Goal: Task Accomplishment & Management: Manage account settings

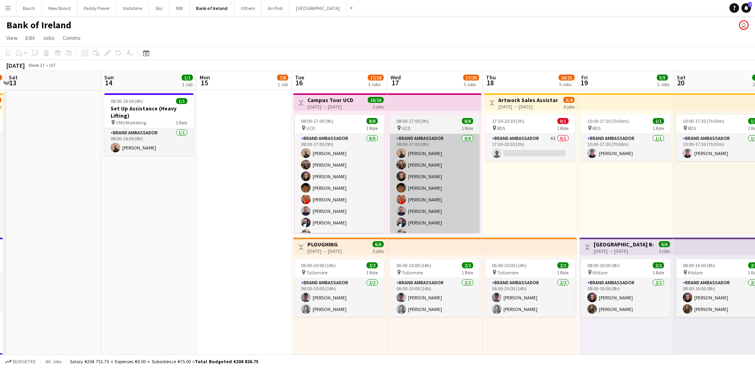
scroll to position [9, 0]
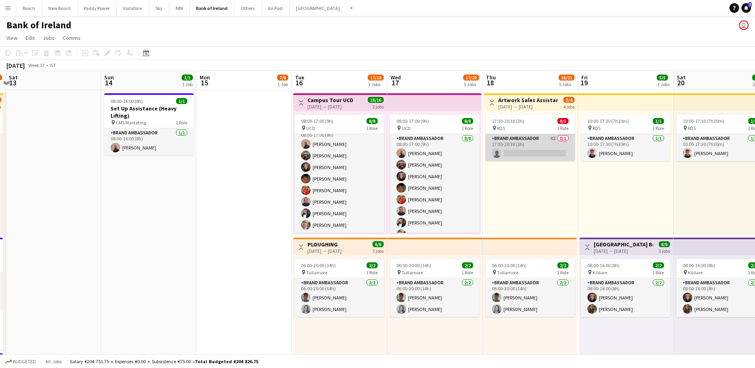
click at [535, 144] on app-card-role "Brand Ambassador 4I 0/1 17:30-20:30 (3h) single-neutral-actions" at bounding box center [529, 147] width 89 height 27
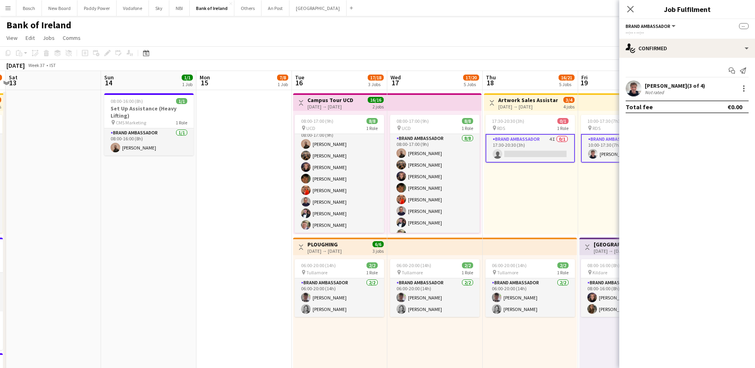
click at [535, 144] on app-card-role "Brand Ambassador 4I 0/1 17:30-20:30 (3h) single-neutral-actions" at bounding box center [529, 148] width 89 height 29
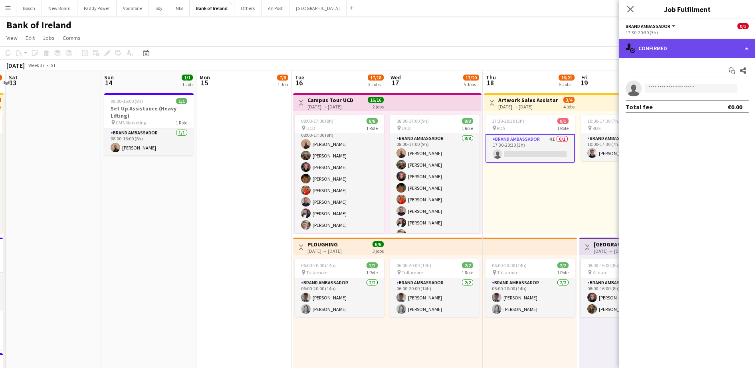
click at [652, 51] on div "single-neutral-actions-check-2 Confirmed" at bounding box center [687, 48] width 136 height 19
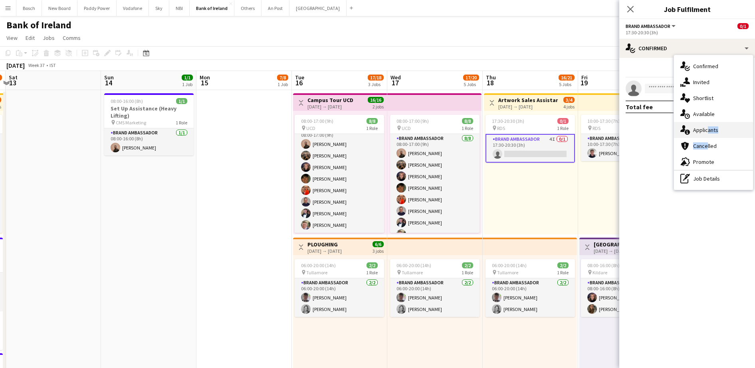
drag, startPoint x: 705, startPoint y: 141, endPoint x: 705, endPoint y: 136, distance: 5.2
click at [705, 136] on div "single-neutral-actions-check-2 Confirmed single-neutral-actions-share-1 Invited…" at bounding box center [713, 122] width 79 height 135
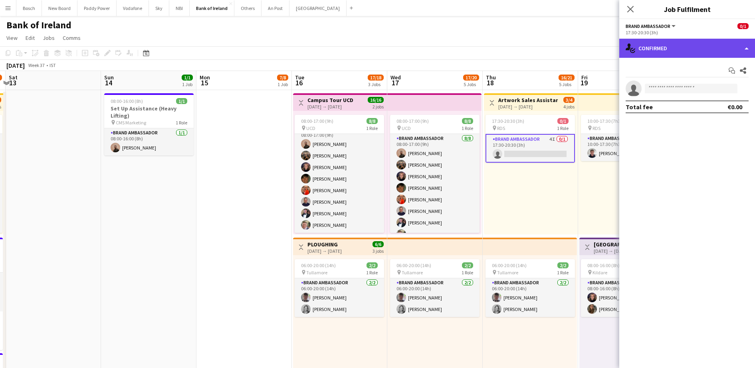
click at [666, 56] on div "single-neutral-actions-check-2 Confirmed" at bounding box center [687, 48] width 136 height 19
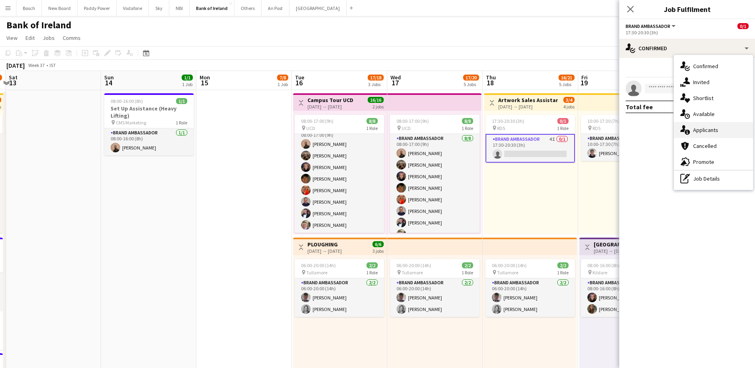
click at [695, 127] on span "Applicants" at bounding box center [705, 130] width 25 height 7
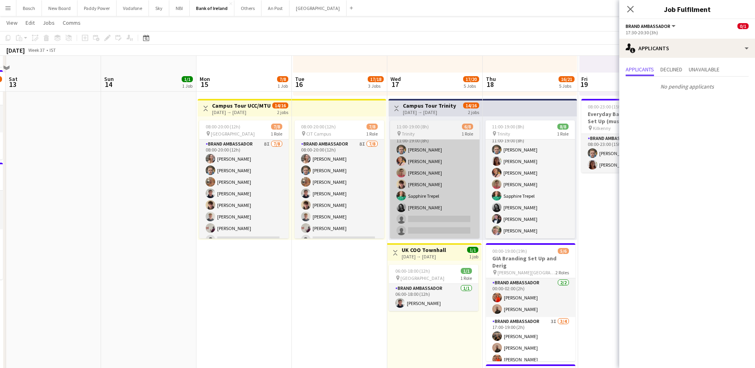
scroll to position [299, 0]
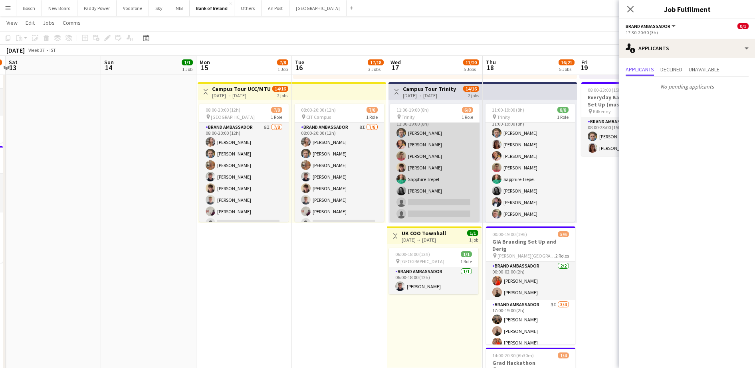
click at [410, 154] on app-card-role "Brand Ambassador 5I [DATE] 11:00-19:00 (8h) [PERSON_NAME] [PERSON_NAME] [PERSON…" at bounding box center [434, 168] width 89 height 108
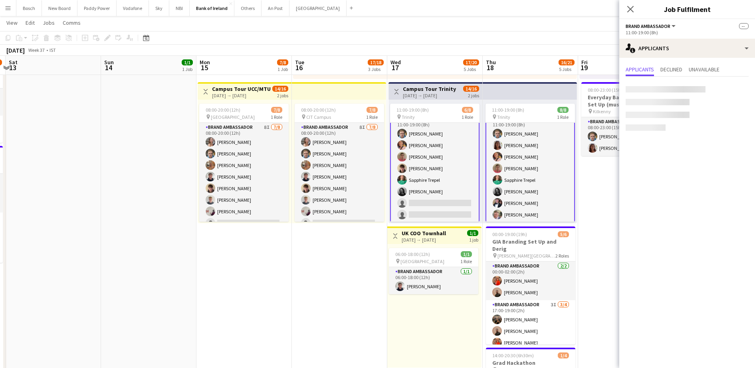
scroll to position [10, 0]
click at [414, 208] on app-card-role "Brand Ambassador 5I [DATE] 11:00-19:00 (8h) [PERSON_NAME] [PERSON_NAME] [PERSON…" at bounding box center [434, 168] width 89 height 110
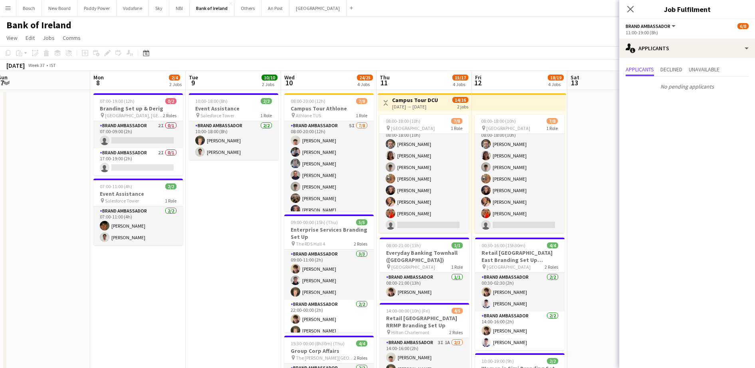
scroll to position [0, 196]
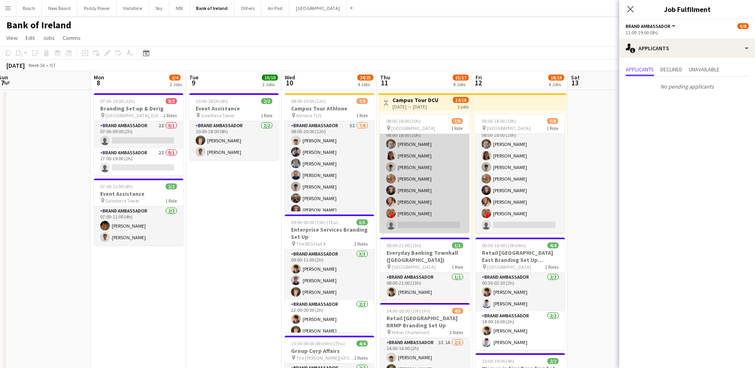
click at [434, 179] on app-card-role "Brand Ambassador 10I 2A [DATE] 08:00-18:00 (10h) [PERSON_NAME] [PERSON_NAME] [P…" at bounding box center [424, 179] width 89 height 108
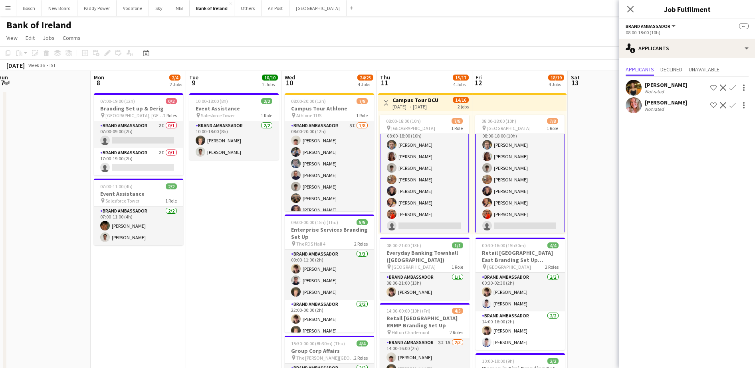
scroll to position [8, 0]
click at [434, 179] on app-card-role "Brand Ambassador 10I 2A [DATE] 08:00-18:00 (10h) [PERSON_NAME] [PERSON_NAME] [P…" at bounding box center [424, 179] width 89 height 110
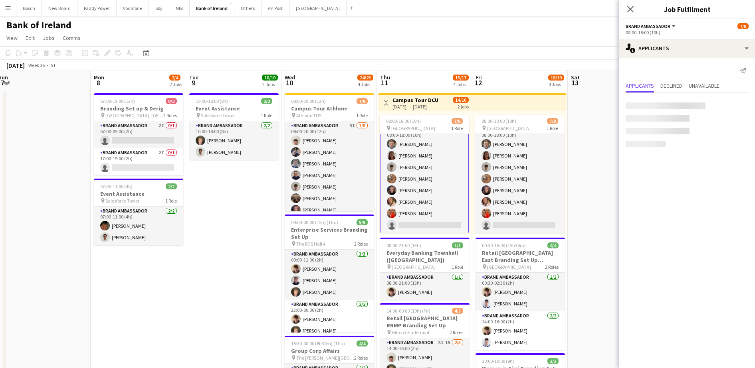
scroll to position [9, 0]
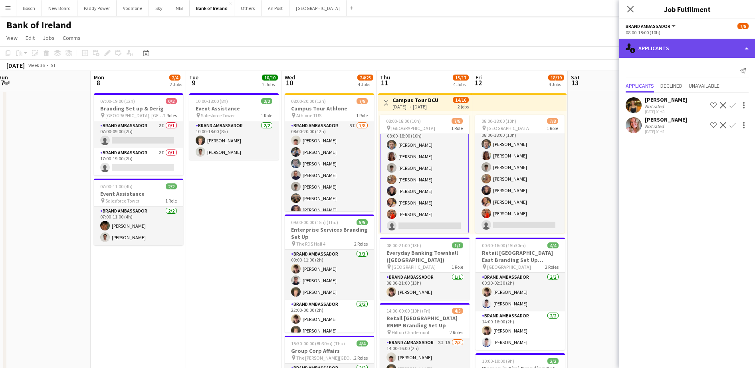
click at [693, 48] on div "single-neutral-actions-information Applicants" at bounding box center [687, 48] width 136 height 19
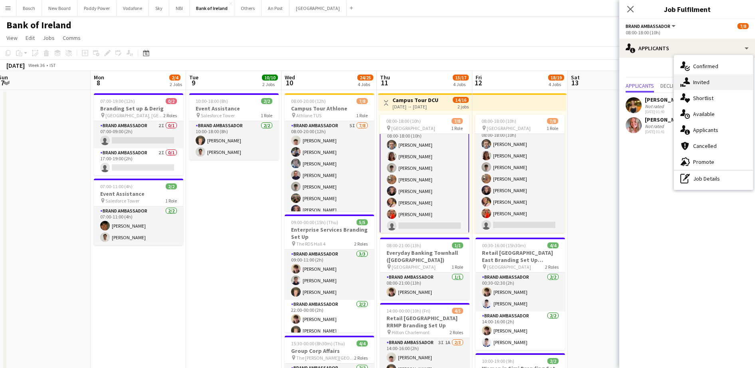
click at [720, 80] on div "single-neutral-actions-share-1 Invited" at bounding box center [713, 82] width 79 height 16
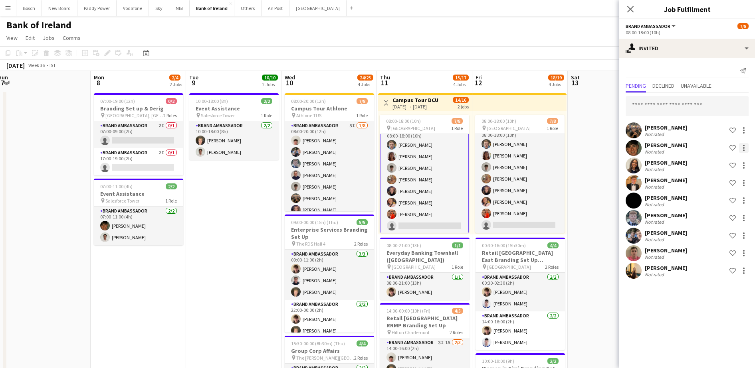
click at [742, 145] on div at bounding box center [744, 148] width 10 height 10
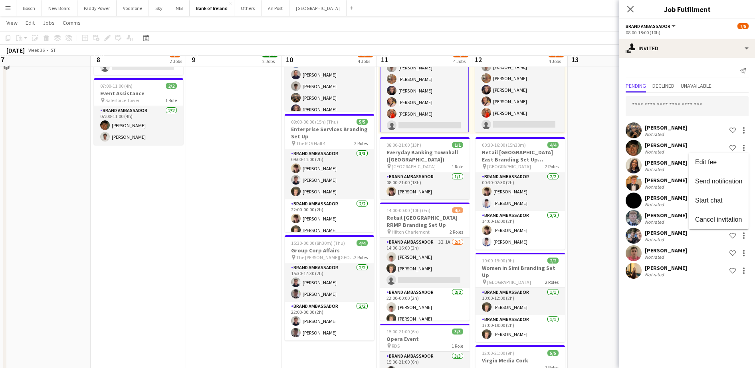
scroll to position [0, 0]
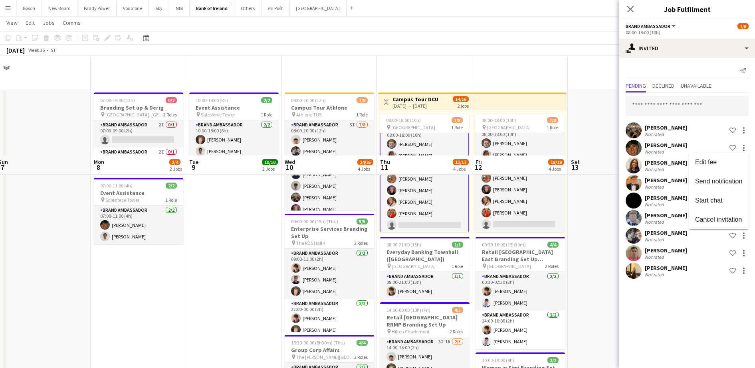
click at [235, 278] on div at bounding box center [377, 184] width 755 height 368
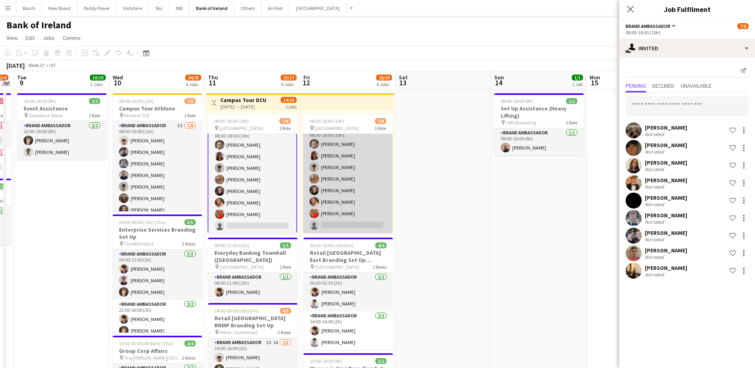
click at [370, 218] on app-card-role "Brand Ambassador 9I 2A [DATE] 08:00-18:00 (10h) [PERSON_NAME] [PERSON_NAME] [PE…" at bounding box center [347, 179] width 89 height 108
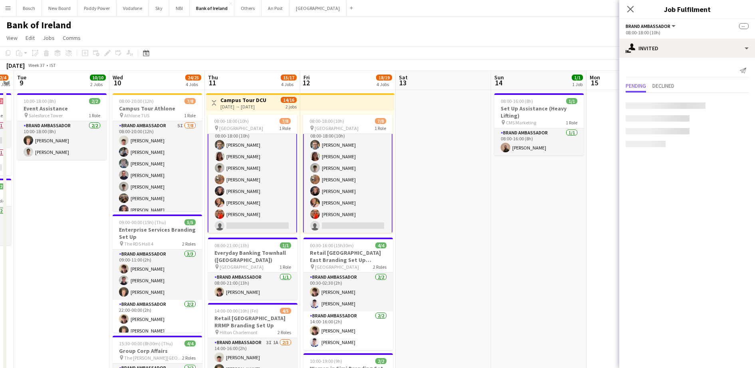
scroll to position [10, 0]
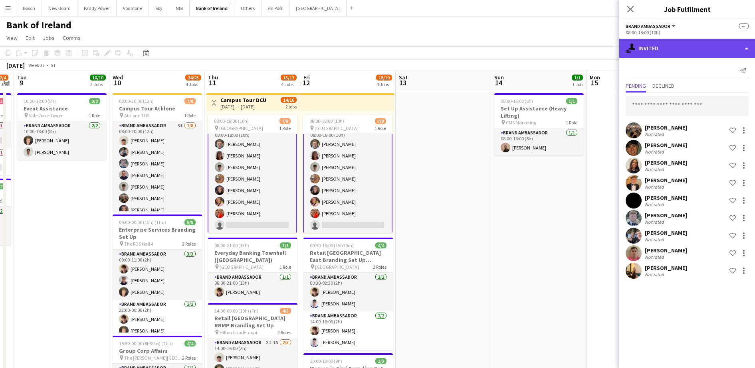
click at [689, 44] on div "single-neutral-actions-share-1 Invited" at bounding box center [687, 48] width 136 height 19
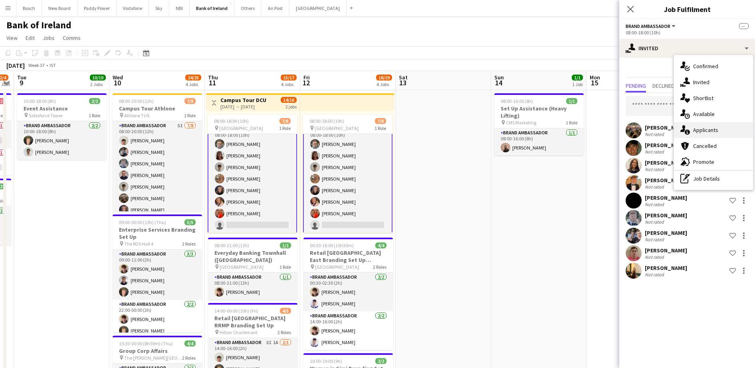
click at [712, 123] on div "single-neutral-actions-information Applicants" at bounding box center [713, 130] width 79 height 16
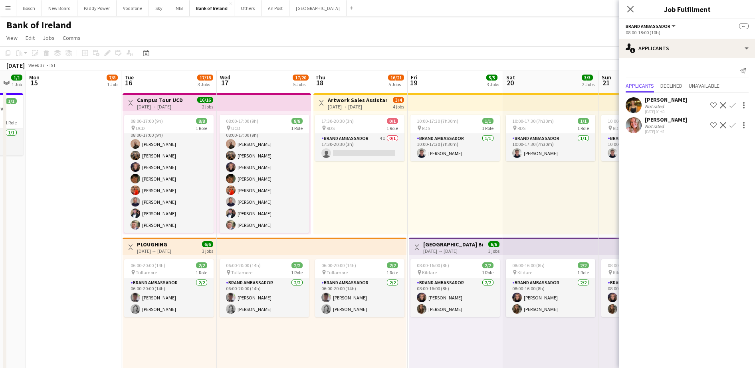
scroll to position [0, 280]
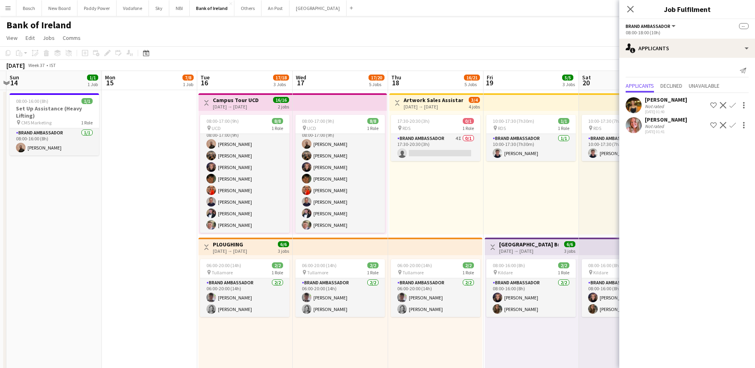
drag, startPoint x: 538, startPoint y: 218, endPoint x: 71, endPoint y: 206, distance: 467.2
click at [399, 159] on app-card-role "Brand Ambassador 4I 0/1 17:30-20:30 (3h) single-neutral-actions" at bounding box center [435, 147] width 89 height 27
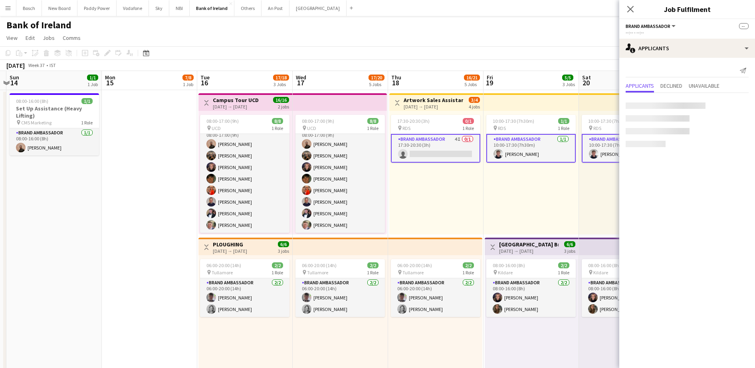
scroll to position [9, 0]
click at [399, 159] on app-card-role "Brand Ambassador 4I 0/1 17:30-20:30 (3h) single-neutral-actions" at bounding box center [435, 148] width 89 height 29
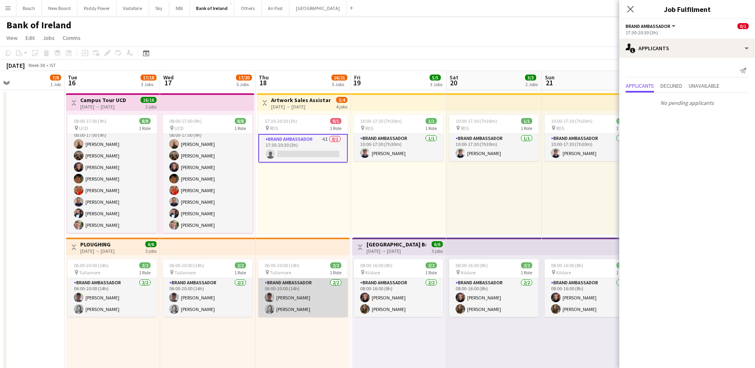
scroll to position [0, 220]
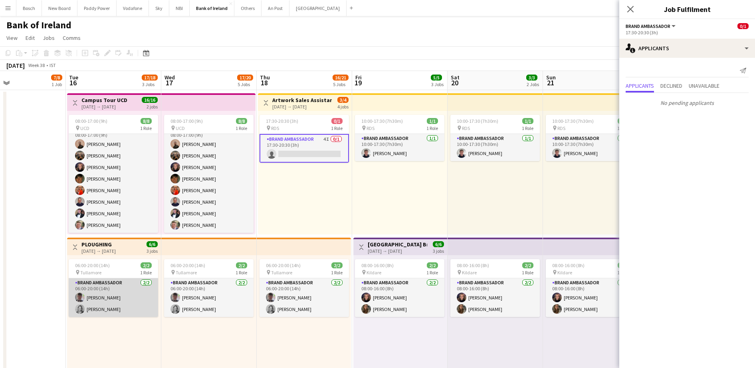
click at [133, 301] on app-card-role "Brand Ambassador [DATE] 06:00-20:00 (14h) [PERSON_NAME] [PERSON_NAME]" at bounding box center [113, 298] width 89 height 39
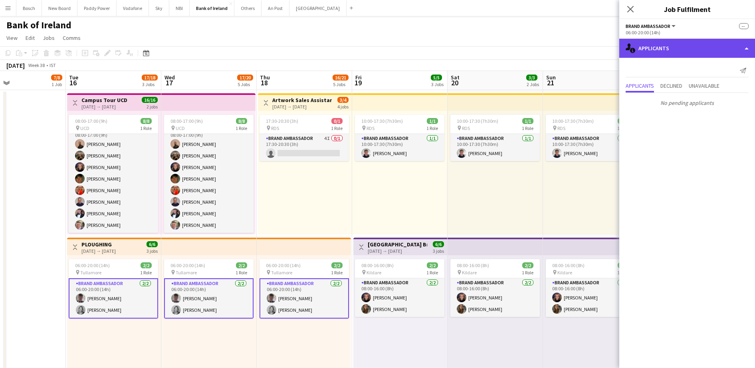
click at [694, 43] on div "single-neutral-actions-information Applicants" at bounding box center [687, 48] width 136 height 19
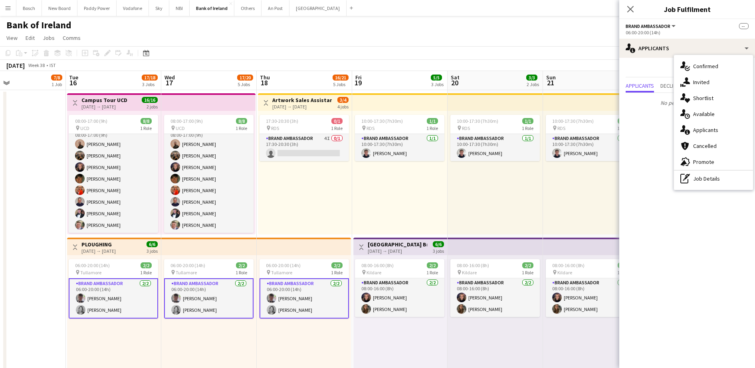
click at [141, 304] on app-card-role "Brand Ambassador [DATE] 06:00-20:00 (14h) [PERSON_NAME] [PERSON_NAME]" at bounding box center [113, 299] width 89 height 40
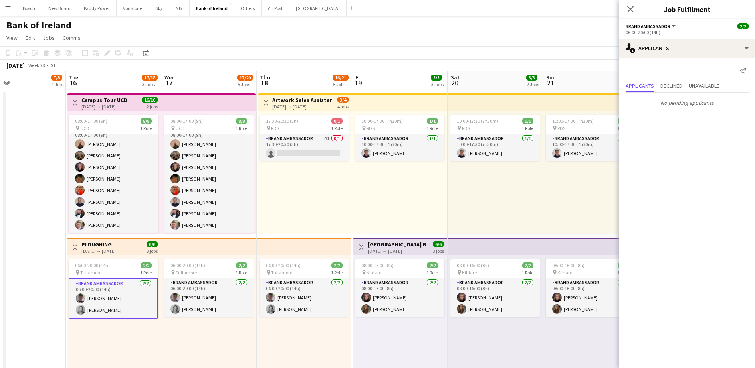
click at [100, 288] on app-card-role "Brand Ambassador [DATE] 06:00-20:00 (14h) [PERSON_NAME] [PERSON_NAME]" at bounding box center [113, 299] width 89 height 40
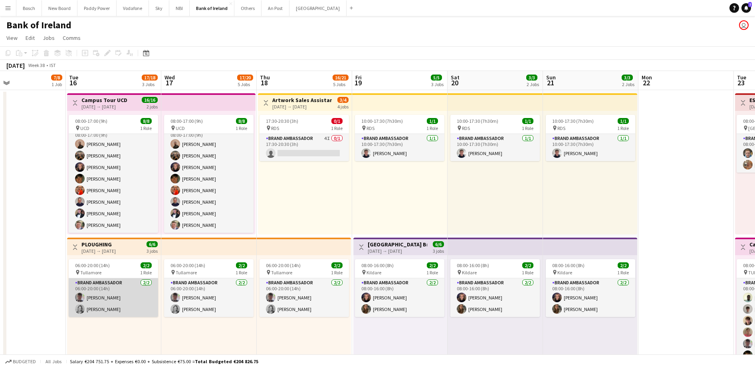
click at [100, 288] on app-card-role "Brand Ambassador [DATE] 06:00-20:00 (14h) [PERSON_NAME] [PERSON_NAME]" at bounding box center [113, 298] width 89 height 39
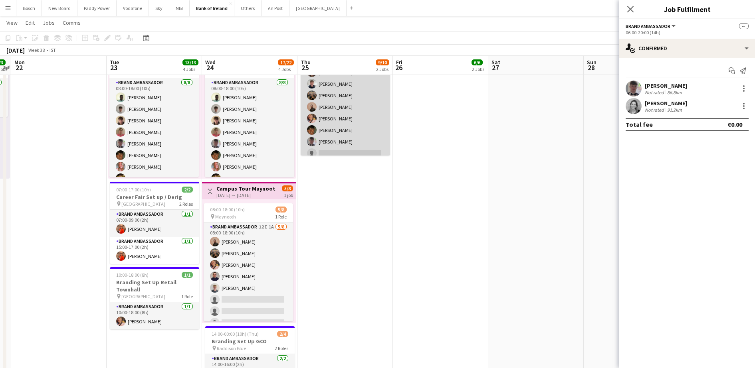
scroll to position [18, 0]
click at [342, 130] on app-card-role "Brand Ambassador 1I [DATE] 08:00-20:00 (12h) [PERSON_NAME] [PERSON_NAME] [PERSO…" at bounding box center [345, 102] width 89 height 108
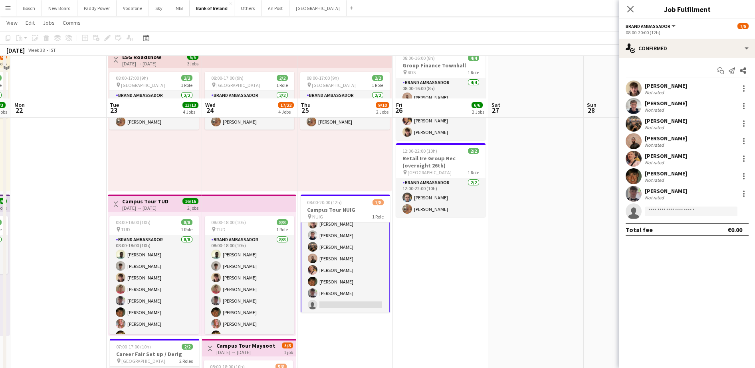
scroll to position [100, 0]
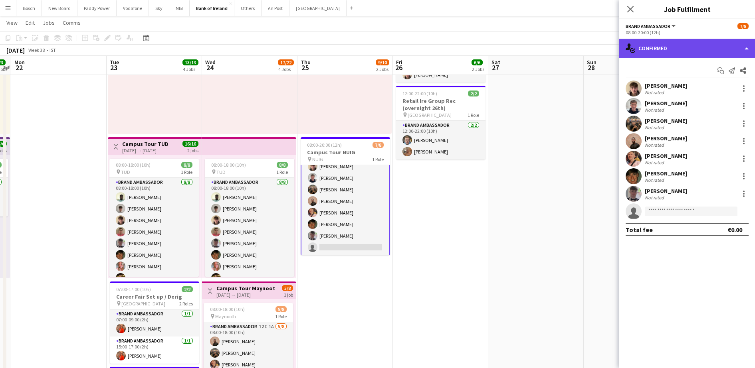
click at [665, 51] on div "single-neutral-actions-check-2 Confirmed" at bounding box center [687, 48] width 136 height 19
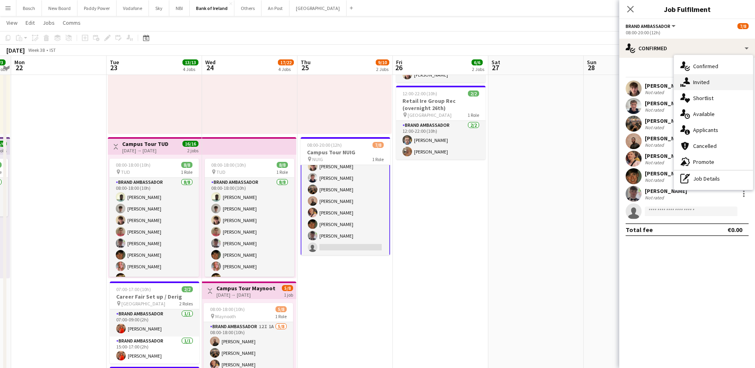
click at [709, 88] on div "single-neutral-actions-share-1 Invited" at bounding box center [713, 82] width 79 height 16
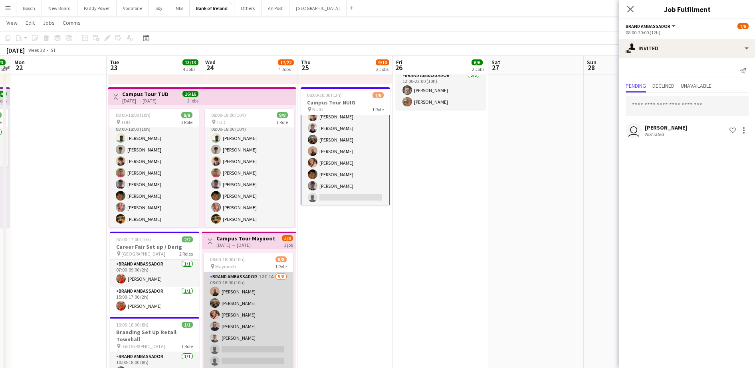
scroll to position [9, 0]
click at [237, 303] on app-card-role "Brand Ambassador 12I 1A [DATE] 08:00-18:00 (10h) [PERSON_NAME] [PERSON_NAME] [P…" at bounding box center [248, 317] width 89 height 108
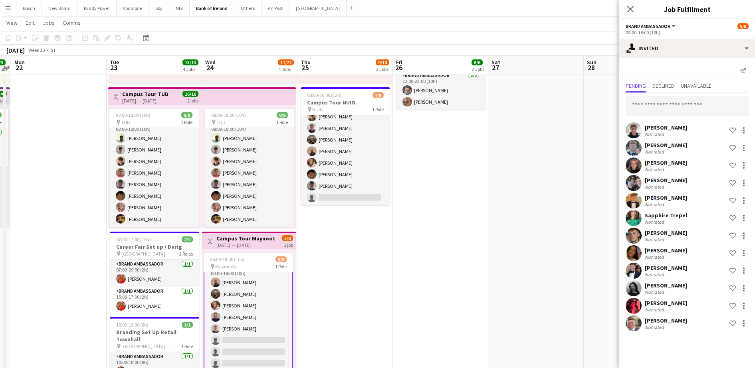
scroll to position [11, 0]
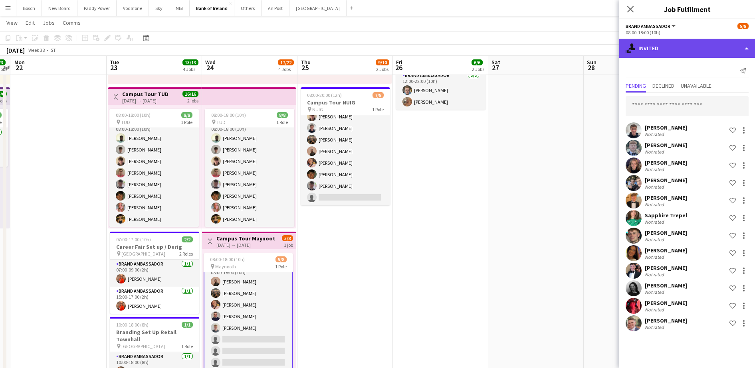
click at [709, 53] on div "single-neutral-actions-share-1 Invited" at bounding box center [687, 48] width 136 height 19
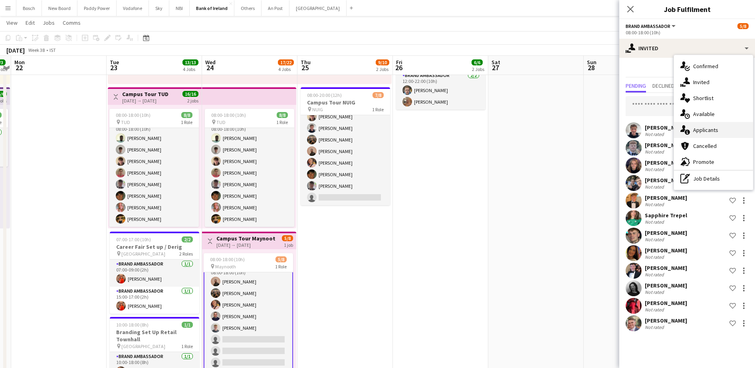
click at [727, 123] on div "single-neutral-actions-information Applicants" at bounding box center [713, 130] width 79 height 16
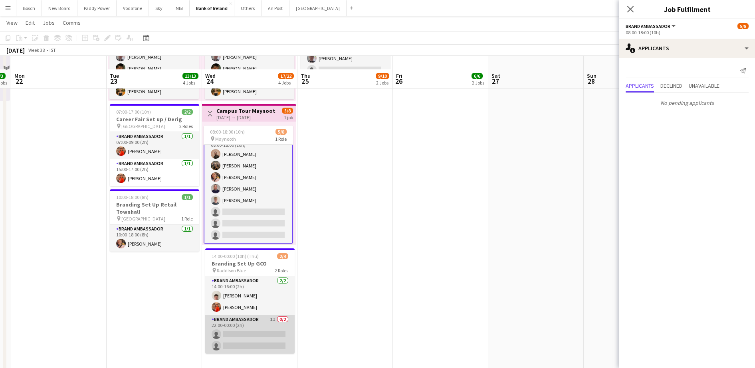
scroll to position [299, 0]
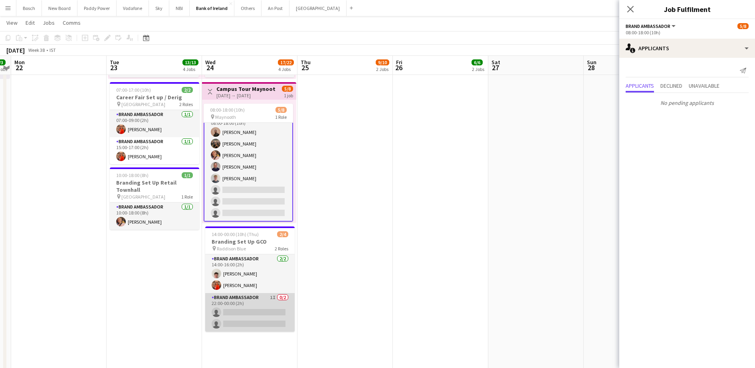
click at [246, 310] on app-card-role "Brand Ambassador 1I 0/2 22:00-00:00 (2h) single-neutral-actions single-neutral-…" at bounding box center [249, 312] width 89 height 39
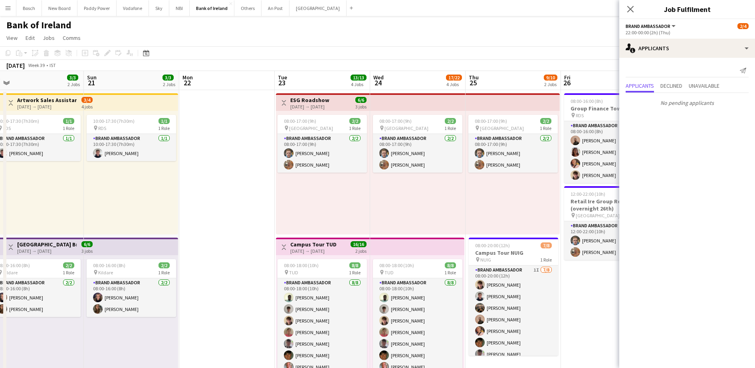
scroll to position [8, 0]
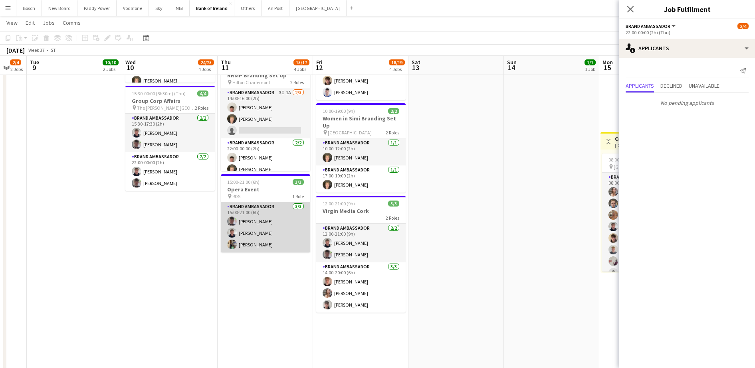
click at [264, 236] on app-card-role "Brand Ambassador [DATE] 15:00-21:00 (6h) [PERSON_NAME] [PERSON_NAME] [PERSON_NA…" at bounding box center [265, 227] width 89 height 50
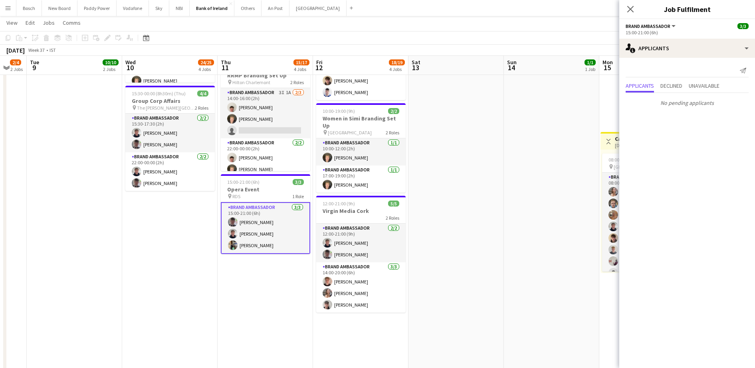
click at [262, 194] on div "pin RDS 1 Role" at bounding box center [265, 196] width 89 height 6
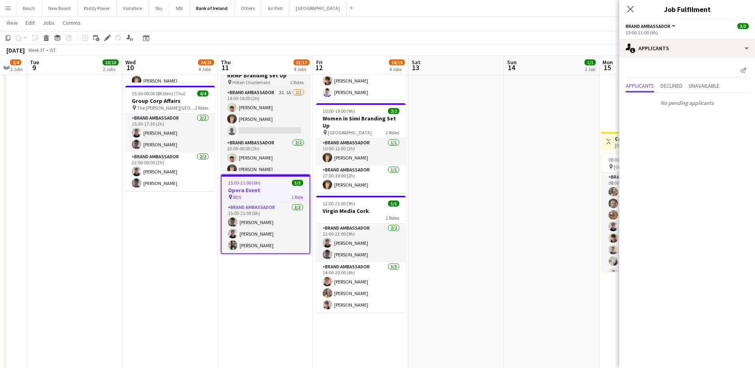
click at [105, 37] on icon "Edit" at bounding box center [107, 38] width 6 height 6
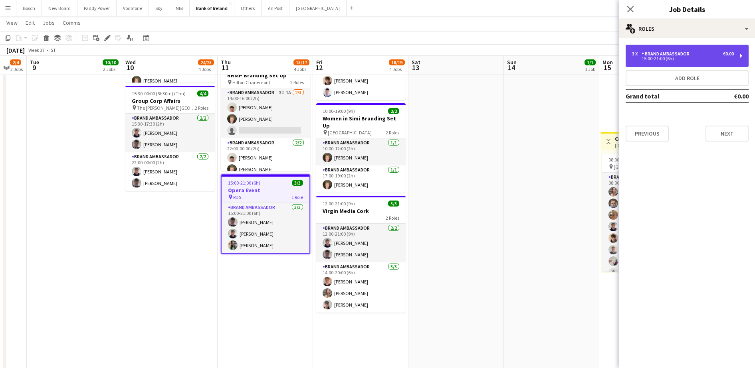
click at [682, 64] on div "3 x Brand Ambassador €0.00 15:00-21:00 (6h)" at bounding box center [687, 56] width 123 height 22
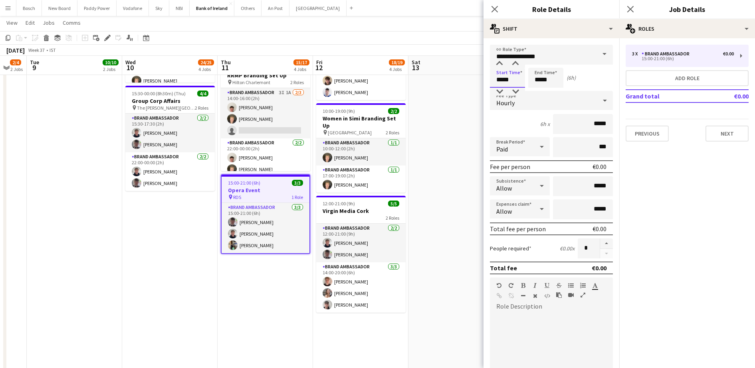
click at [511, 71] on input "*****" at bounding box center [507, 78] width 35 height 20
click at [508, 77] on input "*****" at bounding box center [507, 78] width 35 height 20
type input "*****"
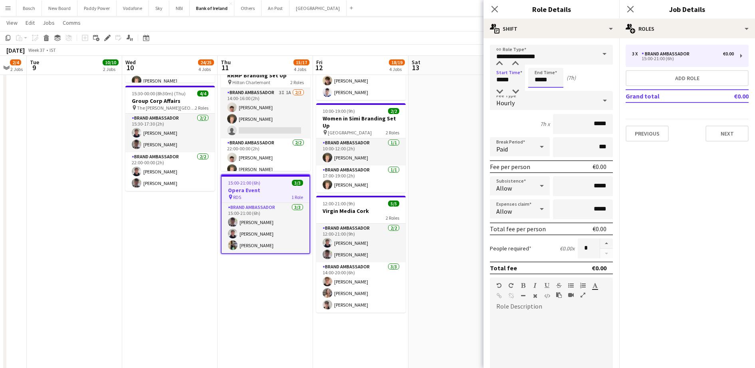
click at [544, 77] on input "*****" at bounding box center [545, 78] width 35 height 20
type input "*****"
click at [440, 34] on app-toolbar "Copy Paste Paste Ctrl+V Paste with crew Ctrl+Shift+V Paste linked Job [GEOGRAPH…" at bounding box center [377, 38] width 755 height 14
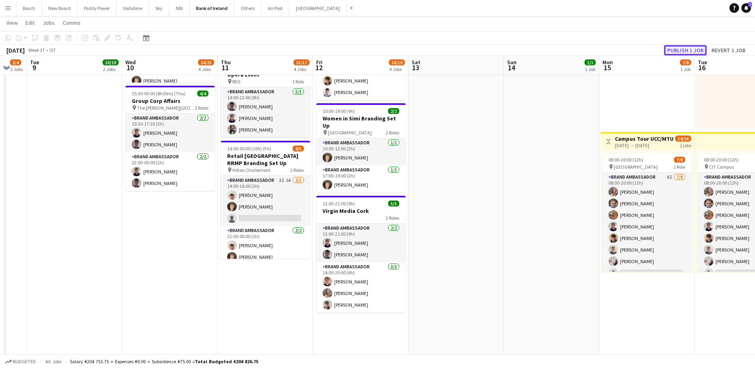
click at [676, 51] on button "Publish 1 job" at bounding box center [685, 50] width 43 height 10
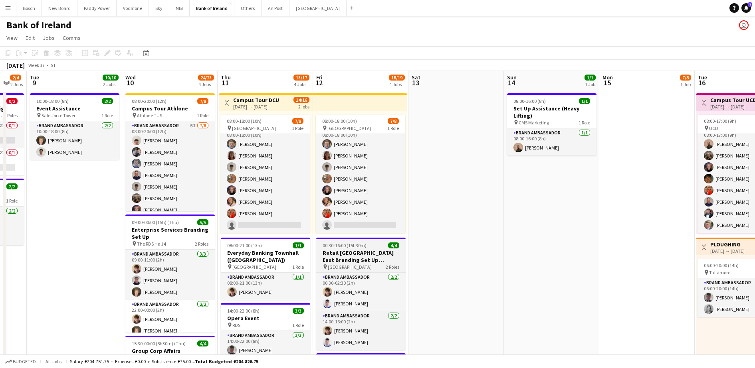
click at [368, 262] on h3 "Retail [GEOGRAPHIC_DATA] East Branding Set Up ([GEOGRAPHIC_DATA])" at bounding box center [360, 257] width 89 height 14
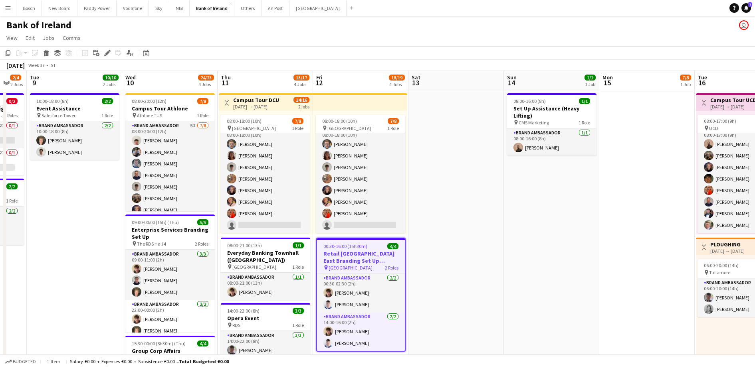
scroll to position [0, 283]
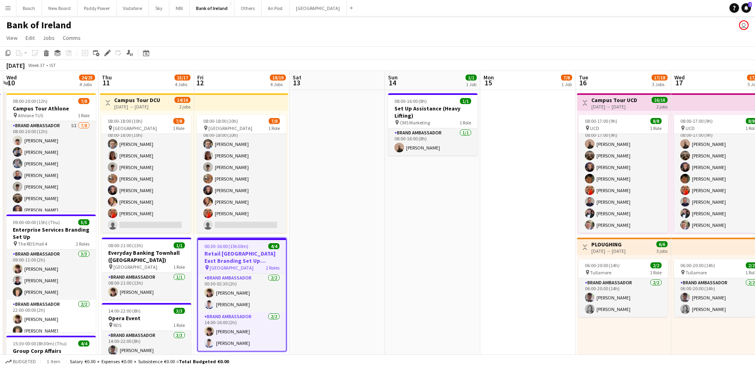
drag, startPoint x: 549, startPoint y: 257, endPoint x: 335, endPoint y: 232, distance: 215.9
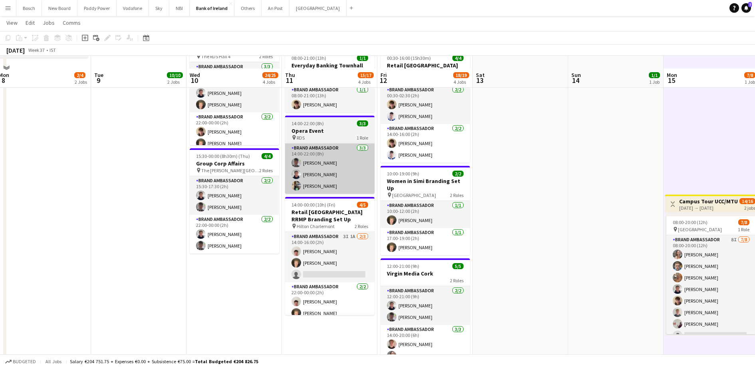
scroll to position [200, 0]
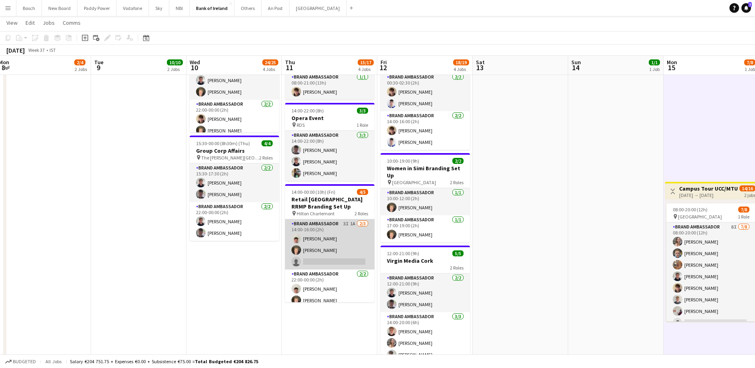
click at [331, 249] on app-card-role "Brand Ambassador 3I 1A [DATE] 14:00-16:00 (2h) [PERSON_NAME] [PERSON_NAME] sing…" at bounding box center [329, 245] width 89 height 50
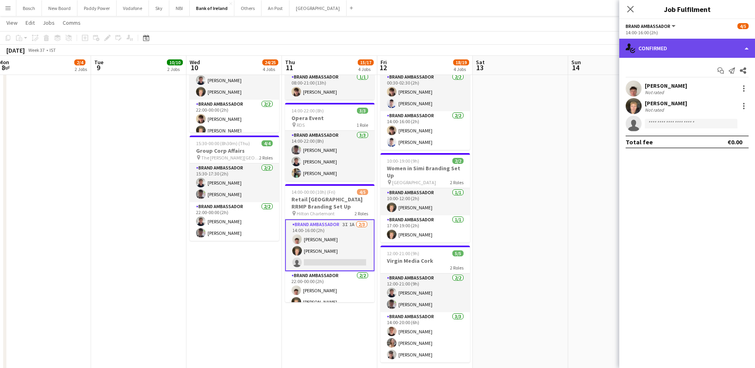
click at [699, 50] on div "single-neutral-actions-check-2 Confirmed" at bounding box center [687, 48] width 136 height 19
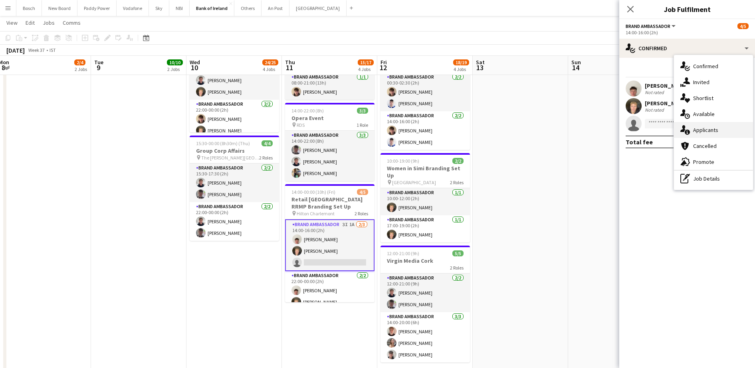
click at [708, 127] on span "Applicants" at bounding box center [705, 130] width 25 height 7
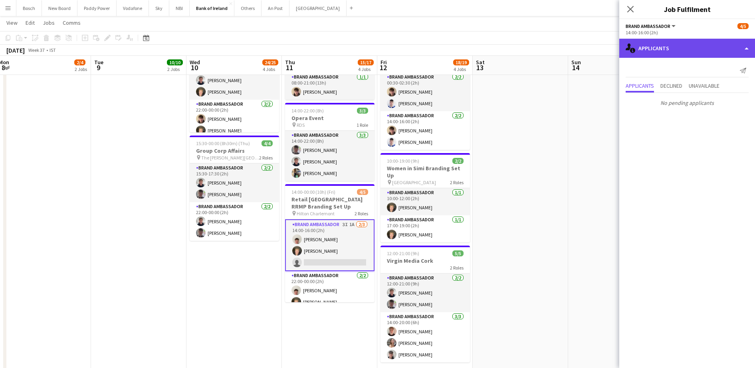
click at [660, 43] on div "single-neutral-actions-information Applicants" at bounding box center [687, 48] width 136 height 19
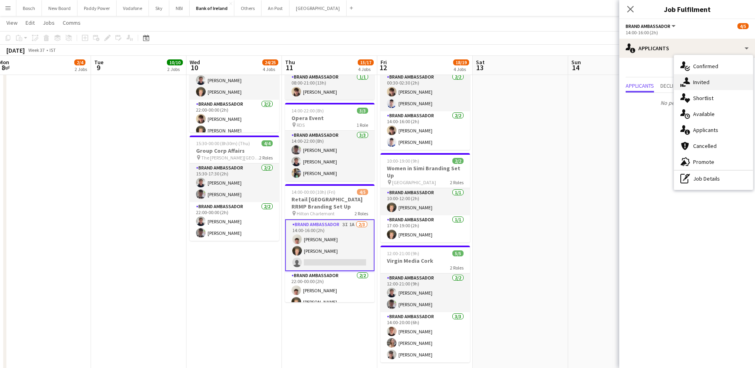
click at [697, 84] on span "Invited" at bounding box center [701, 82] width 16 height 7
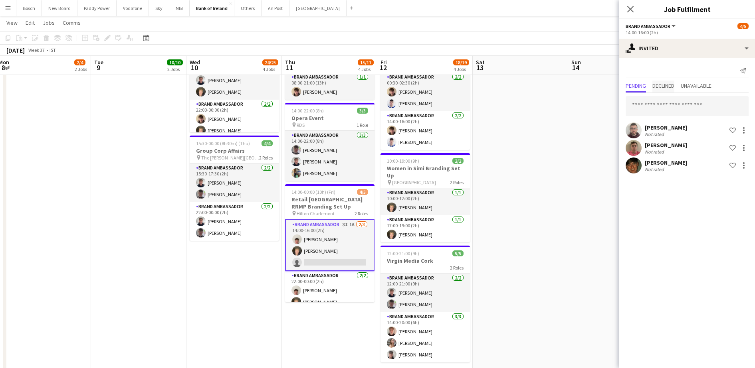
click at [673, 88] on span "Declined" at bounding box center [663, 86] width 22 height 6
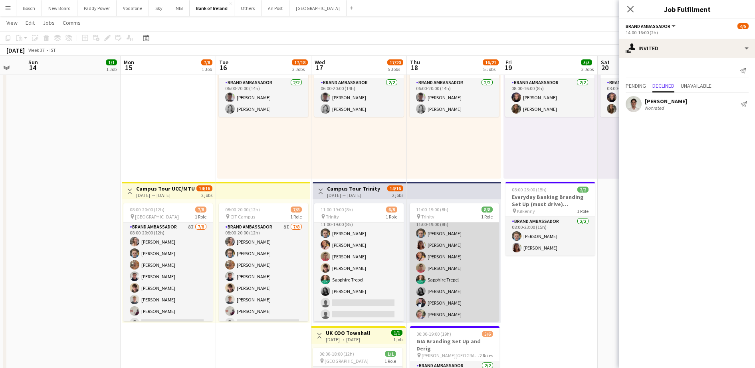
scroll to position [0, 262]
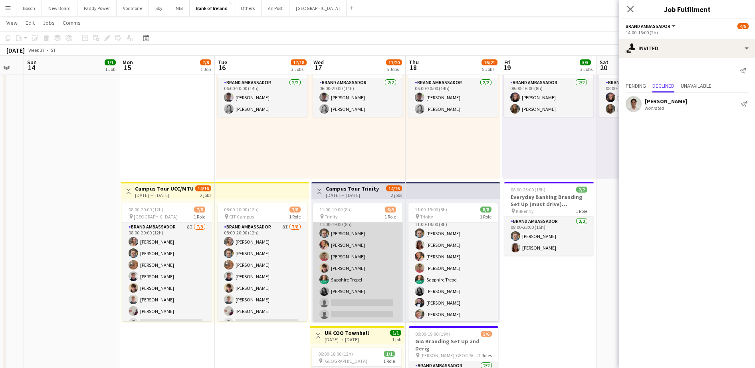
click at [355, 264] on app-card-role "Brand Ambassador 5I [DATE] 11:00-19:00 (8h) [PERSON_NAME] [PERSON_NAME] [PERSON…" at bounding box center [357, 268] width 89 height 108
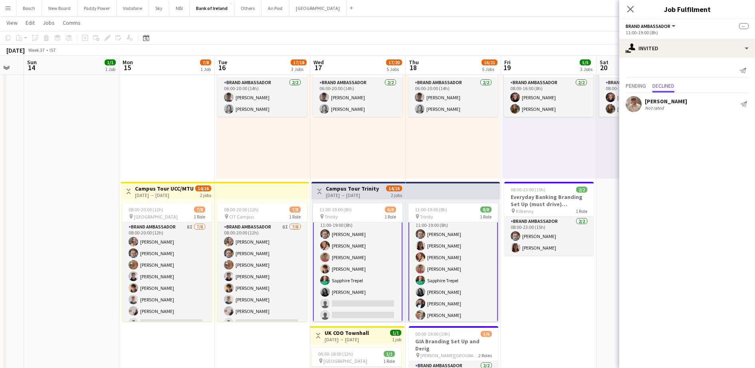
scroll to position [9, 0]
click at [355, 264] on app-card-role "Brand Ambassador 5I [DATE] 11:00-19:00 (8h) [PERSON_NAME] [PERSON_NAME] [PERSON…" at bounding box center [357, 269] width 89 height 110
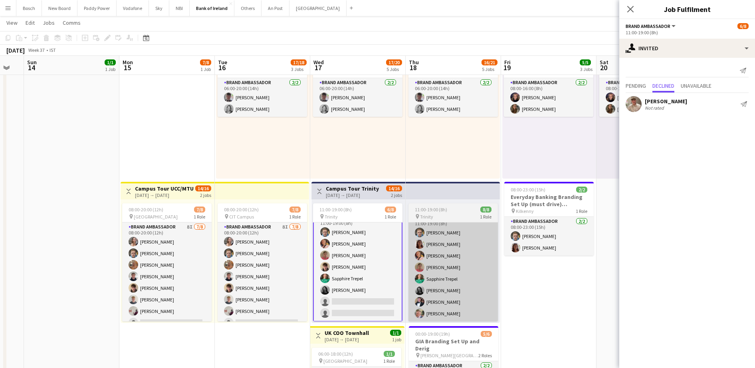
scroll to position [11, 0]
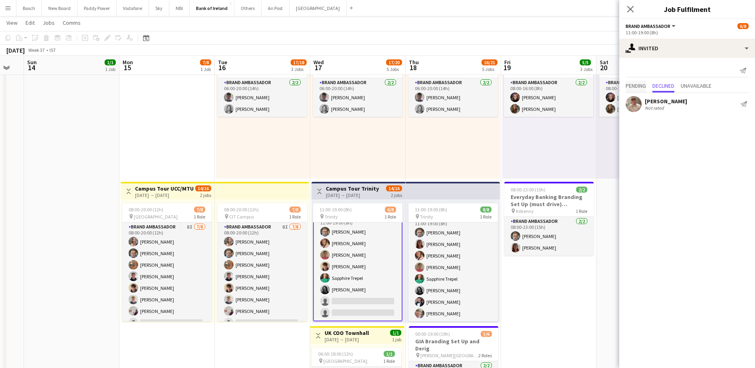
click at [636, 92] on span "Pending" at bounding box center [636, 87] width 20 height 12
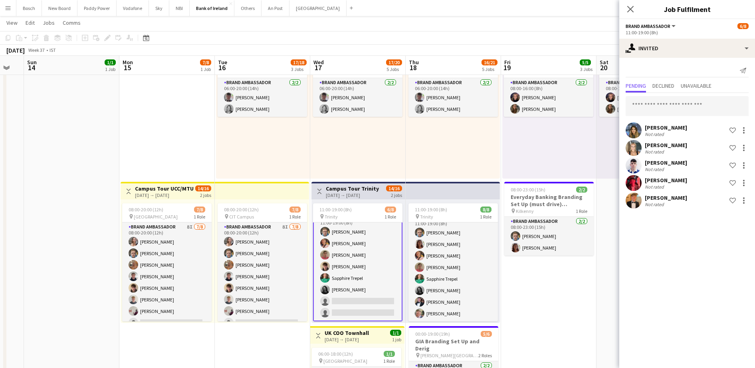
click at [682, 27] on div "Brand Ambassador All roles Brand Ambassador 6/8" at bounding box center [687, 25] width 123 height 7
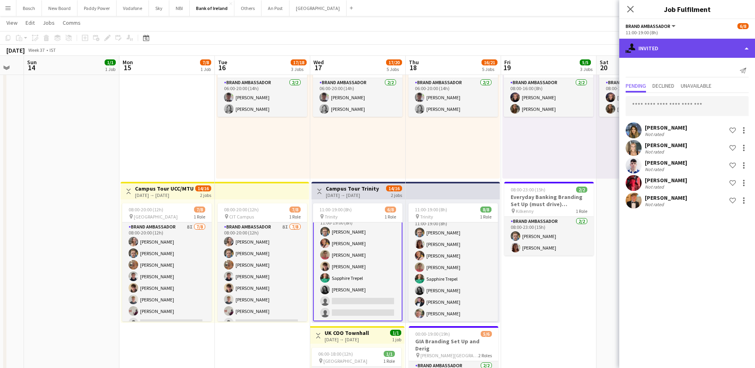
click at [681, 47] on div "single-neutral-actions-share-1 Invited" at bounding box center [687, 48] width 136 height 19
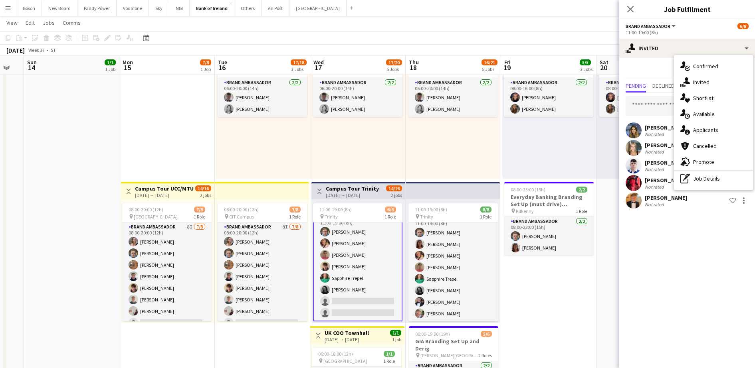
click at [698, 132] on span "Applicants" at bounding box center [705, 130] width 25 height 7
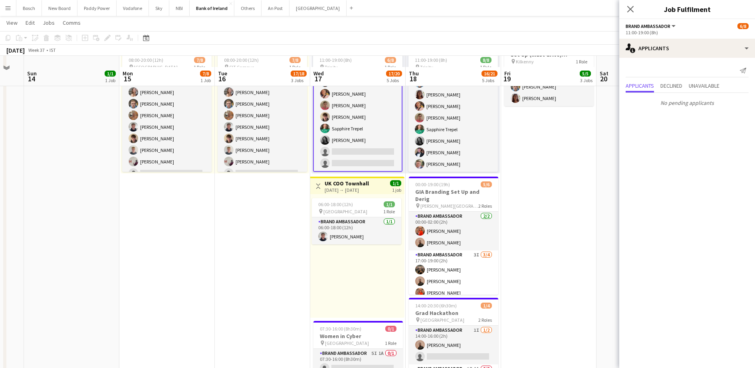
scroll to position [449, 0]
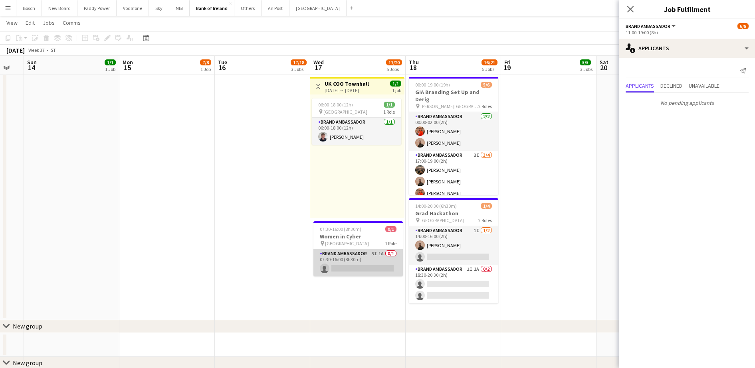
click at [372, 264] on app-card-role "Brand Ambassador 5I 1A 0/1 07:30-16:00 (8h30m) single-neutral-actions" at bounding box center [357, 263] width 89 height 27
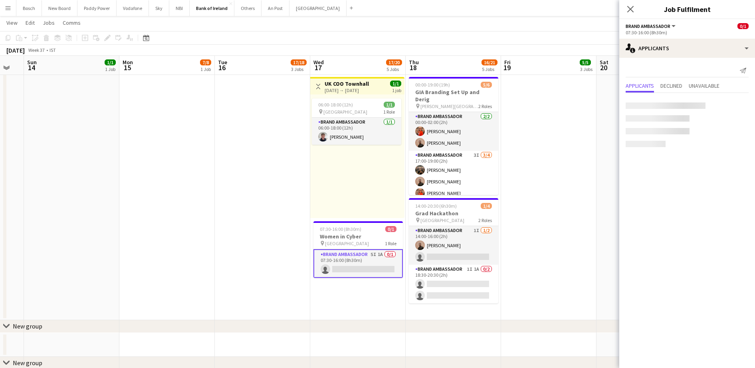
scroll to position [9, 0]
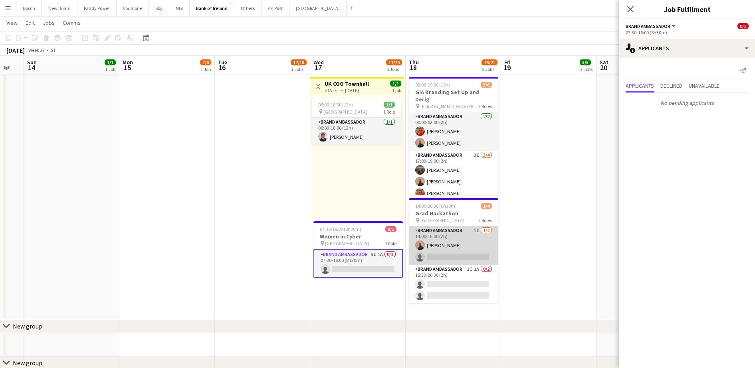
click at [461, 242] on app-card-role "Brand Ambassador 1I [DATE] 14:00-16:00 (2h) [PERSON_NAME] single-neutral-actions" at bounding box center [453, 245] width 89 height 39
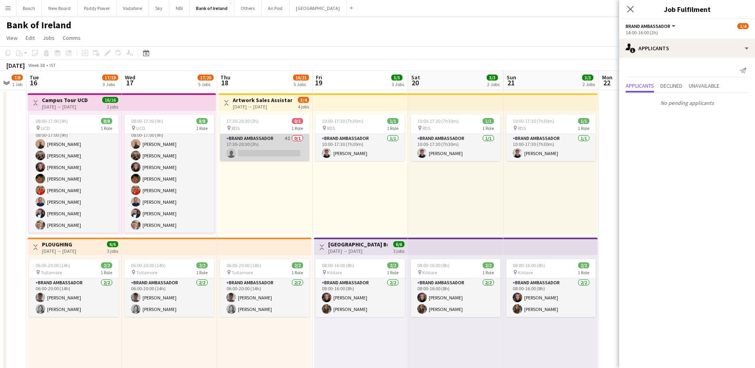
click at [252, 144] on app-card-role "Brand Ambassador 4I 0/1 17:30-20:30 (3h) single-neutral-actions" at bounding box center [264, 147] width 89 height 27
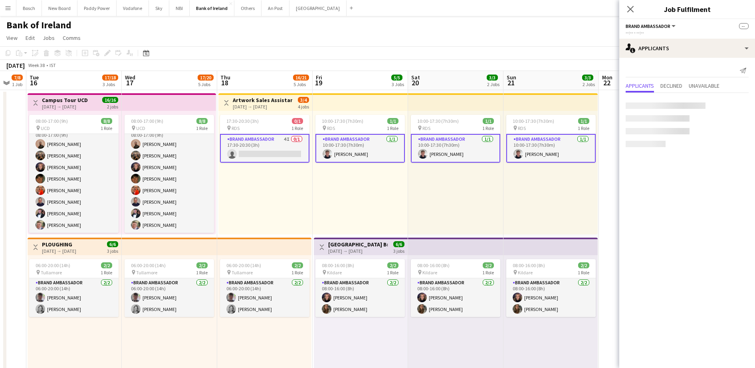
click at [252, 144] on app-card-role "Brand Ambassador 4I 0/1 17:30-20:30 (3h) single-neutral-actions" at bounding box center [264, 148] width 89 height 29
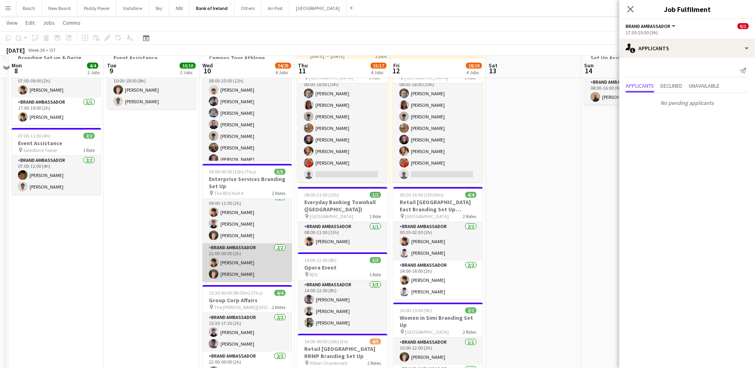
scroll to position [100, 0]
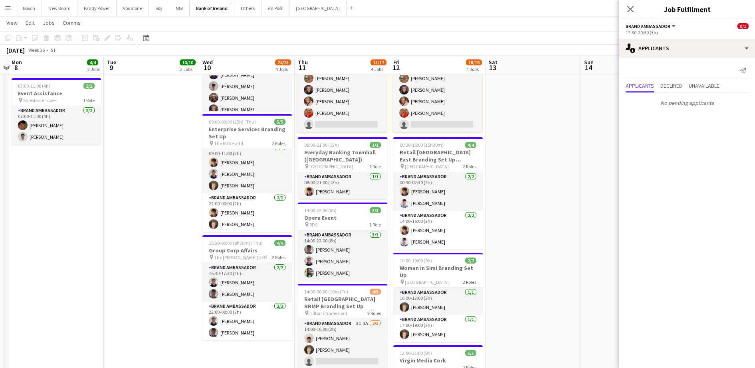
click at [13, 7] on button "Menu" at bounding box center [8, 8] width 16 height 16
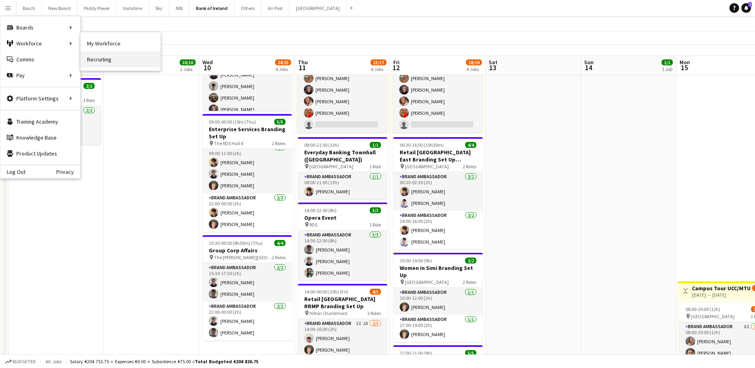
click at [153, 54] on link "Recruiting" at bounding box center [121, 59] width 80 height 16
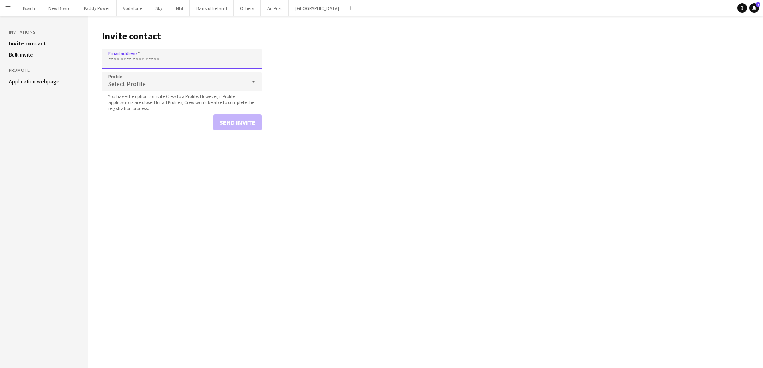
paste input "**********"
type input "**********"
click at [237, 123] on button "Send invite" at bounding box center [237, 123] width 48 height 16
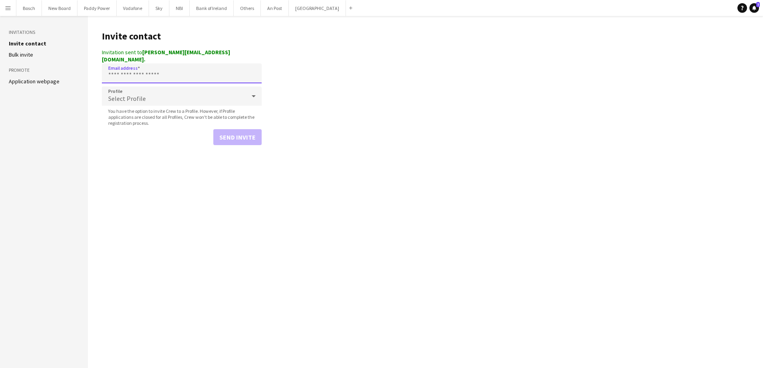
paste input "**********"
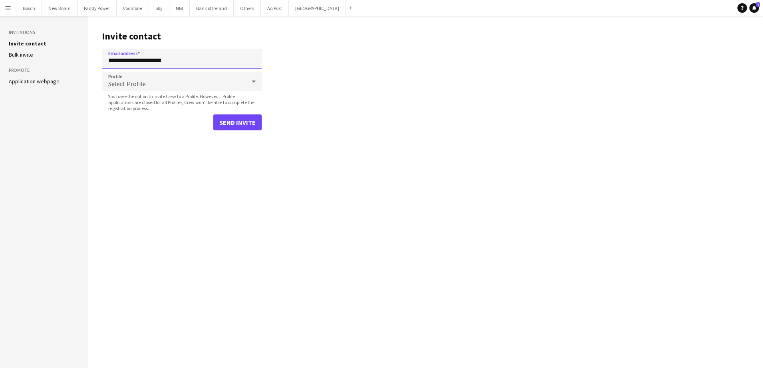
type input "**********"
click at [244, 124] on button "Send invite" at bounding box center [237, 123] width 48 height 16
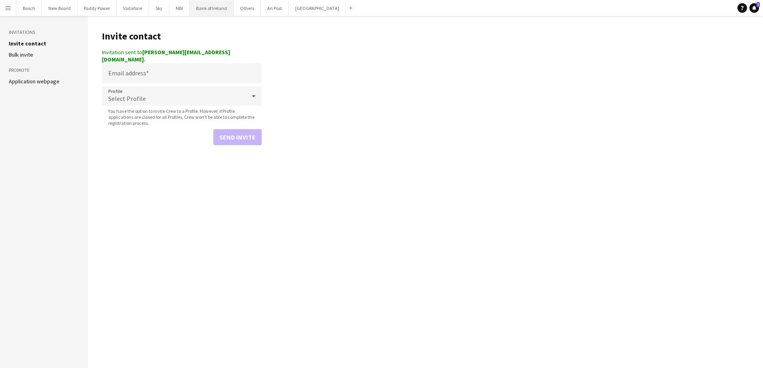
click at [190, 8] on button "Bank of Ireland Close" at bounding box center [212, 8] width 44 height 16
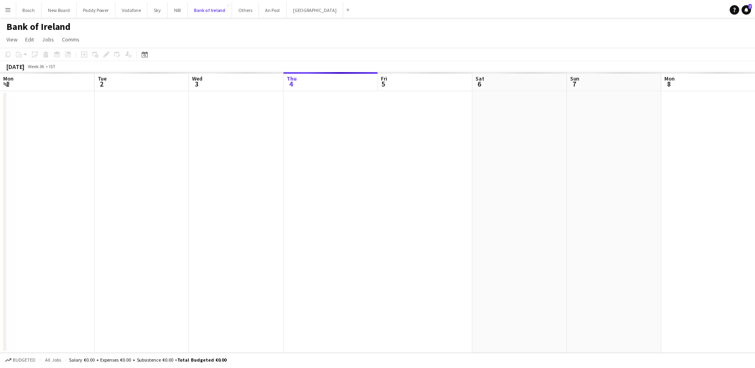
scroll to position [0, 191]
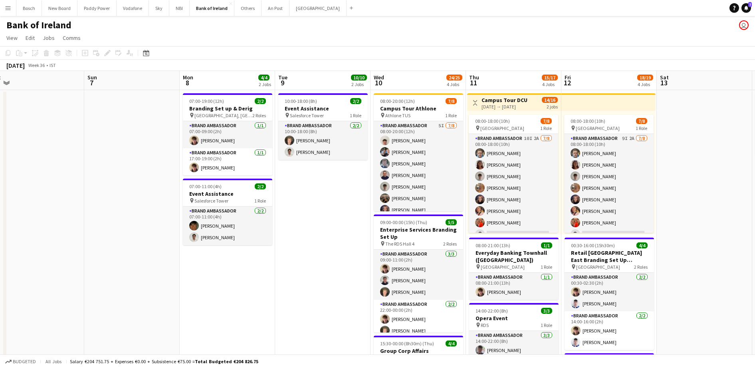
drag, startPoint x: 514, startPoint y: 272, endPoint x: 119, endPoint y: 228, distance: 397.0
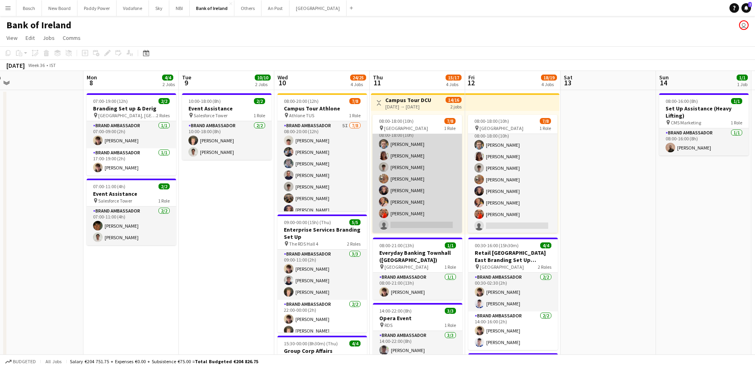
scroll to position [9, 0]
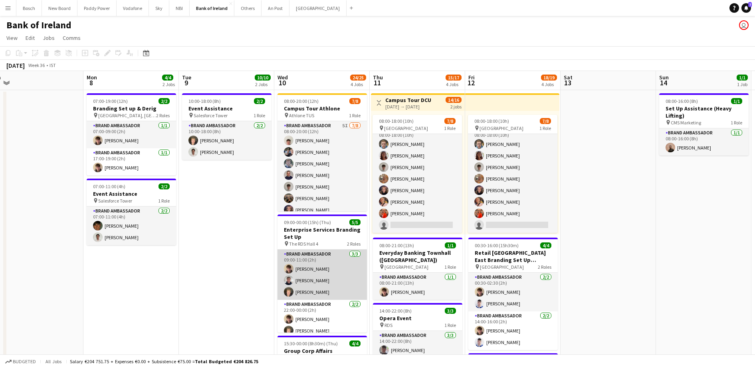
click at [320, 281] on app-card-role "Brand Ambassador [DATE] 09:00-11:00 (2h) [PERSON_NAME] [PERSON_NAME] [PERSON_NA…" at bounding box center [321, 275] width 89 height 50
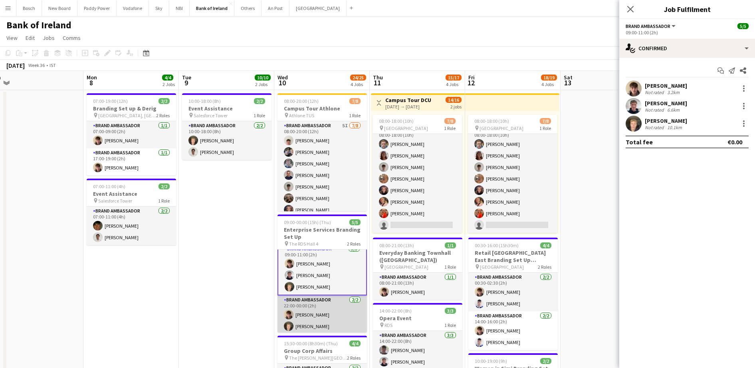
scroll to position [8, 0]
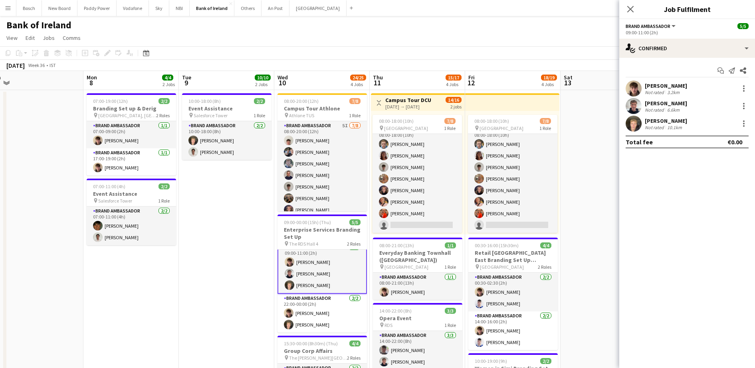
click at [749, 90] on div "[PERSON_NAME] Not rated 3.2km" at bounding box center [687, 89] width 136 height 16
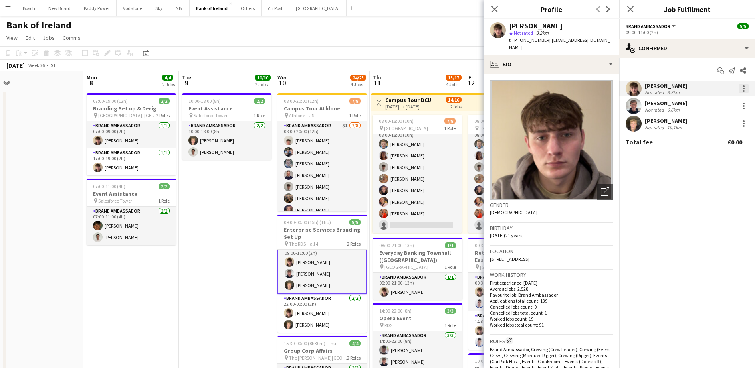
click at [742, 88] on div at bounding box center [744, 89] width 10 height 10
click at [719, 185] on button "Remove" at bounding box center [717, 179] width 62 height 19
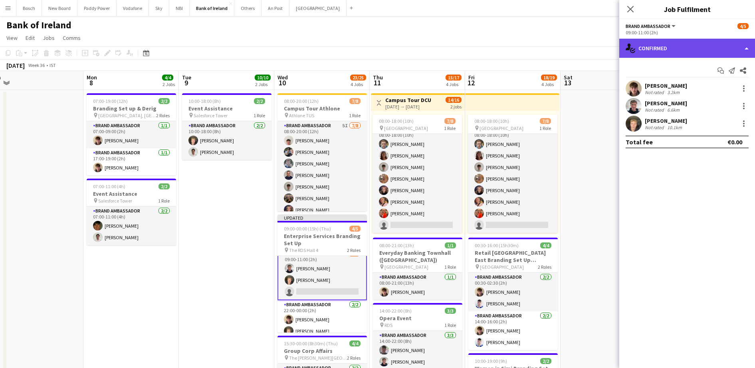
click at [687, 49] on div "single-neutral-actions-check-2 Confirmed" at bounding box center [687, 48] width 136 height 19
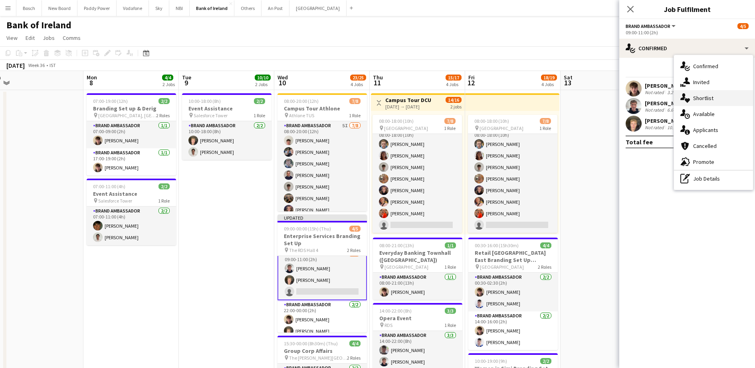
click at [695, 90] on div "single-neutral-actions-heart Shortlist" at bounding box center [713, 98] width 79 height 16
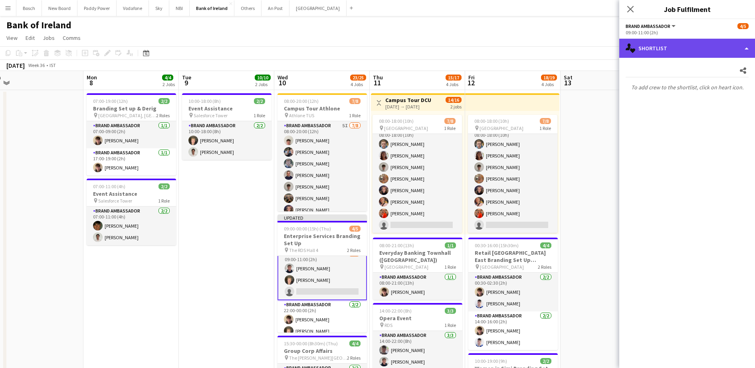
click at [671, 51] on div "single-neutral-actions-heart Shortlist" at bounding box center [687, 48] width 136 height 19
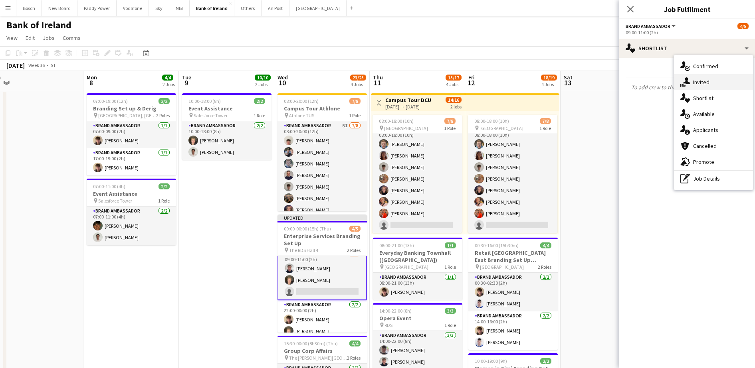
click at [687, 79] on icon at bounding box center [686, 80] width 7 height 7
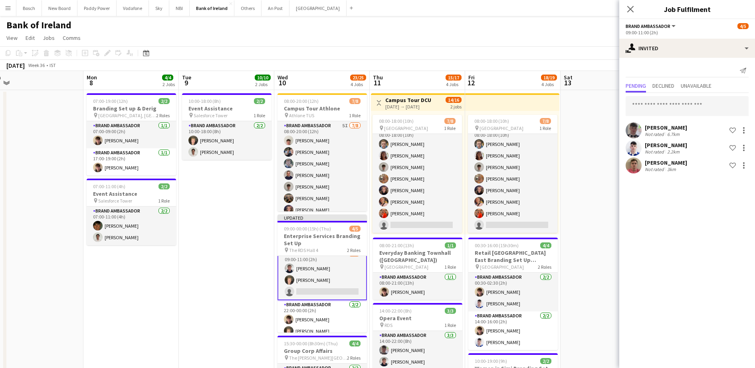
click at [683, 83] on div "Pending Declined Unavailable" at bounding box center [687, 87] width 123 height 12
click at [677, 96] on input "text" at bounding box center [687, 106] width 123 height 20
click at [745, 129] on div at bounding box center [744, 131] width 10 height 10
click at [728, 162] on span "Send notification" at bounding box center [718, 164] width 47 height 7
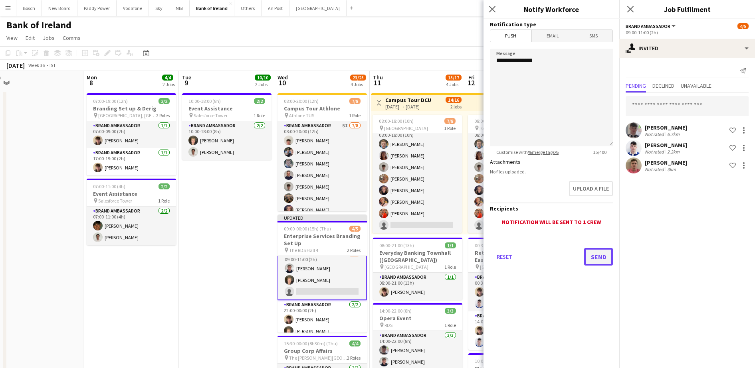
click at [605, 259] on button "Send" at bounding box center [598, 257] width 29 height 18
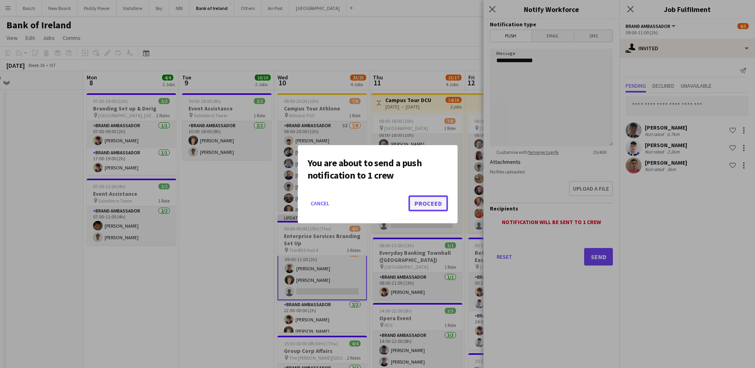
click at [416, 202] on button "Proceed" at bounding box center [428, 204] width 40 height 16
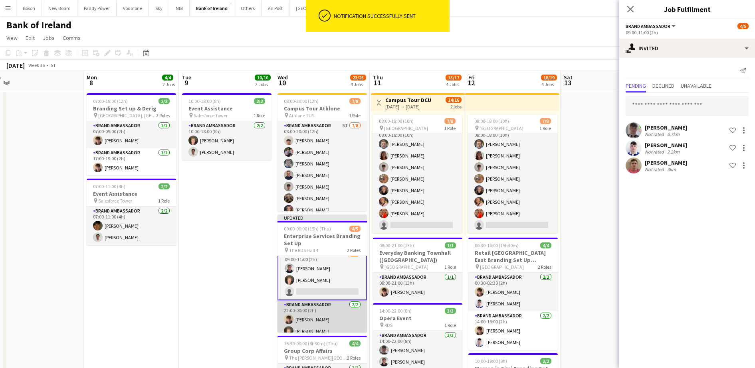
click at [325, 325] on app-card-role "Brand Ambassador [DATE] 22:00-00:00 (2h) [PERSON_NAME] [PERSON_NAME]" at bounding box center [321, 320] width 89 height 39
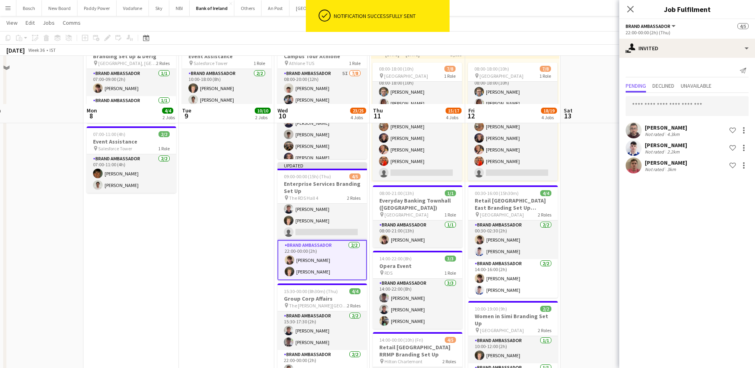
scroll to position [100, 0]
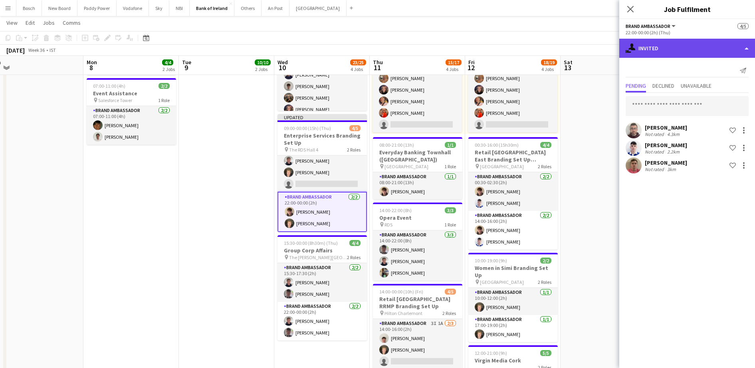
click at [697, 49] on div "single-neutral-actions-share-1 Invited" at bounding box center [687, 48] width 136 height 19
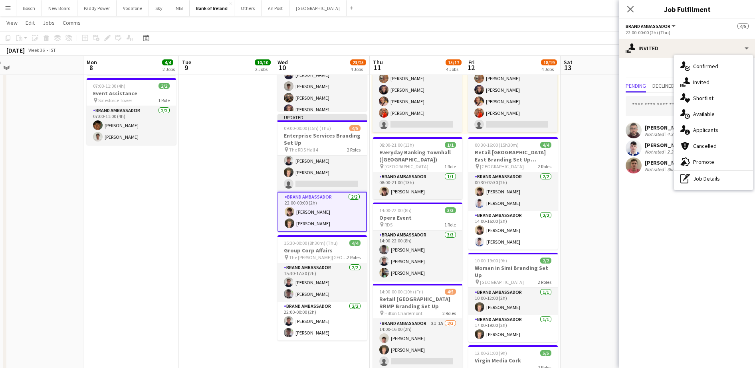
click at [320, 220] on app-card-role "Brand Ambassador [DATE] 22:00-00:00 (2h) [PERSON_NAME] [PERSON_NAME]" at bounding box center [321, 212] width 89 height 40
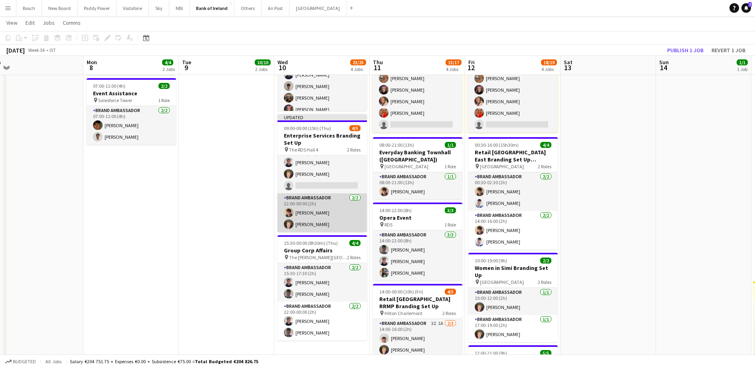
click at [320, 220] on app-card-role "Brand Ambassador [DATE] 22:00-00:00 (2h) [PERSON_NAME] [PERSON_NAME]" at bounding box center [321, 213] width 89 height 39
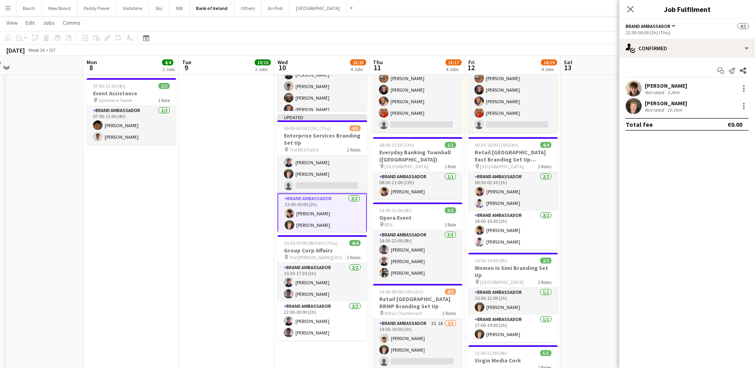
scroll to position [14, 0]
click at [739, 86] on div at bounding box center [744, 89] width 10 height 10
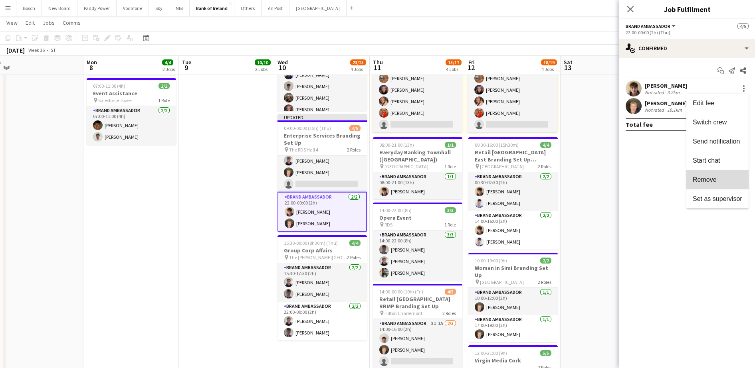
click at [725, 177] on span "Remove" at bounding box center [718, 179] width 50 height 7
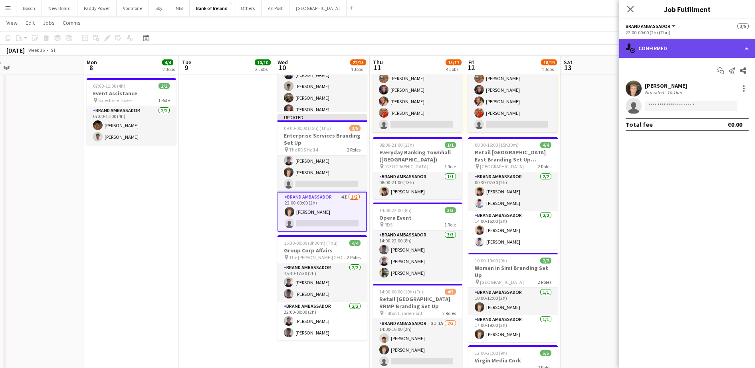
click at [688, 51] on div "single-neutral-actions-check-2 Confirmed" at bounding box center [687, 48] width 136 height 19
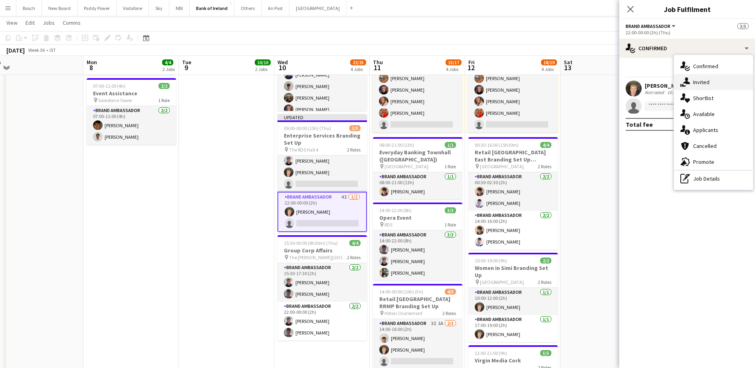
click at [707, 83] on span "Invited" at bounding box center [701, 82] width 16 height 7
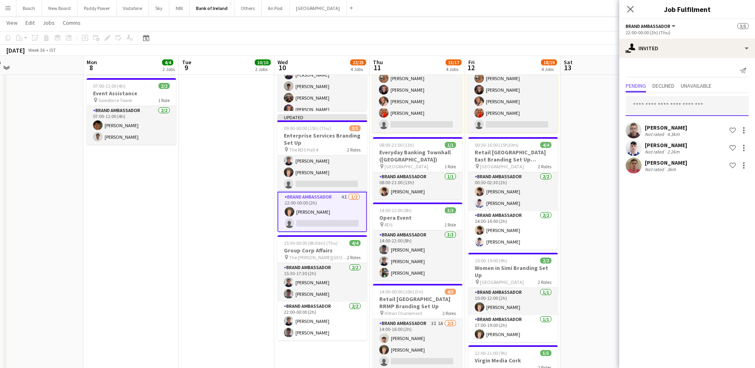
click at [689, 103] on input "text" at bounding box center [687, 106] width 123 height 20
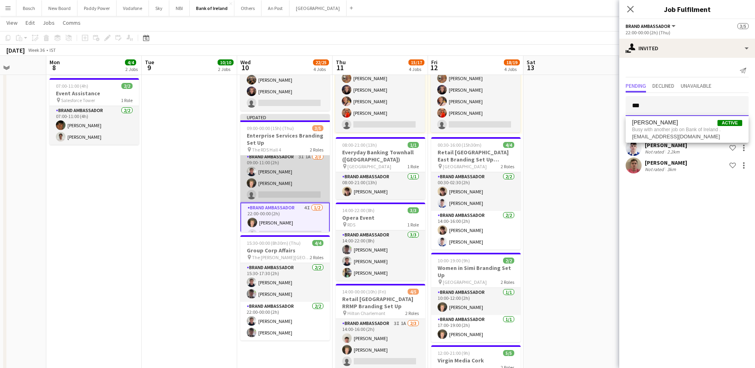
scroll to position [0, 0]
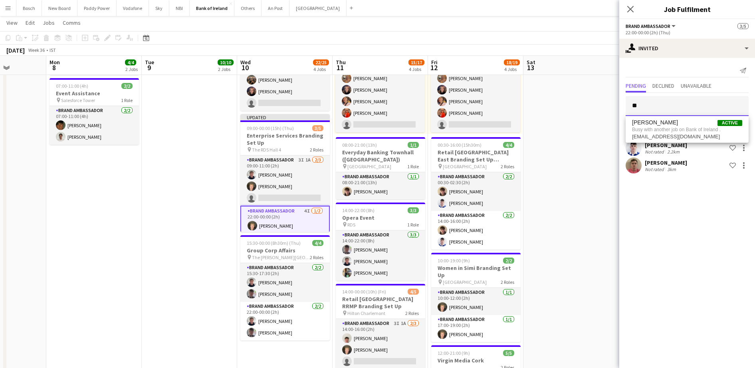
type input "*"
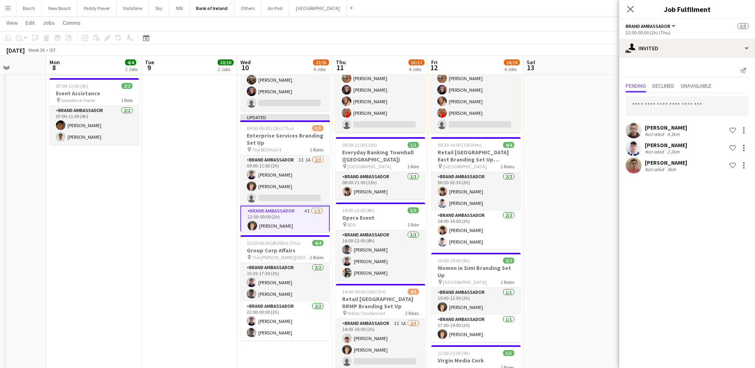
click at [519, 39] on app-toolbar "Copy Paste Paste Ctrl+V Paste with crew Ctrl+Shift+V Paste linked Job [GEOGRAPH…" at bounding box center [377, 38] width 755 height 14
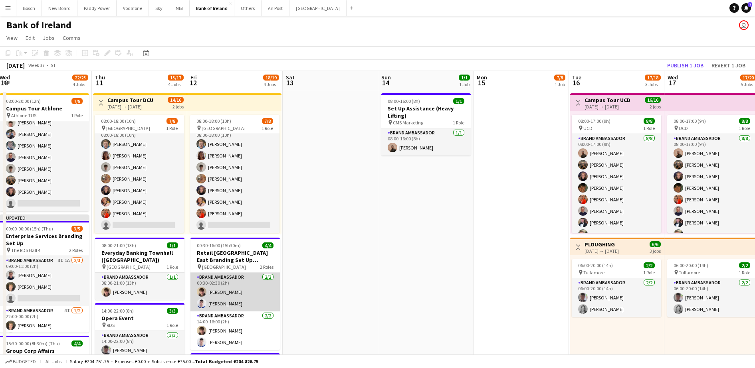
click at [238, 279] on app-card-role "Brand Ambassador [DATE] 00:30-02:30 (2h) [PERSON_NAME] [PERSON_NAME]" at bounding box center [234, 292] width 89 height 39
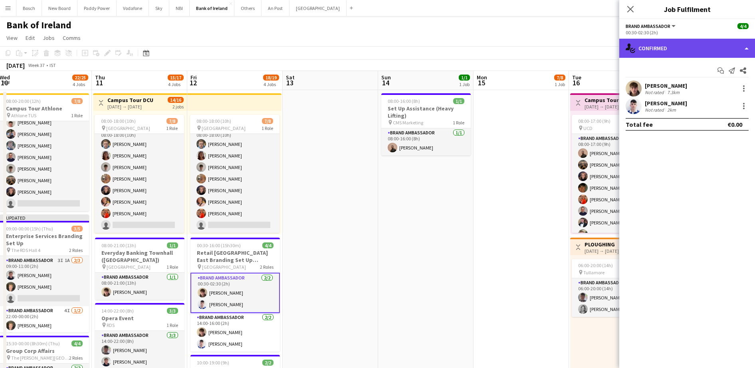
click at [697, 45] on div "single-neutral-actions-check-2 Confirmed" at bounding box center [687, 48] width 136 height 19
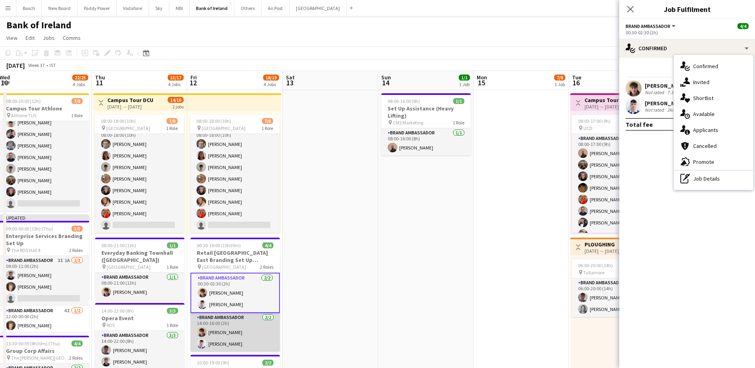
click at [235, 329] on app-card-role "Brand Ambassador [DATE] 14:00-16:00 (2h) [PERSON_NAME] [PERSON_NAME]" at bounding box center [234, 332] width 89 height 39
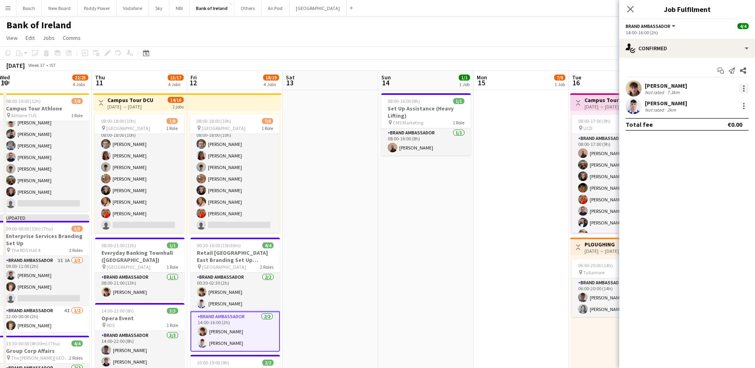
click at [743, 85] on div at bounding box center [744, 89] width 10 height 10
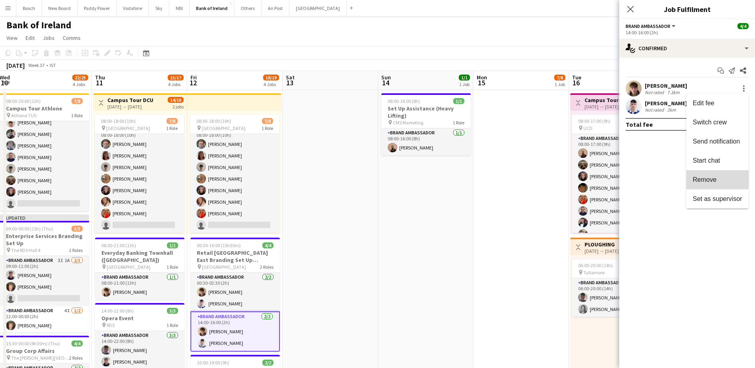
click at [715, 173] on button "Remove" at bounding box center [717, 179] width 62 height 19
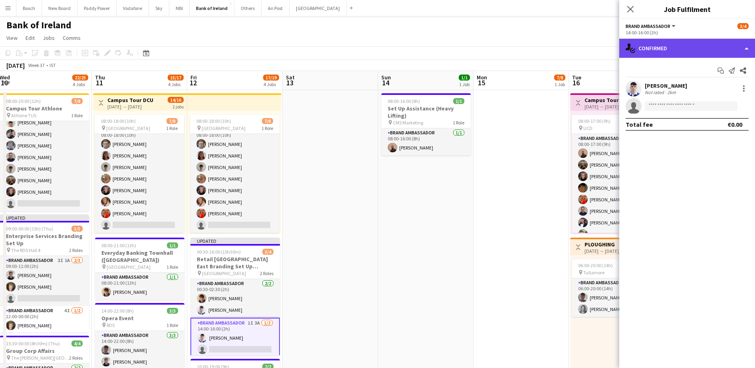
click at [688, 57] on div "single-neutral-actions-check-2 Confirmed" at bounding box center [687, 48] width 136 height 19
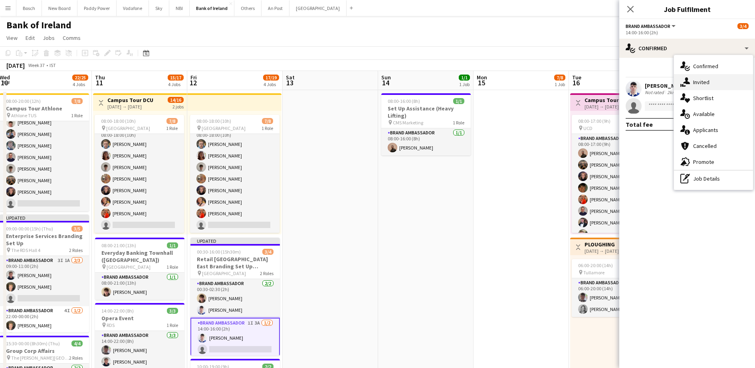
click at [700, 79] on span "Invited" at bounding box center [701, 82] width 16 height 7
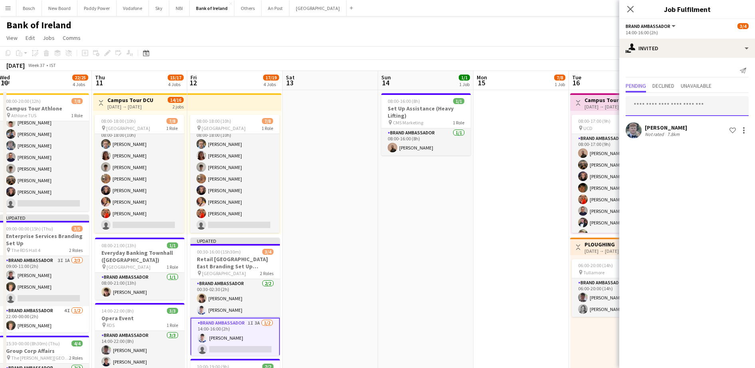
click at [684, 104] on input "text" at bounding box center [687, 106] width 123 height 20
type input "*"
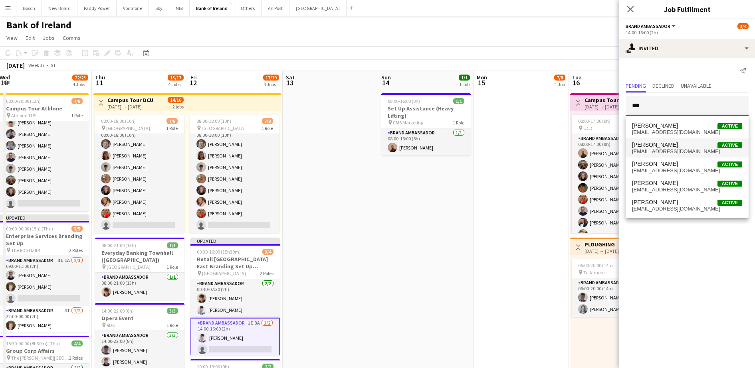
type input "***"
click at [671, 150] on span "[EMAIL_ADDRESS][DOMAIN_NAME]" at bounding box center [687, 152] width 110 height 6
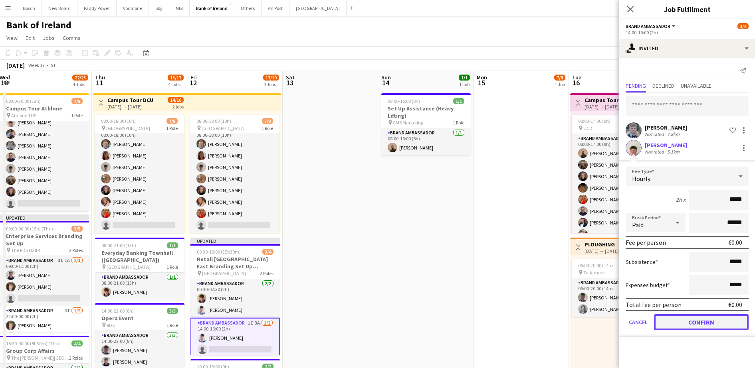
click at [709, 322] on button "Confirm" at bounding box center [701, 323] width 95 height 16
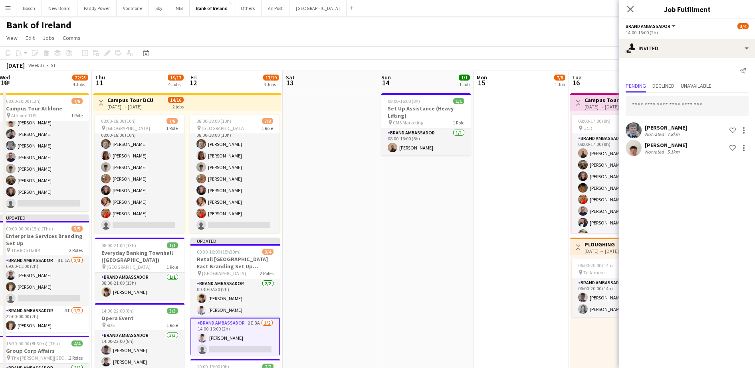
click at [574, 50] on app-toolbar "Copy Paste Paste Ctrl+V Paste with crew Ctrl+Shift+V Paste linked Job [GEOGRAPH…" at bounding box center [377, 53] width 755 height 14
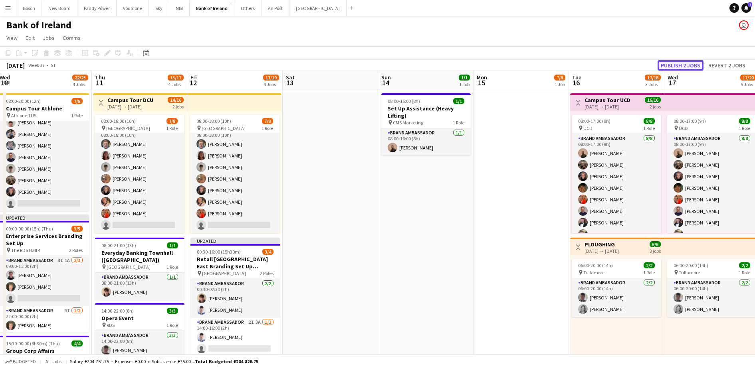
click at [683, 65] on button "Publish 2 jobs" at bounding box center [681, 65] width 46 height 10
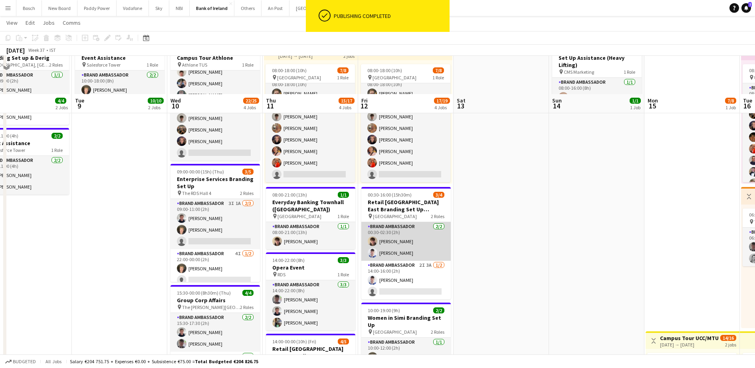
scroll to position [100, 0]
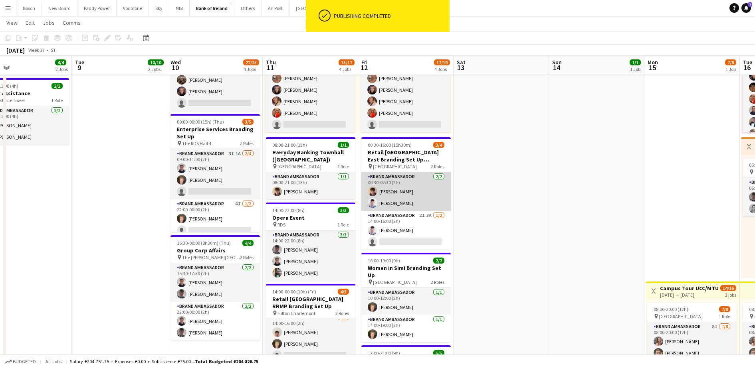
click at [424, 191] on app-card-role "Brand Ambassador [DATE] 00:30-02:30 (2h) [PERSON_NAME] [PERSON_NAME]" at bounding box center [405, 191] width 89 height 39
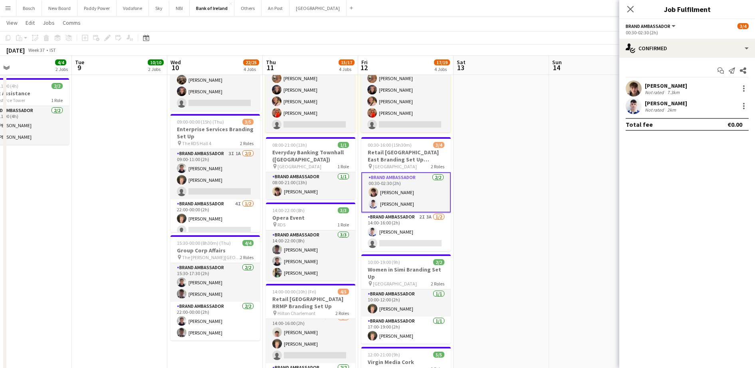
click at [743, 82] on div "[PERSON_NAME] Not rated 7.3km" at bounding box center [687, 89] width 136 height 16
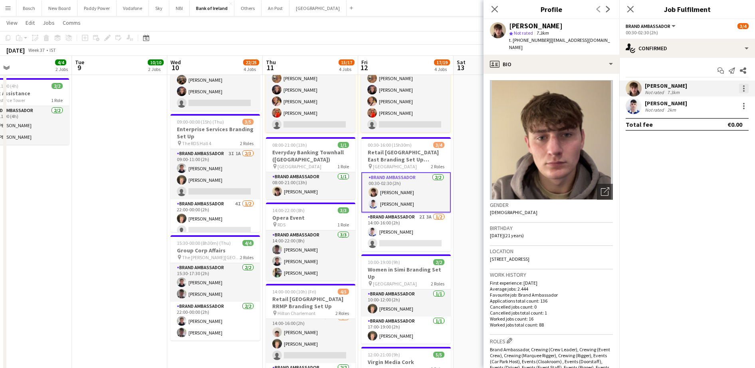
click at [743, 89] on div at bounding box center [744, 89] width 2 height 2
click at [708, 176] on span "Remove" at bounding box center [705, 179] width 24 height 7
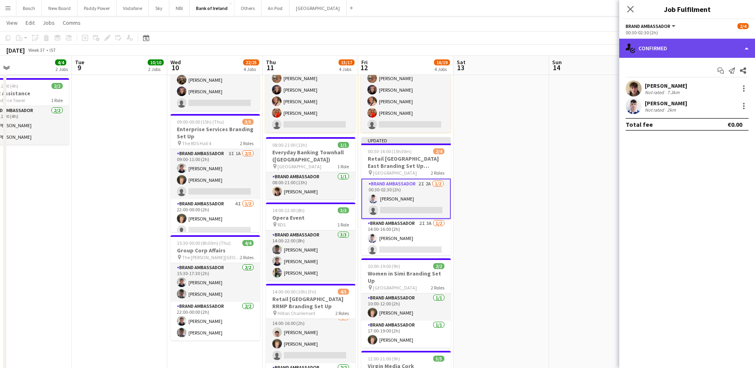
click at [655, 52] on div "single-neutral-actions-check-2 Confirmed" at bounding box center [687, 48] width 136 height 19
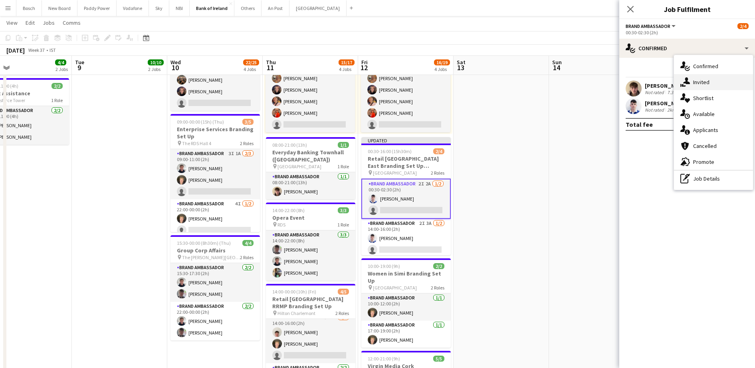
click at [735, 84] on div "single-neutral-actions-share-1 Invited" at bounding box center [713, 82] width 79 height 16
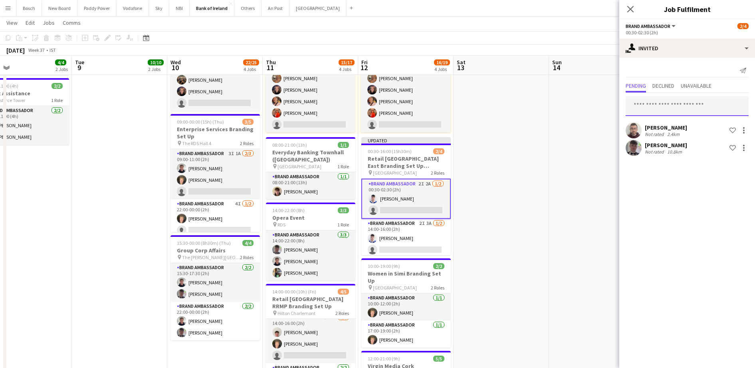
click at [666, 107] on input "text" at bounding box center [687, 106] width 123 height 20
type input "*"
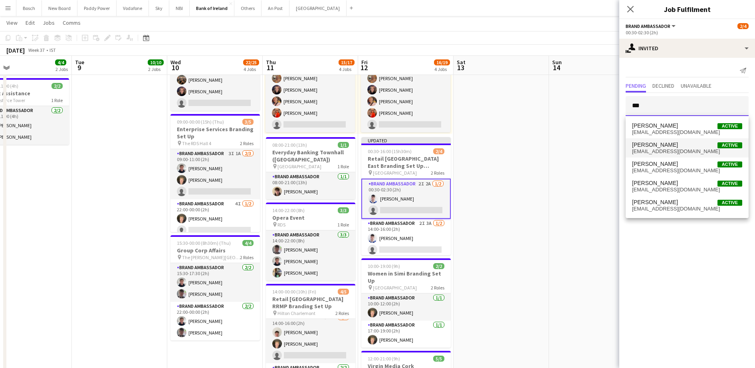
type input "***"
click at [667, 147] on span "[PERSON_NAME]" at bounding box center [655, 145] width 46 height 7
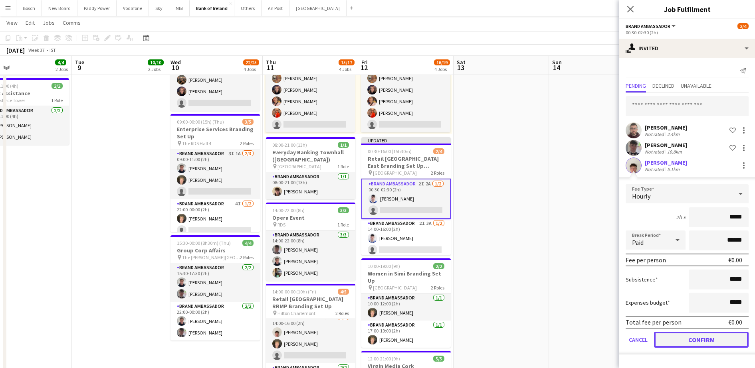
click at [664, 335] on button "Confirm" at bounding box center [701, 340] width 95 height 16
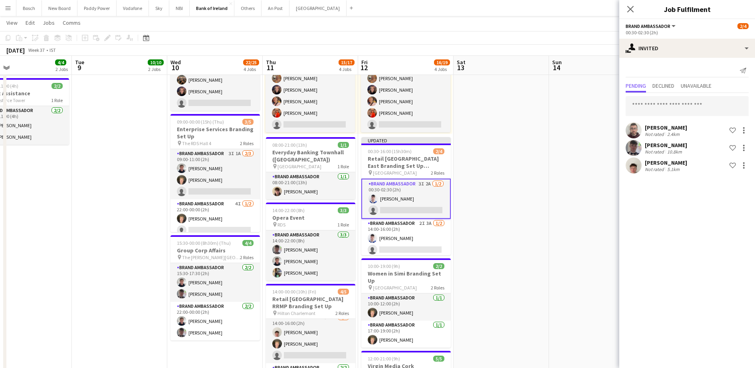
click at [376, 53] on div "[DATE] Week 37 • IST Publish 1 job Revert 1 job" at bounding box center [377, 50] width 755 height 11
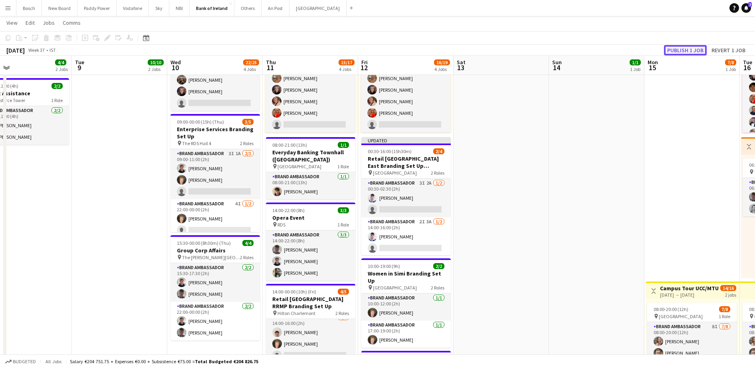
click at [673, 51] on button "Publish 1 job" at bounding box center [685, 50] width 43 height 10
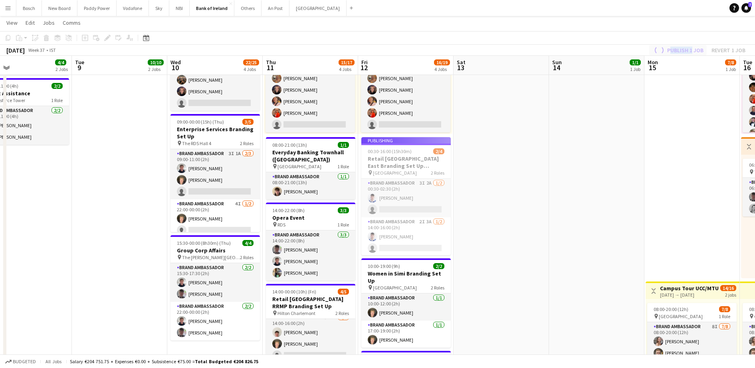
click at [673, 51] on div "Publish 1 job Revert 1 job" at bounding box center [699, 50] width 112 height 10
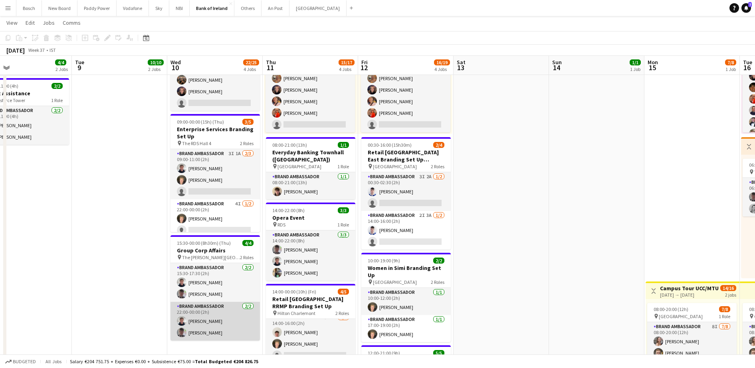
click at [213, 314] on app-card-role "Brand Ambassador [DATE] 22:00-00:00 (2h) [PERSON_NAME] [PERSON_NAME]" at bounding box center [214, 321] width 89 height 39
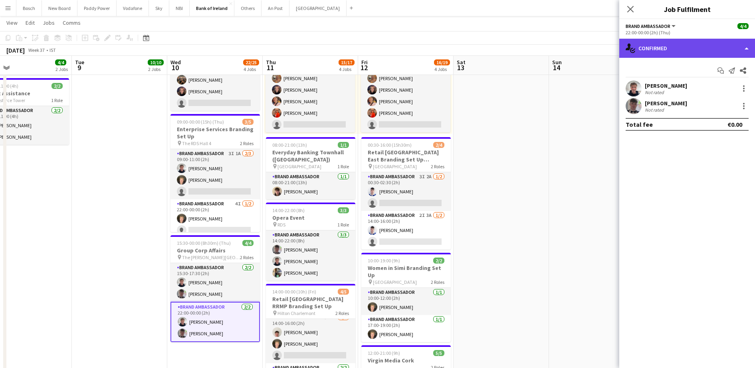
click at [677, 42] on div "single-neutral-actions-check-2 Confirmed" at bounding box center [687, 48] width 136 height 19
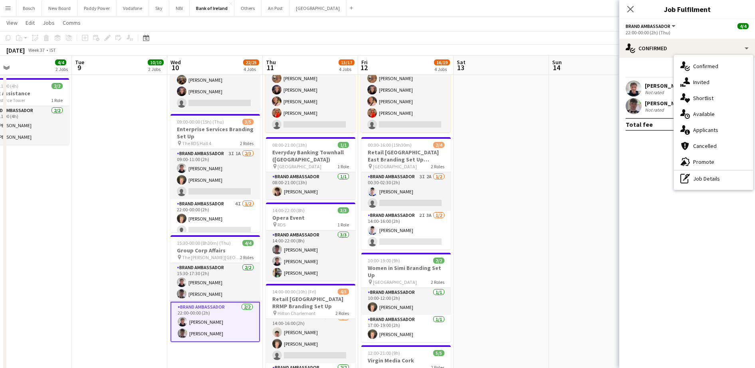
click at [658, 61] on div "Start chat Send notification Share [PERSON_NAME] Not rated [PERSON_NAME] Not ra…" at bounding box center [687, 97] width 136 height 79
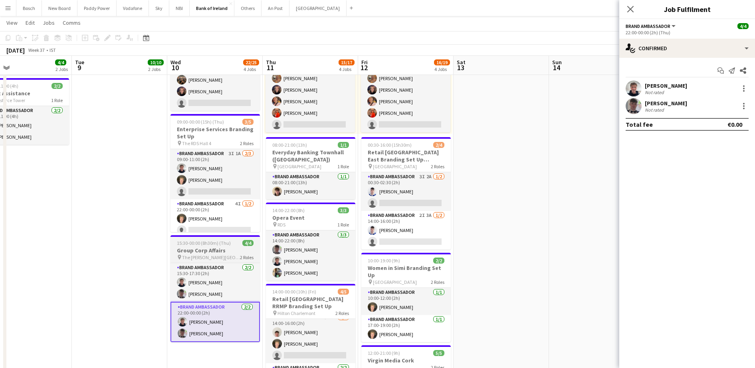
click at [212, 253] on h3 "Group Corp Affairs" at bounding box center [214, 250] width 89 height 7
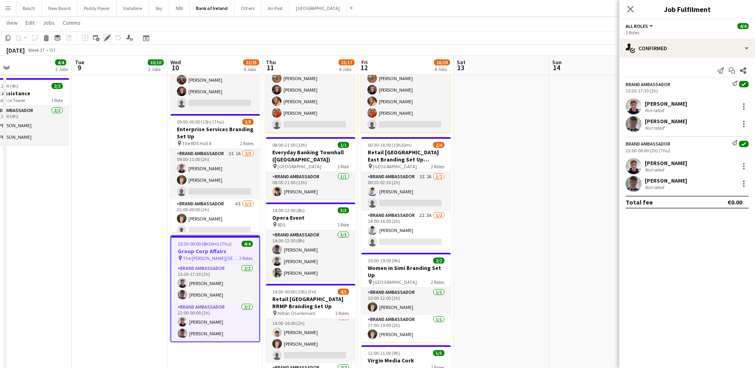
click at [109, 42] on div "Edit" at bounding box center [108, 38] width 10 height 10
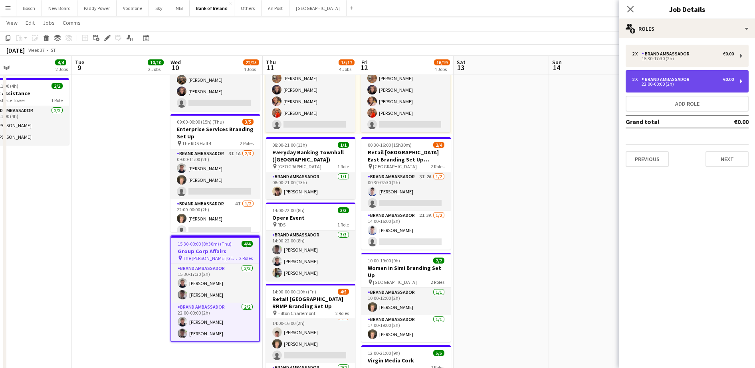
click at [681, 84] on div "22:00-00:00 (2h)" at bounding box center [683, 84] width 102 height 4
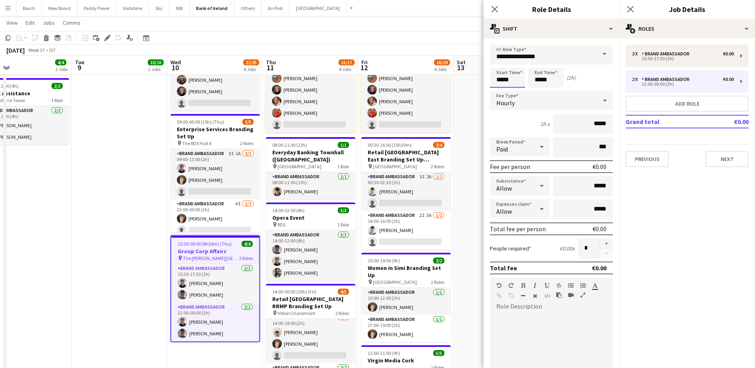
click at [515, 73] on input "*****" at bounding box center [507, 78] width 35 height 20
click at [517, 72] on input "*****" at bounding box center [507, 78] width 35 height 20
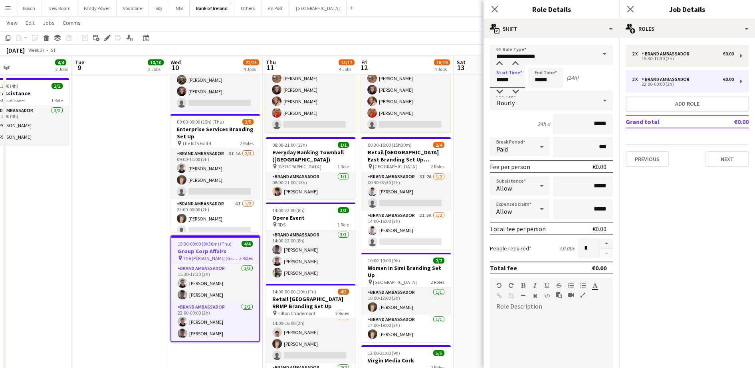
type input "*****"
click at [538, 79] on input "*****" at bounding box center [545, 78] width 35 height 20
type input "*****"
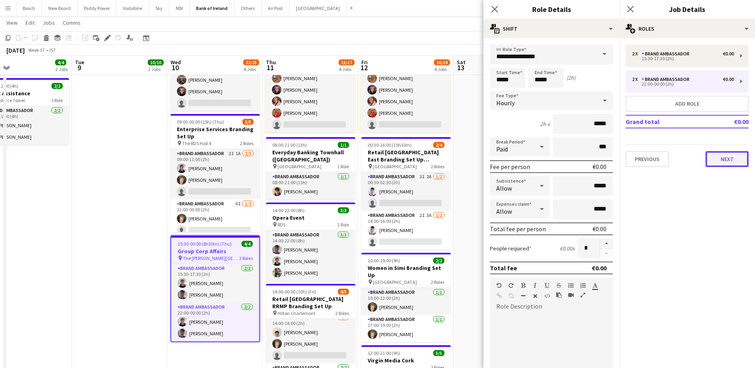
click at [726, 163] on button "Next" at bounding box center [726, 159] width 43 height 16
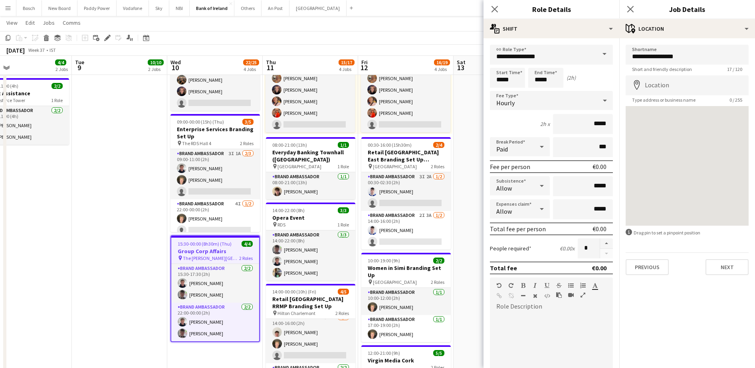
click at [420, 36] on app-toolbar "Copy Paste Paste Ctrl+V Paste with crew Ctrl+Shift+V Paste linked Job [GEOGRAPH…" at bounding box center [377, 38] width 755 height 14
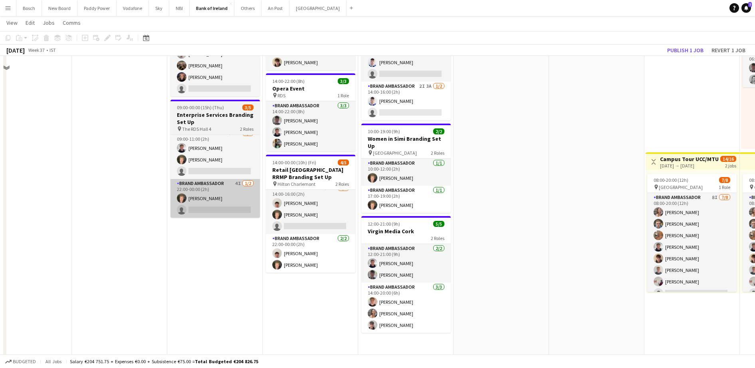
scroll to position [0, 0]
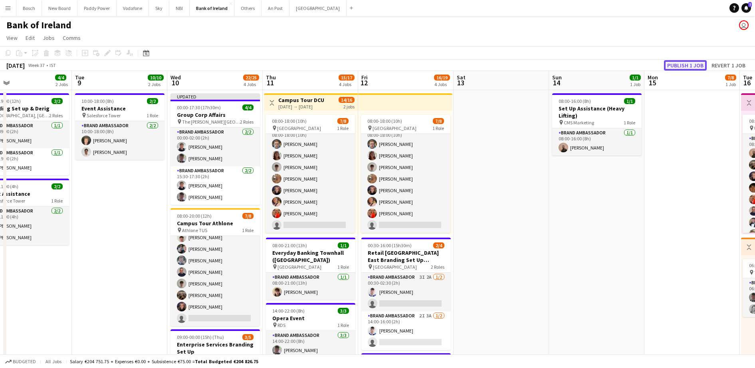
click at [675, 65] on button "Publish 1 job" at bounding box center [685, 65] width 43 height 10
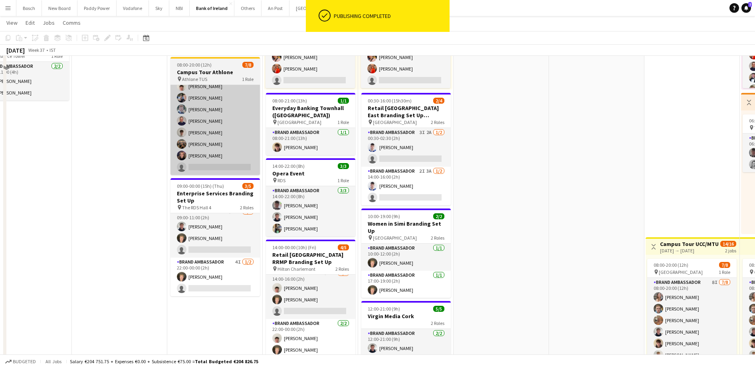
scroll to position [150, 0]
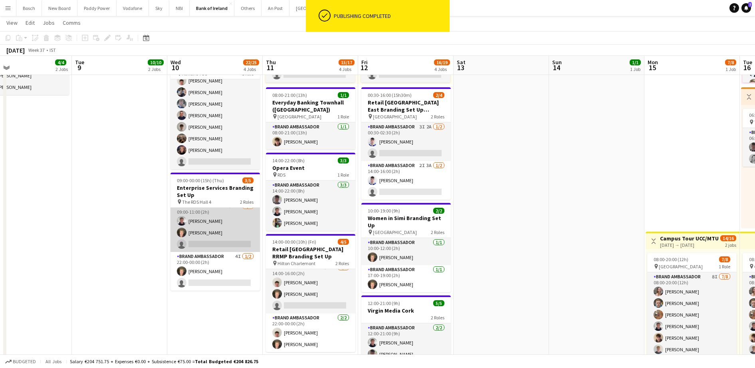
click at [224, 220] on app-card-role "Brand Ambassador 3I 1A [DATE] 09:00-11:00 (2h) [PERSON_NAME] [PERSON_NAME] sing…" at bounding box center [214, 227] width 89 height 50
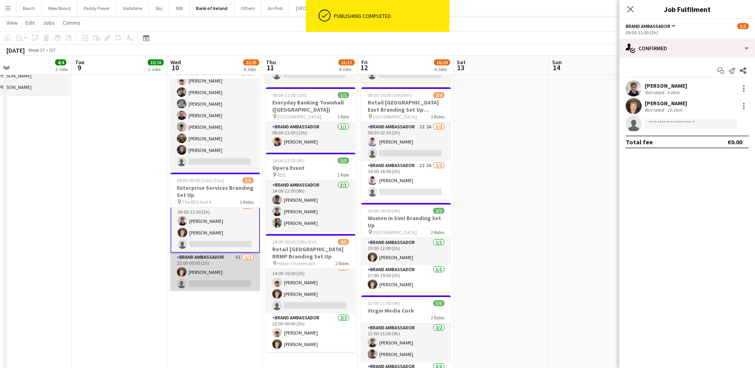
click at [205, 287] on app-card-role "Brand Ambassador 4I [DATE] 22:00-00:00 (2h) [PERSON_NAME] single-neutral-actions" at bounding box center [214, 272] width 89 height 39
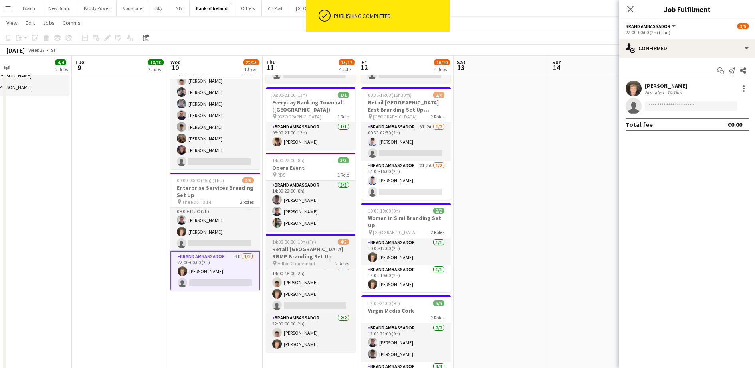
scroll to position [6, 0]
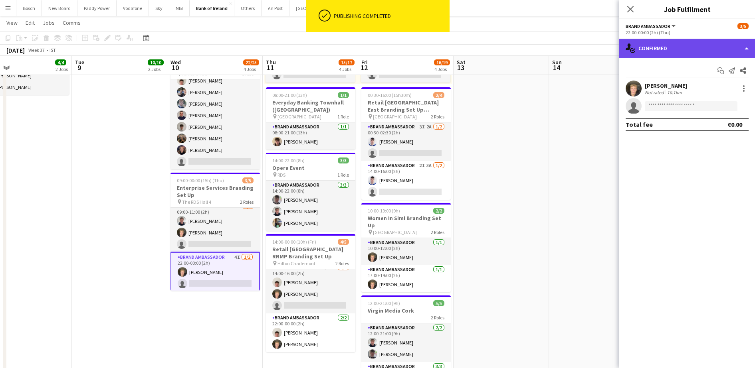
click at [725, 47] on div "single-neutral-actions-check-2 Confirmed" at bounding box center [687, 48] width 136 height 19
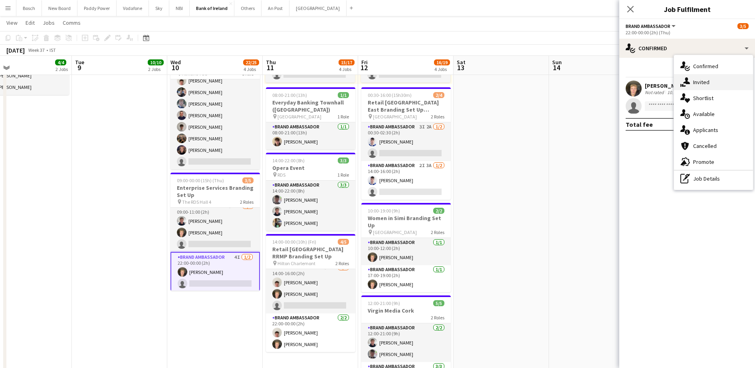
click at [719, 74] on div "single-neutral-actions-share-1 Invited" at bounding box center [713, 82] width 79 height 16
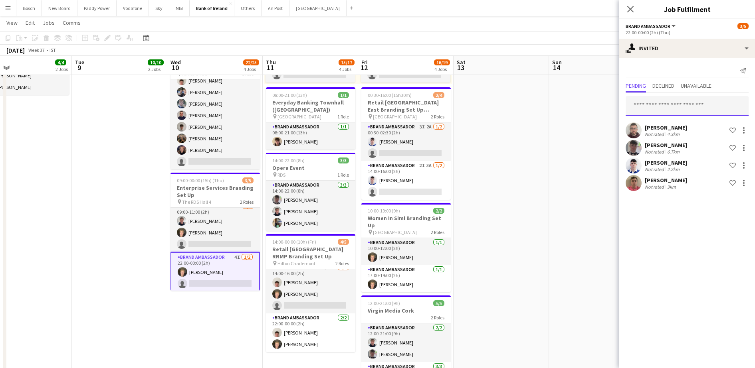
click at [672, 105] on input "text" at bounding box center [687, 106] width 123 height 20
type input "****"
drag, startPoint x: 688, startPoint y: 127, endPoint x: 691, endPoint y: 137, distance: 9.9
click at [688, 126] on span "[PERSON_NAME] Active" at bounding box center [687, 126] width 110 height 7
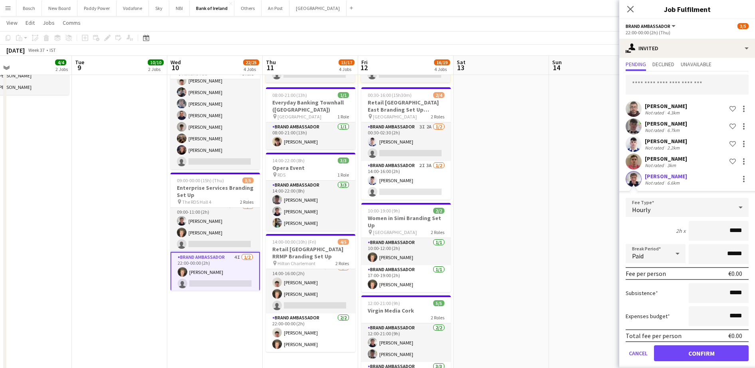
scroll to position [30, 0]
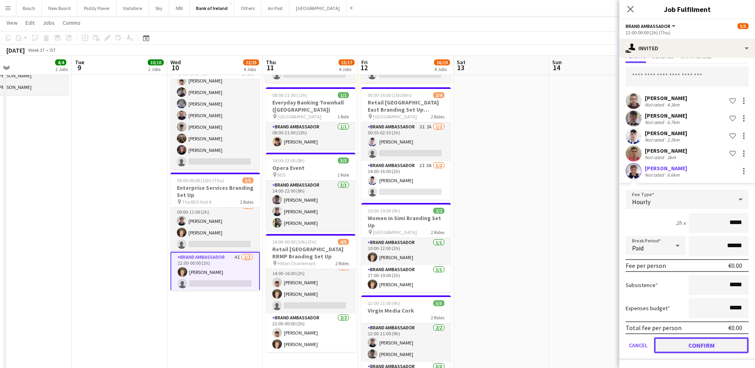
click at [693, 347] on button "Confirm" at bounding box center [701, 346] width 95 height 16
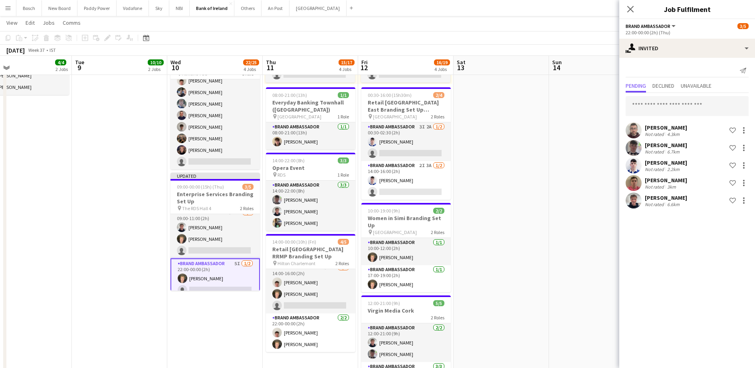
click at [618, 44] on app-toolbar "Copy Paste Paste Ctrl+V Paste with crew Ctrl+Shift+V Paste linked Job [GEOGRAPH…" at bounding box center [377, 38] width 755 height 14
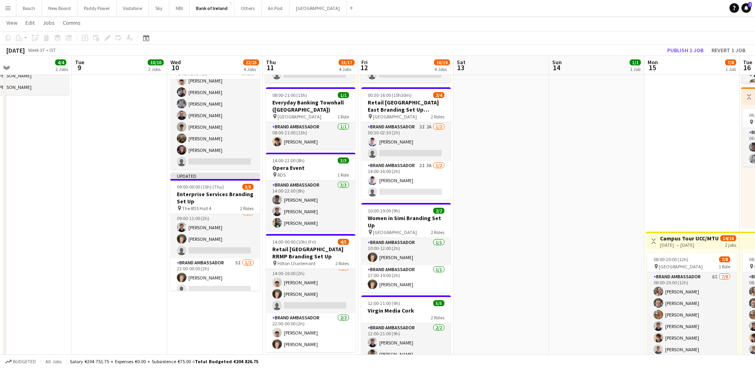
click at [696, 45] on div "[DATE] Week 37 • IST Publish 1 job Revert 1 job" at bounding box center [377, 50] width 755 height 11
click at [695, 44] on div "Copy Paste Paste Ctrl+V Paste with crew Ctrl+Shift+V Paste linked Job [GEOGRAPH…" at bounding box center [377, 43] width 755 height 25
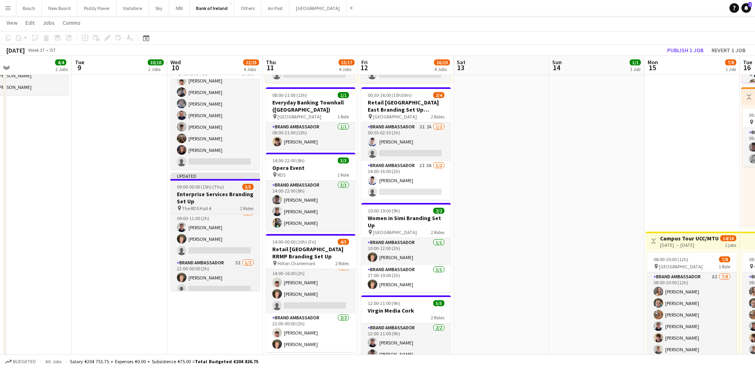
click at [223, 197] on h3 "Enterprise Services Branding Set Up" at bounding box center [214, 198] width 89 height 14
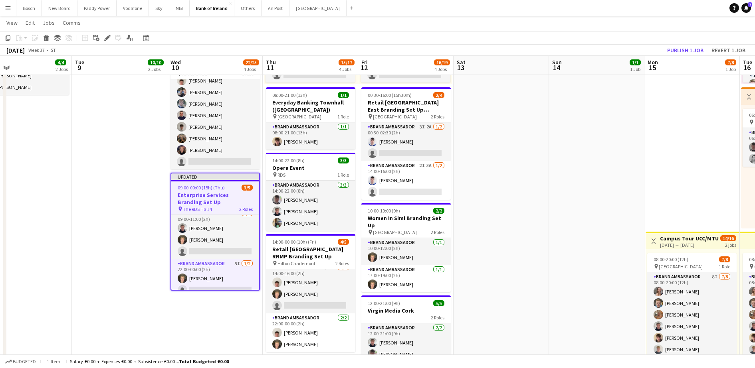
click at [111, 44] on app-toolbar "Copy Paste Paste Ctrl+V Paste with crew Ctrl+Shift+V Paste linked Job [GEOGRAPH…" at bounding box center [377, 38] width 755 height 14
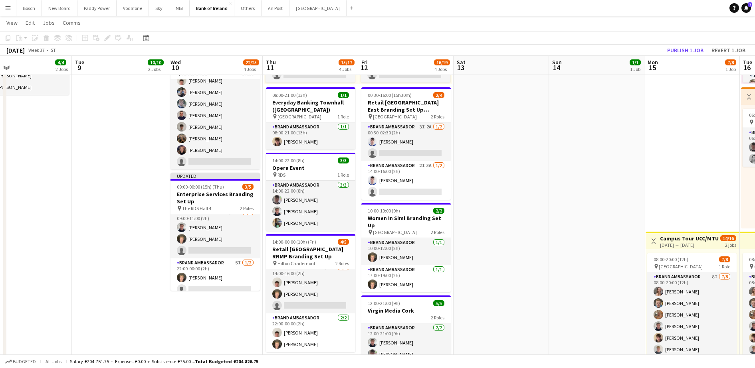
click at [110, 40] on div "Add job Add linked Job Edit Edit linked Job Applicants" at bounding box center [103, 38] width 61 height 10
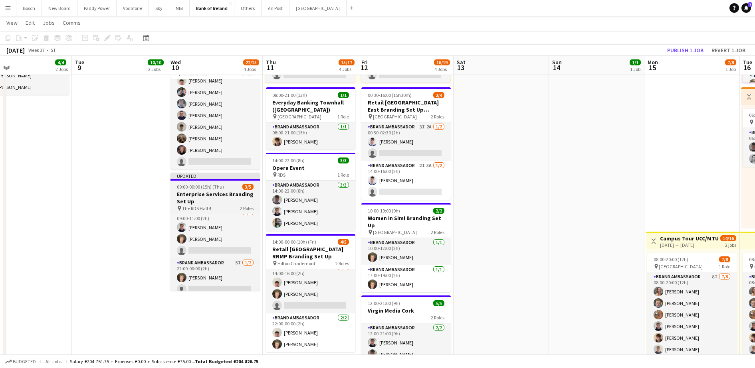
click at [216, 181] on app-job-card "Updated 09:00-00:00 (15h) (Thu) 3/5 Enterprise Services Branding Set Up pin The…" at bounding box center [214, 232] width 89 height 118
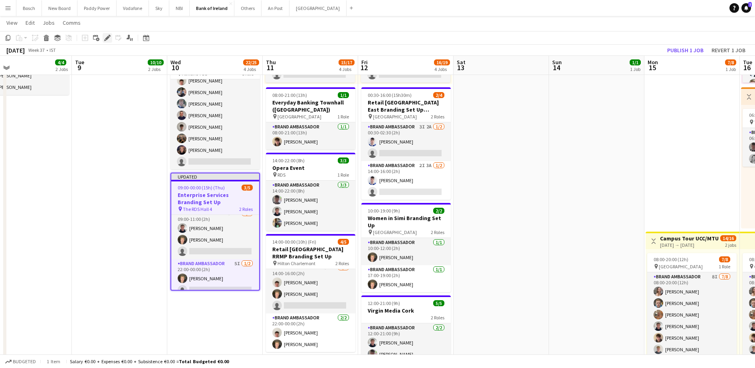
click at [103, 35] on div "Edit" at bounding box center [108, 38] width 10 height 10
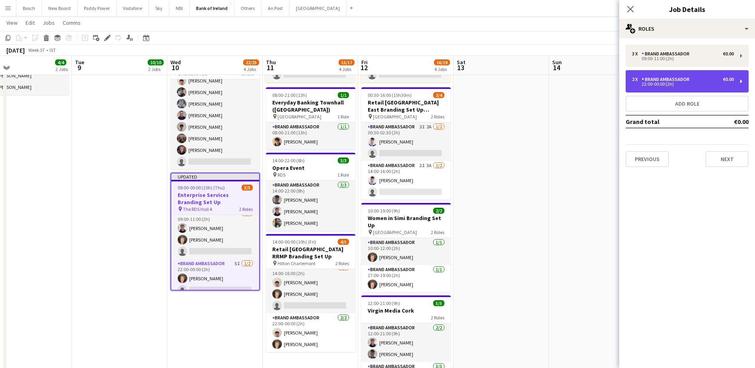
click at [687, 83] on div "22:00-00:00 (2h)" at bounding box center [683, 84] width 102 height 4
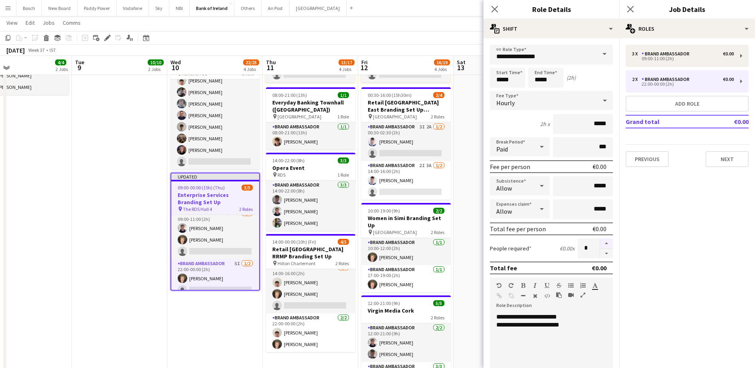
click at [600, 242] on button "button" at bounding box center [606, 244] width 13 height 10
type input "*"
click at [547, 327] on div "**********" at bounding box center [547, 325] width 103 height 8
click at [471, 58] on app-board-header-date "Sat 13" at bounding box center [501, 65] width 95 height 19
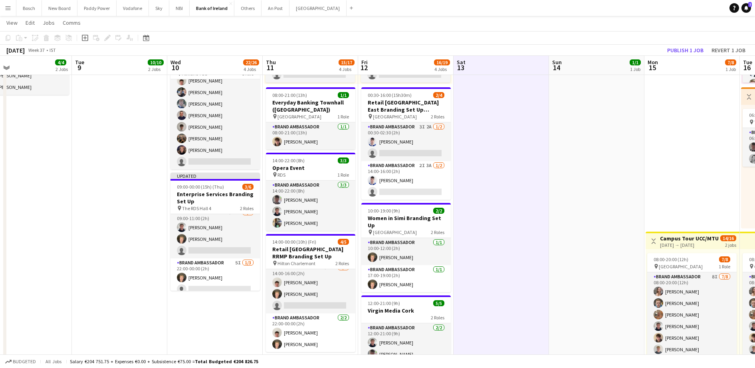
click at [688, 43] on app-toolbar "Copy Paste Paste Ctrl+V Paste with crew Ctrl+Shift+V Paste linked Job [GEOGRAPH…" at bounding box center [377, 38] width 755 height 14
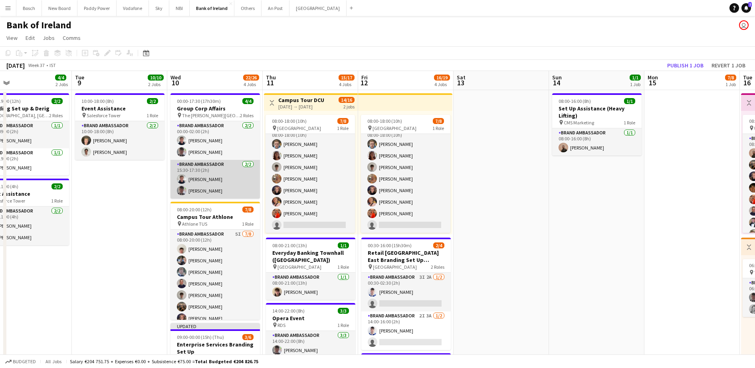
click at [226, 188] on app-card-role "Brand Ambassador [DATE] 15:30-17:30 (2h) [PERSON_NAME] [PERSON_NAME]" at bounding box center [214, 179] width 89 height 39
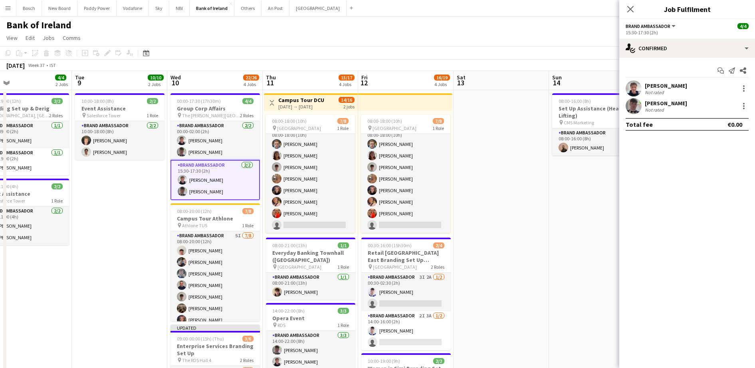
click at [207, 104] on app-job-card "00:00-17:30 (17h30m) 4/4 Group Corp Affairs pin The [PERSON_NAME] Hotel 2 Roles…" at bounding box center [214, 146] width 89 height 107
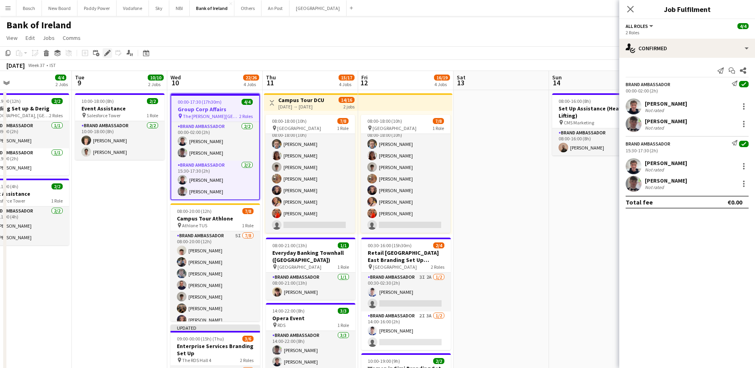
click at [112, 52] on div "Add job Add linked Job Edit Edit linked Job Applicants" at bounding box center [103, 53] width 61 height 10
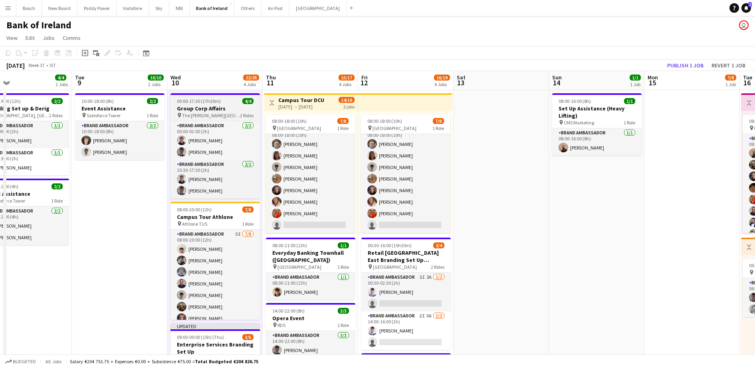
click at [193, 101] on span "00:00-17:30 (17h30m)" at bounding box center [199, 101] width 44 height 6
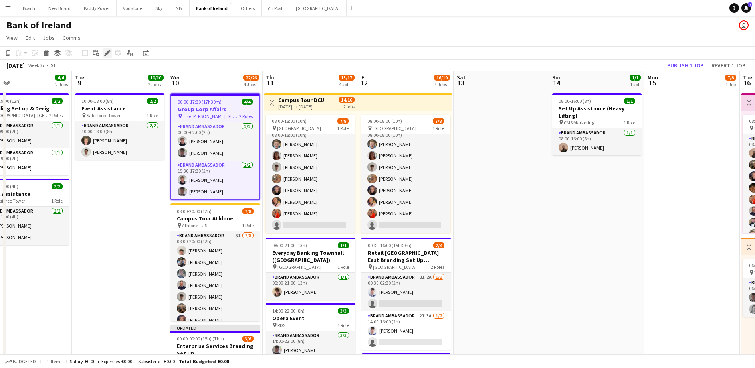
click at [106, 54] on icon at bounding box center [107, 53] width 4 height 4
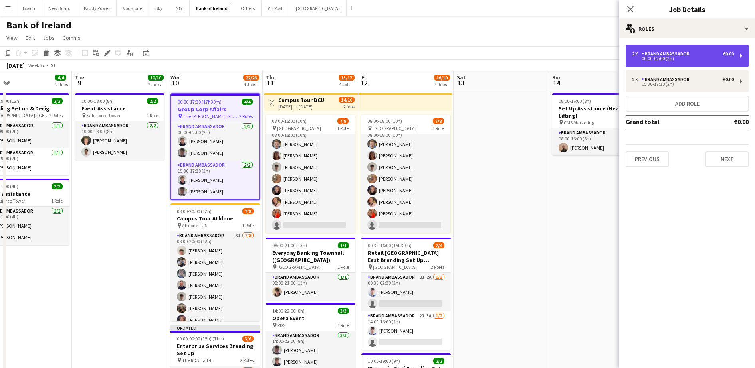
click at [677, 52] on div "Brand Ambassador" at bounding box center [667, 54] width 51 height 6
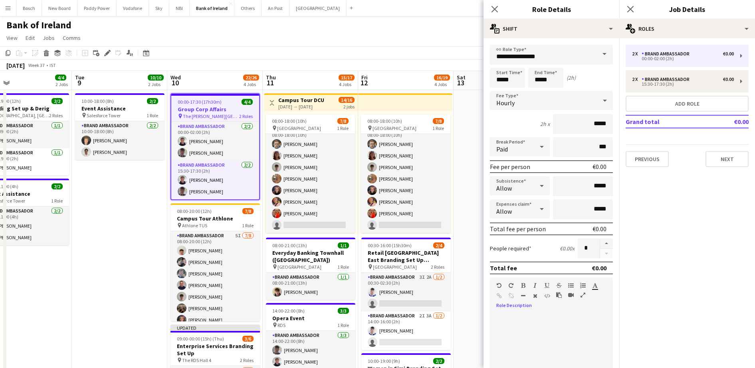
click at [537, 318] on div at bounding box center [551, 361] width 123 height 96
click at [495, 317] on div "**********" at bounding box center [547, 361] width 115 height 96
click at [720, 167] on div "2 x Brand Ambassador €0.00 00:00-02:00 (2h) 2 x Brand Ambassador €0.00 15:30-17…" at bounding box center [687, 105] width 136 height 135
click at [722, 160] on button "Next" at bounding box center [726, 159] width 43 height 16
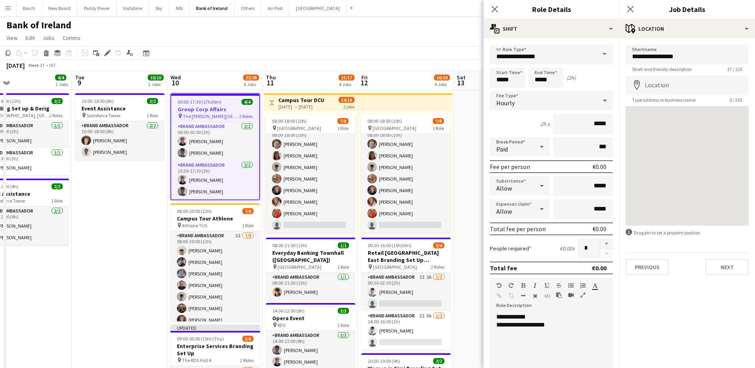
click at [444, 71] on app-board-header-date "Fri 12 16/19 4 Jobs" at bounding box center [405, 80] width 95 height 19
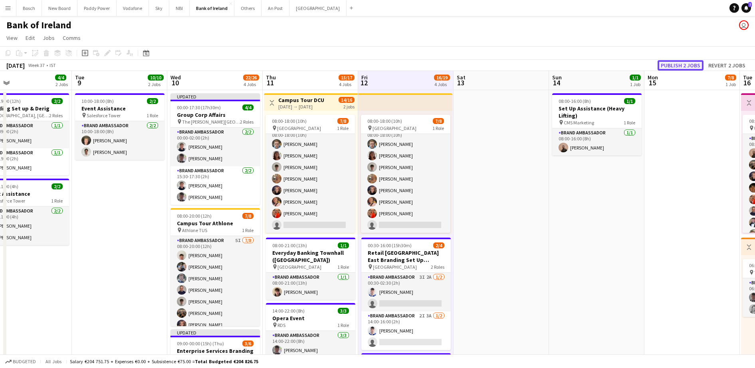
click at [695, 65] on button "Publish 2 jobs" at bounding box center [681, 65] width 46 height 10
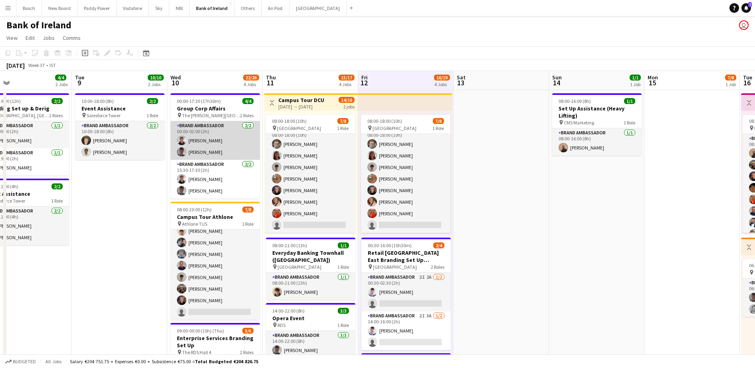
click at [205, 143] on app-card-role "Brand Ambassador [DATE] 00:00-02:00 (2h) [PERSON_NAME] [PERSON_NAME]" at bounding box center [214, 140] width 89 height 39
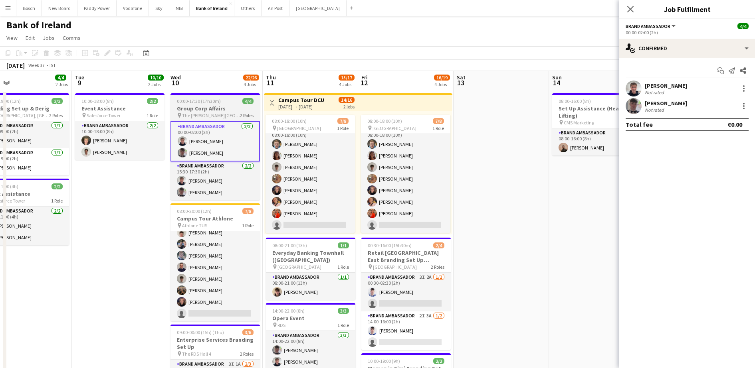
click at [240, 105] on h3 "Group Corp Affairs" at bounding box center [214, 108] width 89 height 7
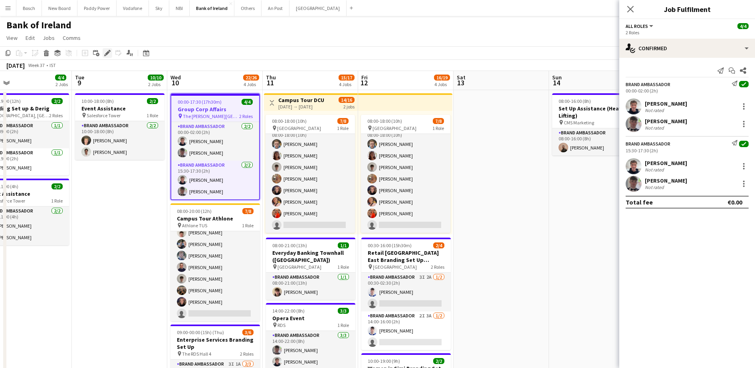
click at [105, 54] on icon "Edit" at bounding box center [107, 53] width 6 height 6
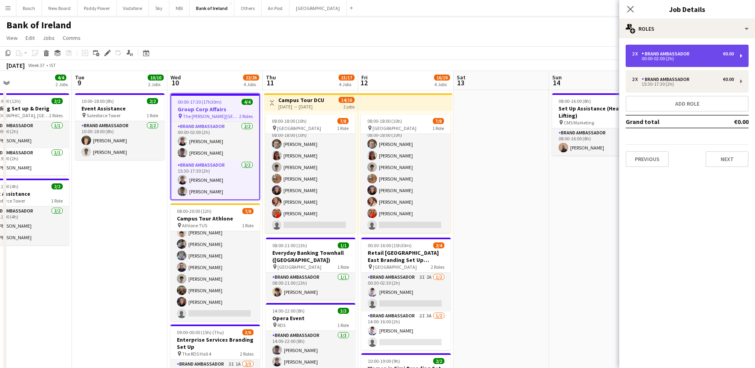
click at [665, 54] on div "Brand Ambassador" at bounding box center [667, 54] width 51 height 6
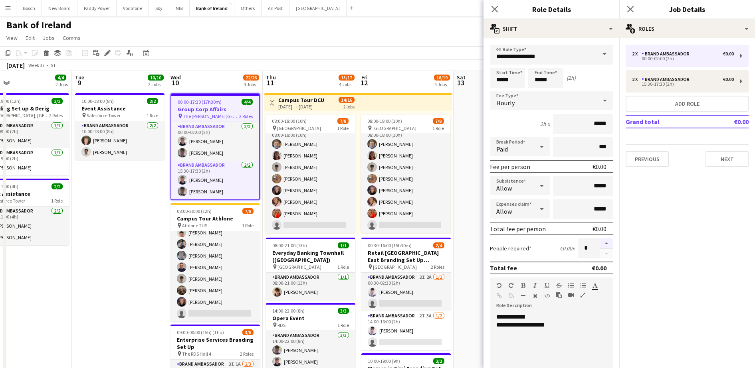
drag, startPoint x: 597, startPoint y: 243, endPoint x: 604, endPoint y: 234, distance: 11.7
click at [600, 243] on button "button" at bounding box center [606, 244] width 13 height 10
type input "*"
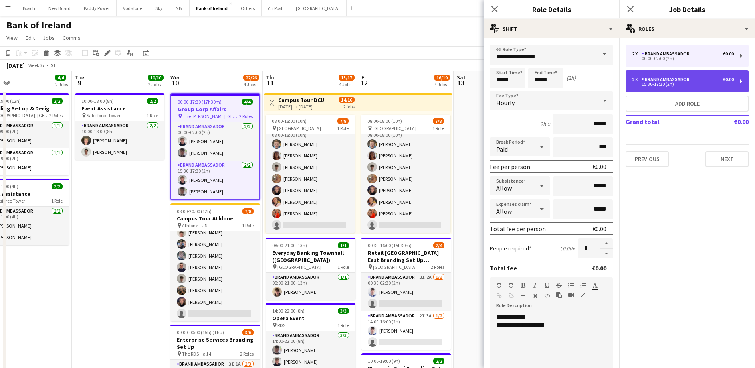
click at [667, 83] on div "15:30-17:30 (2h)" at bounding box center [683, 84] width 102 height 4
type input "*****"
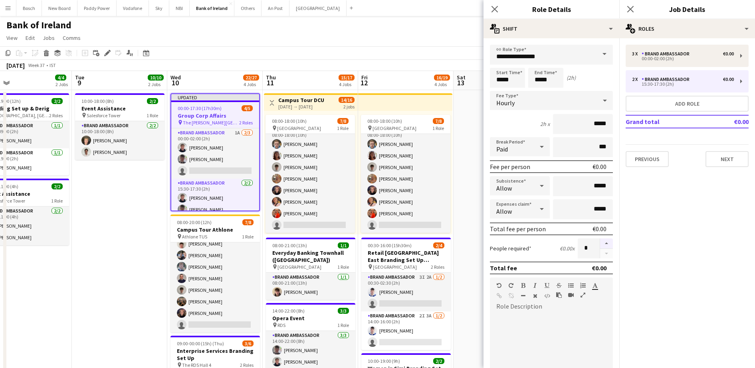
click at [600, 241] on button "button" at bounding box center [606, 244] width 13 height 10
type input "*"
click at [727, 162] on button "Next" at bounding box center [726, 159] width 43 height 16
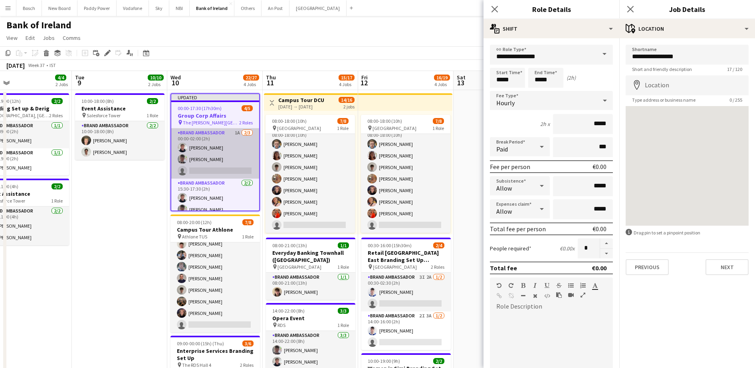
click at [217, 150] on app-card-role "Brand Ambassador 1A [DATE] 00:00-02:00 (2h) [PERSON_NAME] [PERSON_NAME] single-…" at bounding box center [215, 154] width 88 height 50
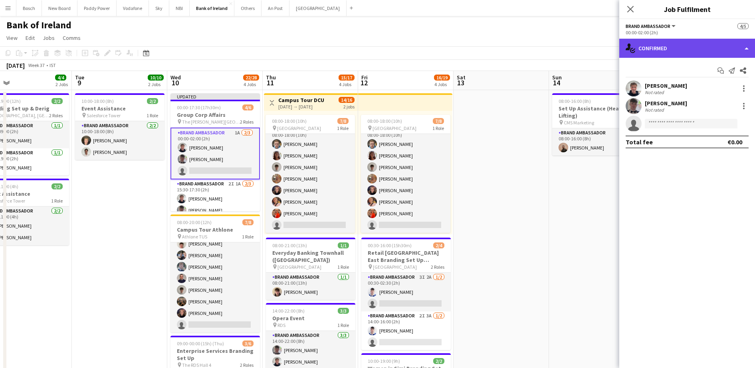
click at [646, 51] on div "single-neutral-actions-check-2 Confirmed" at bounding box center [687, 48] width 136 height 19
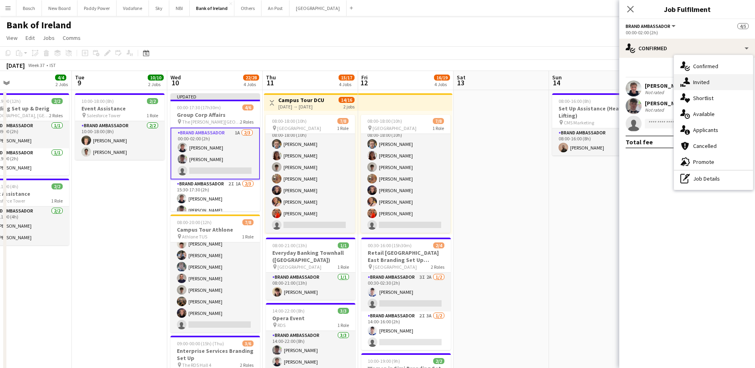
click at [698, 81] on span "Invited" at bounding box center [701, 82] width 16 height 7
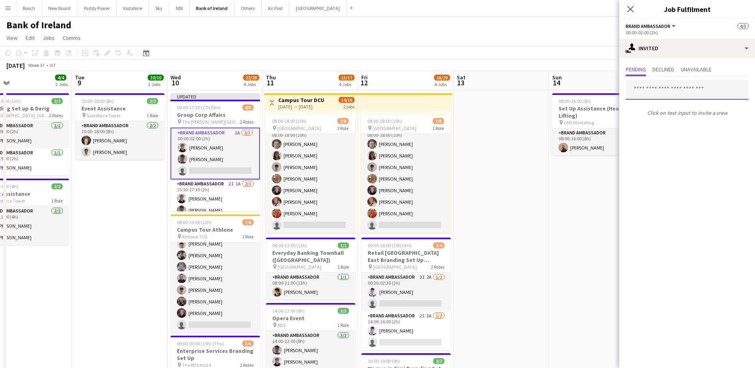
click at [670, 90] on input "text" at bounding box center [687, 90] width 123 height 20
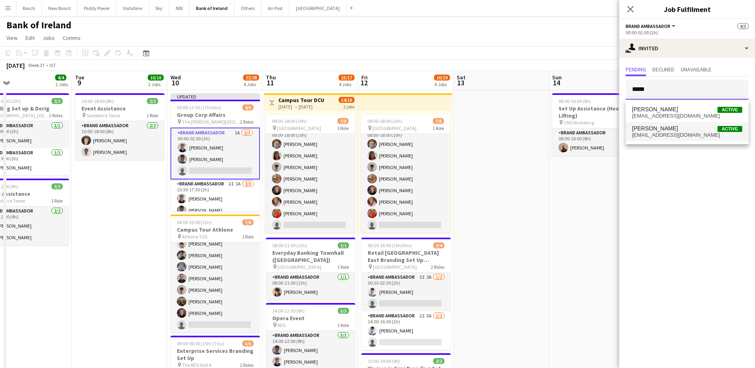
type input "*****"
click at [670, 123] on mat-option "[PERSON_NAME] Active [EMAIL_ADDRESS][DOMAIN_NAME]" at bounding box center [687, 131] width 123 height 19
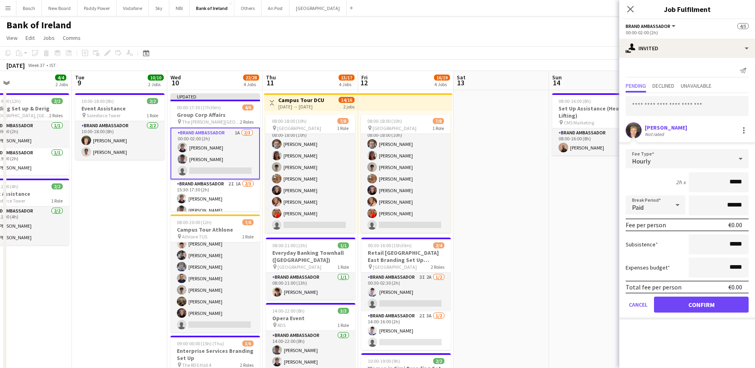
click at [693, 285] on div "Total fee per person €0.00" at bounding box center [687, 287] width 123 height 13
click at [689, 308] on button "Confirm" at bounding box center [701, 305] width 95 height 16
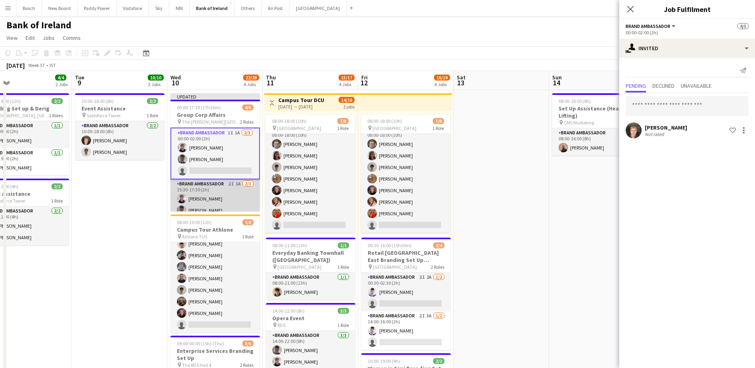
click at [221, 200] on app-card-role "Brand Ambassador 2I 1A [DATE] 15:30-17:30 (2h) [PERSON_NAME] [PERSON_NAME] sing…" at bounding box center [214, 205] width 89 height 50
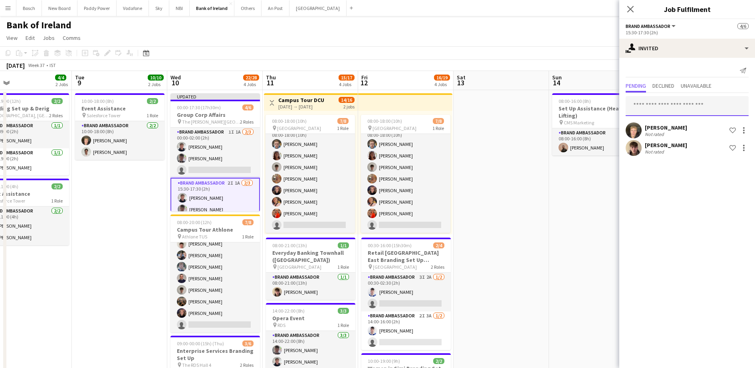
click at [702, 98] on input "text" at bounding box center [687, 106] width 123 height 20
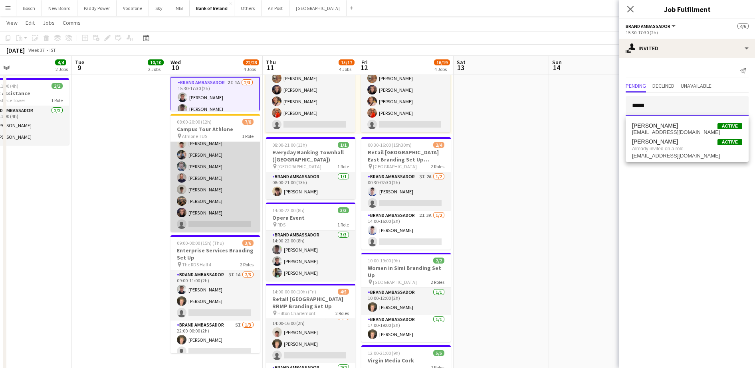
type input "*****"
click at [218, 183] on app-card-role "Brand Ambassador 5I [DATE] 08:00-20:00 (12h) [PERSON_NAME] [PERSON_NAME] [PERSO…" at bounding box center [215, 178] width 89 height 108
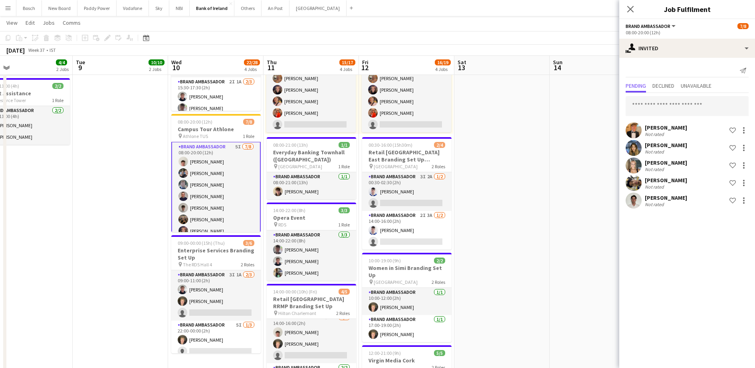
scroll to position [0, 0]
click at [214, 105] on app-card-role "Brand Ambassador 2I 1A [DATE] 15:30-17:30 (2h) [PERSON_NAME] [PERSON_NAME] sing…" at bounding box center [215, 102] width 89 height 50
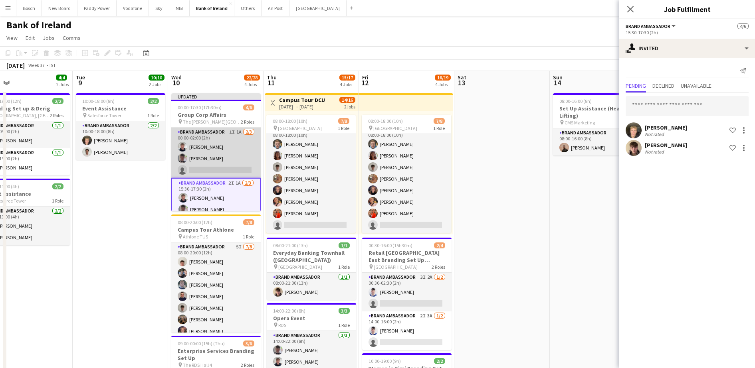
click at [203, 156] on app-card-role "Brand Ambassador 1I 1A [DATE] 00:00-02:00 (2h) [PERSON_NAME] [PERSON_NAME] sing…" at bounding box center [215, 153] width 89 height 50
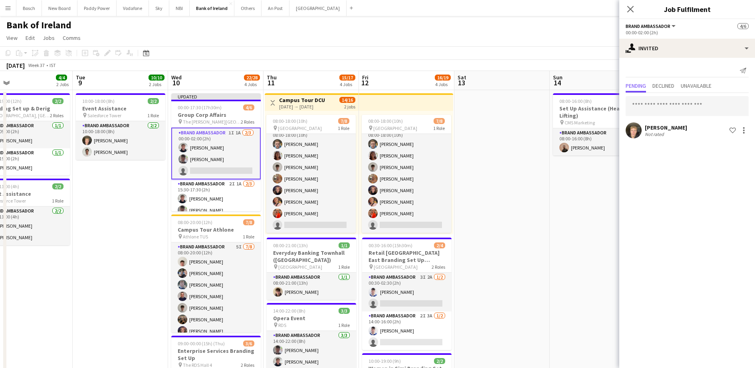
click at [553, 33] on app-page-menu "View Day view expanded Day view collapsed Month view Date picker Jump to [DATE]…" at bounding box center [377, 38] width 755 height 15
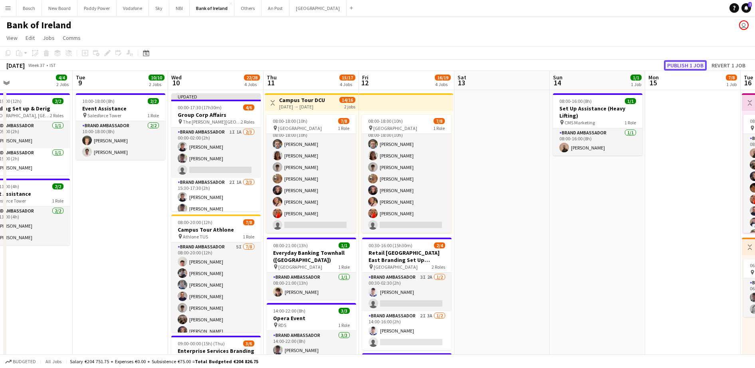
click at [692, 63] on button "Publish 1 job" at bounding box center [685, 65] width 43 height 10
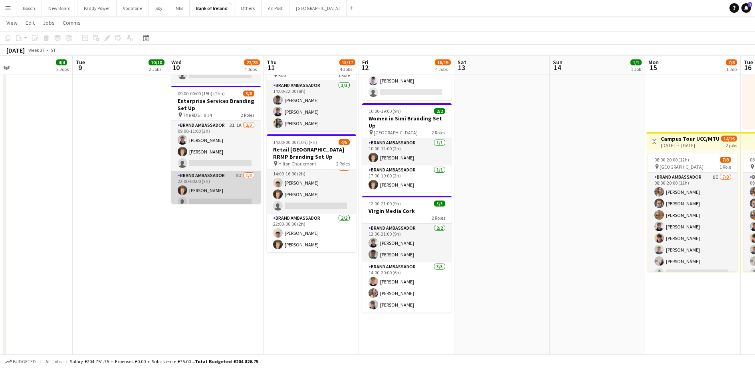
click at [204, 193] on app-card-role "Brand Ambassador 5I [DATE] 22:00-00:00 (2h) [PERSON_NAME] single-neutral-action…" at bounding box center [215, 196] width 89 height 50
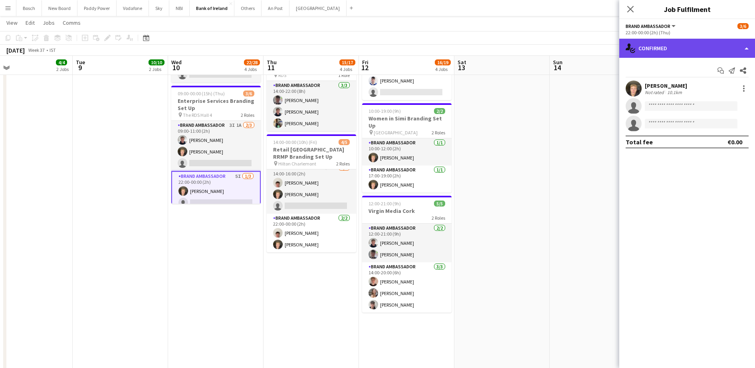
click at [678, 43] on div "single-neutral-actions-check-2 Confirmed" at bounding box center [687, 48] width 136 height 19
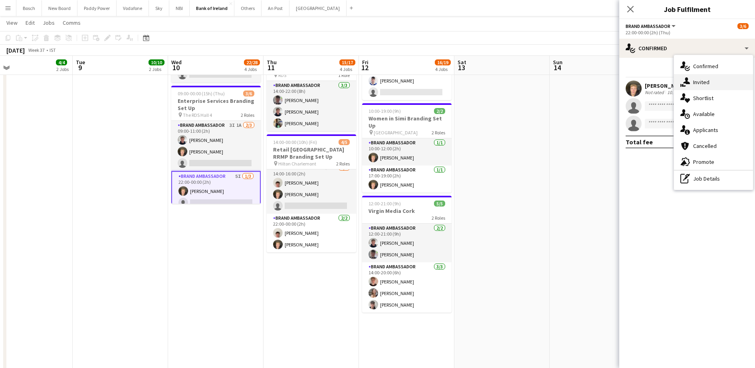
click at [708, 80] on span "Invited" at bounding box center [701, 82] width 16 height 7
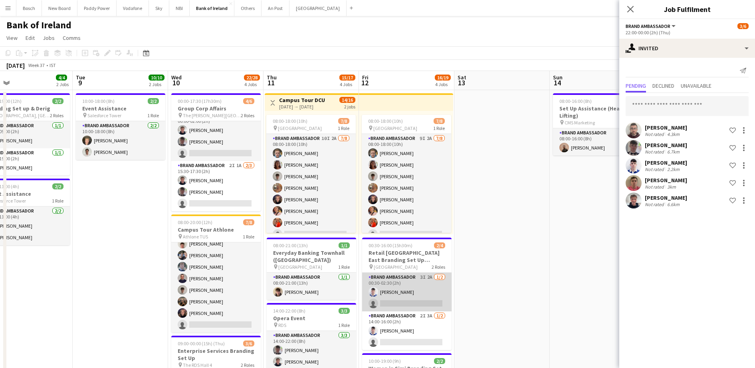
drag, startPoint x: 412, startPoint y: 287, endPoint x: 408, endPoint y: 287, distance: 4.8
click at [412, 287] on app-card-role "Brand Ambassador 3I 2A [DATE] 00:30-02:30 (2h) [DEMOGRAPHIC_DATA][PERSON_NAME] …" at bounding box center [406, 292] width 89 height 39
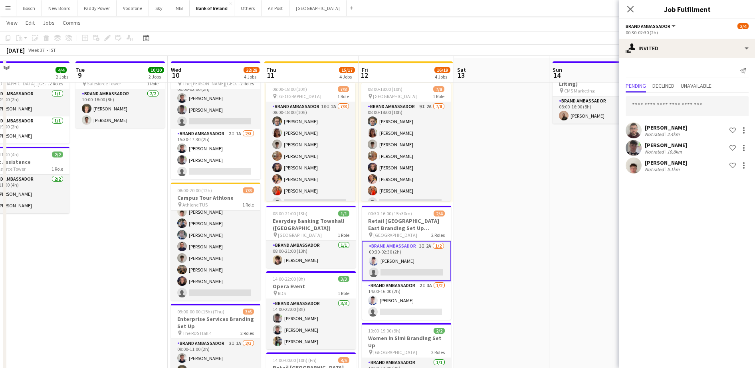
scroll to position [50, 0]
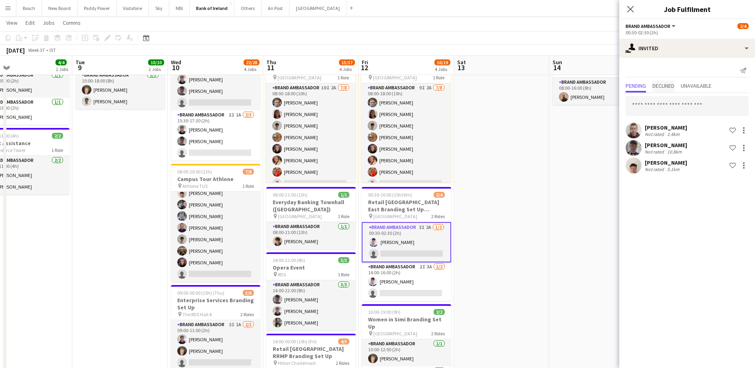
click at [667, 83] on span "Declined" at bounding box center [663, 86] width 22 height 6
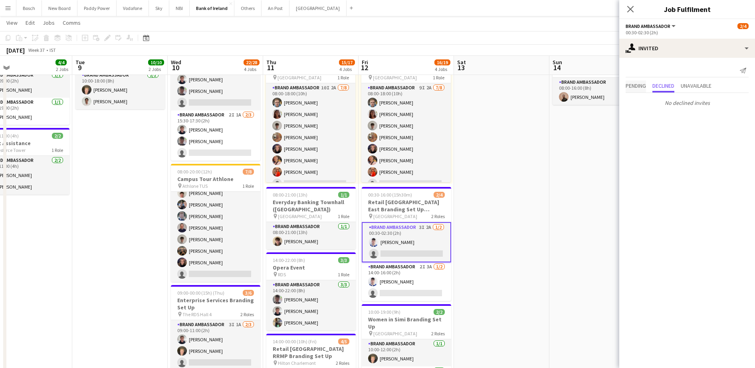
click at [645, 85] on span "Pending" at bounding box center [636, 86] width 20 height 6
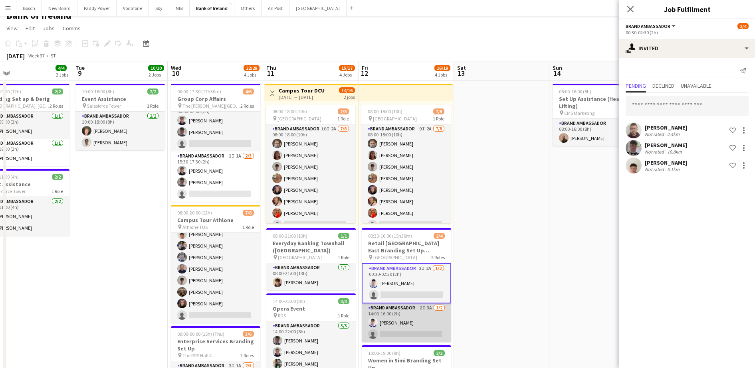
scroll to position [0, 0]
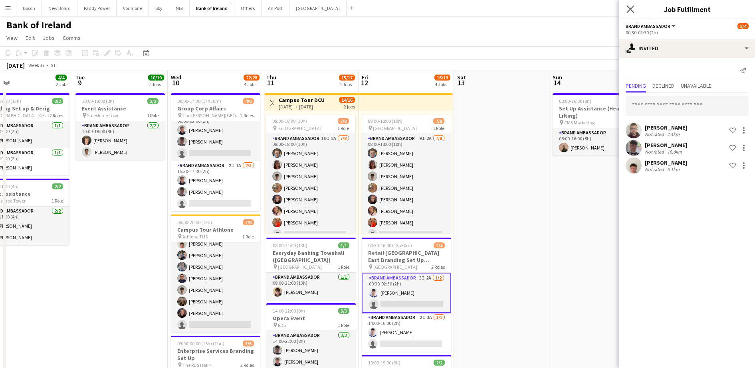
click at [628, 14] on app-icon "Close pop-in" at bounding box center [631, 10] width 12 height 12
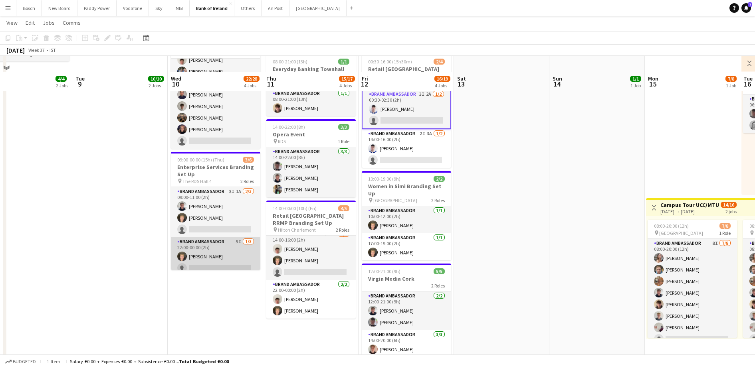
scroll to position [200, 0]
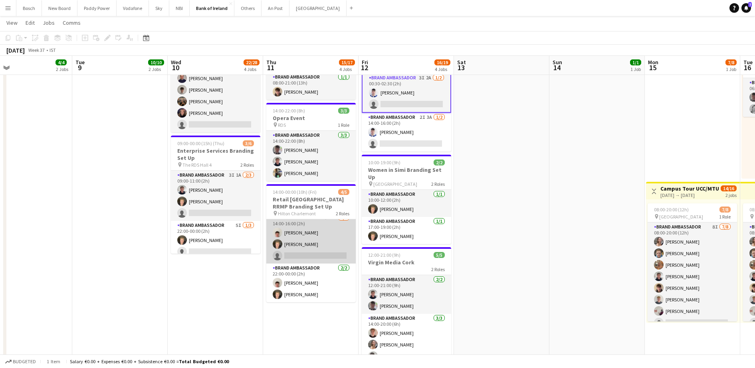
click at [302, 246] on app-card-role "Brand Ambassador 3I 1A [DATE] 14:00-16:00 (2h) [PERSON_NAME] [PERSON_NAME] sing…" at bounding box center [310, 239] width 89 height 50
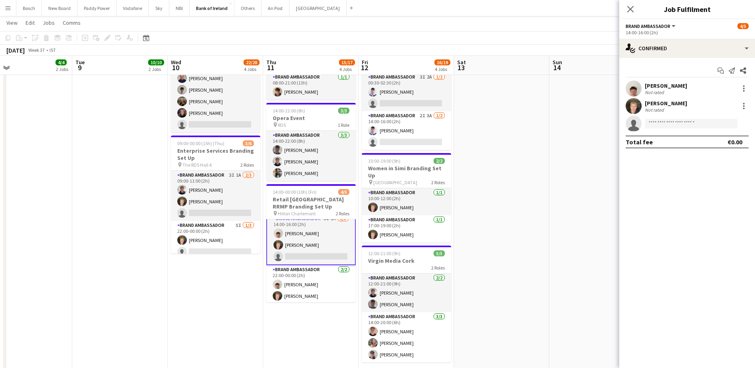
scroll to position [7, 0]
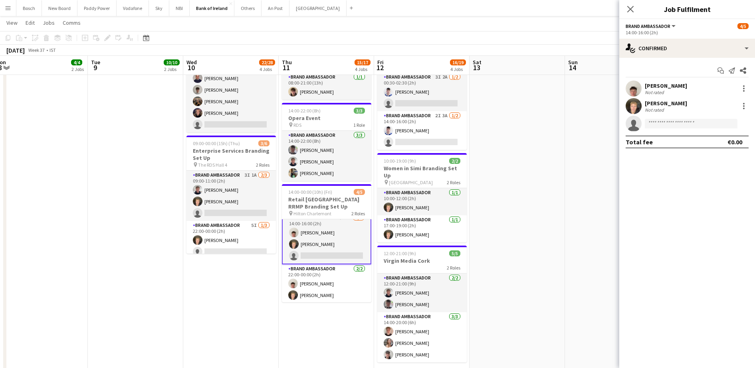
drag, startPoint x: 536, startPoint y: 220, endPoint x: 360, endPoint y: 208, distance: 176.1
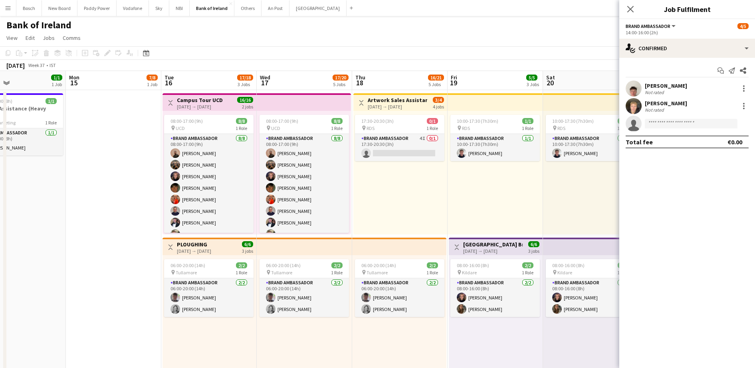
scroll to position [0, 298]
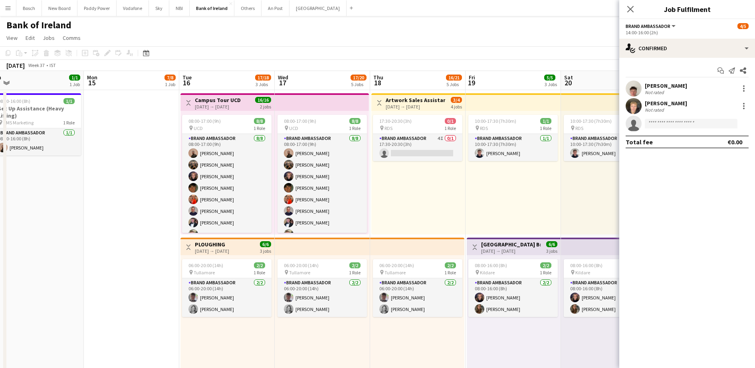
drag, startPoint x: 409, startPoint y: 240, endPoint x: -2, endPoint y: 187, distance: 414.2
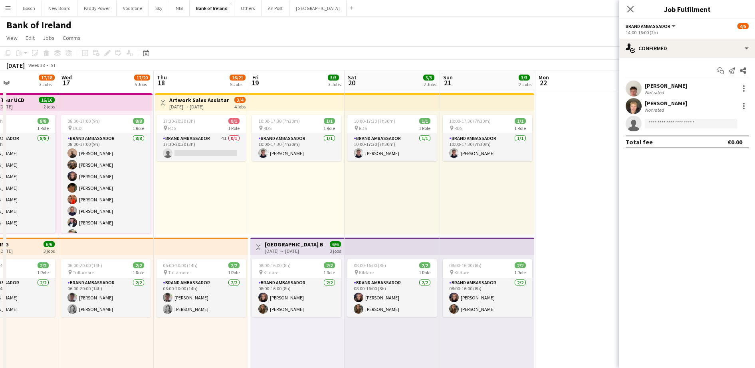
scroll to position [0, 257]
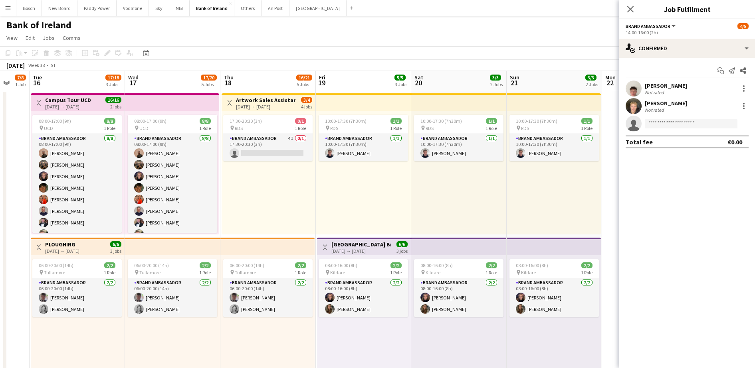
drag, startPoint x: 410, startPoint y: 334, endPoint x: 280, endPoint y: 327, distance: 130.8
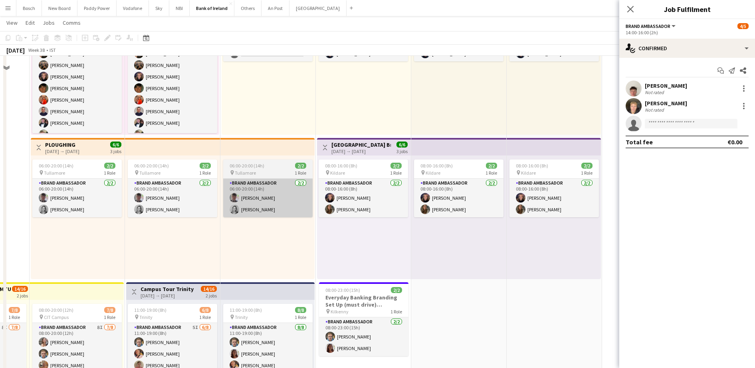
scroll to position [0, 0]
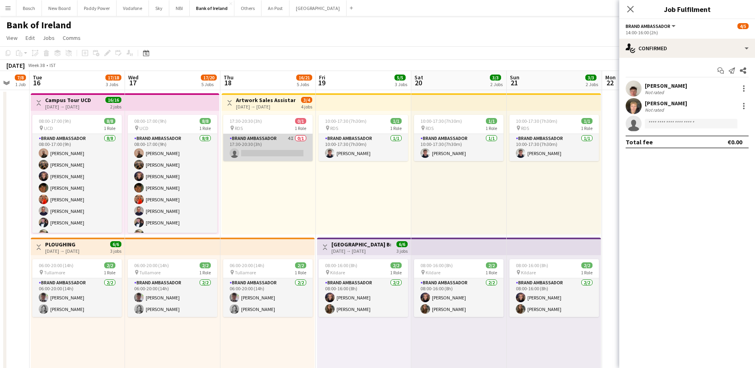
click at [266, 150] on app-card-role "Brand Ambassador 4I 0/1 17:30-20:30 (3h) single-neutral-actions" at bounding box center [267, 147] width 89 height 27
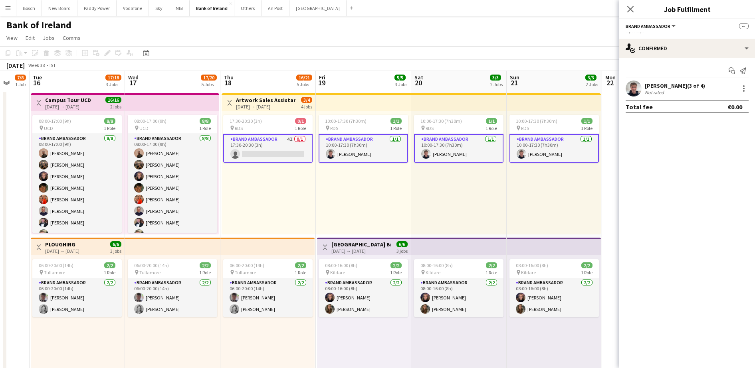
click at [266, 150] on app-card-role "Brand Ambassador 4I 0/1 17:30-20:30 (3h) single-neutral-actions" at bounding box center [267, 148] width 89 height 29
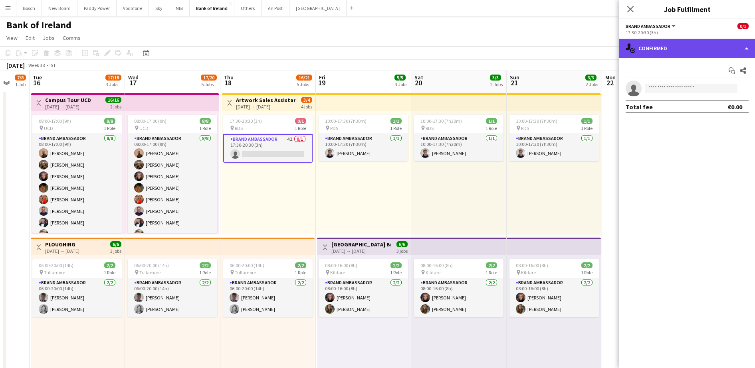
click at [675, 46] on div "single-neutral-actions-check-2 Confirmed" at bounding box center [687, 48] width 136 height 19
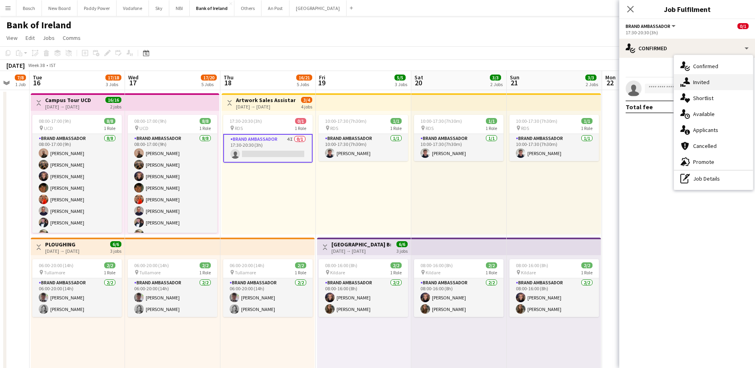
click at [699, 85] on span "Invited" at bounding box center [701, 82] width 16 height 7
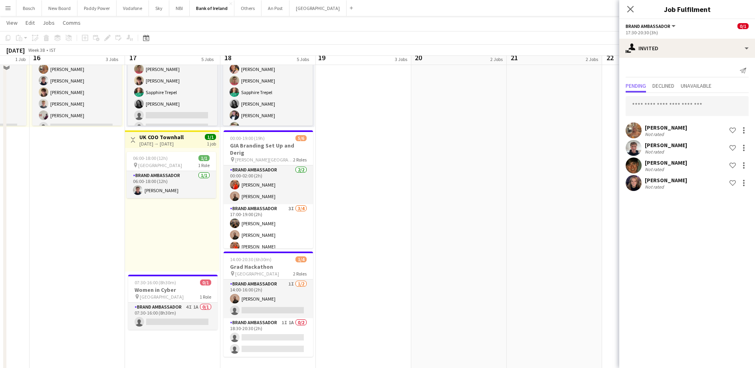
scroll to position [399, 0]
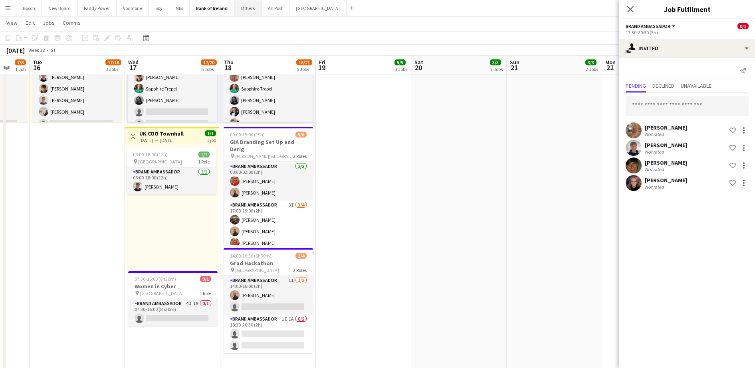
click at [245, 10] on button "Others Close" at bounding box center [247, 8] width 27 height 16
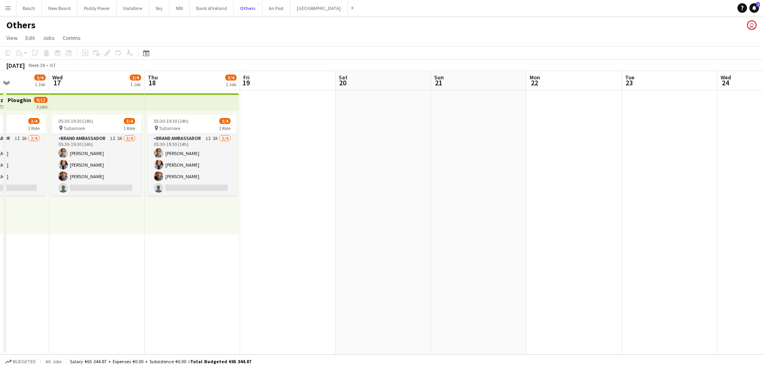
scroll to position [0, 237]
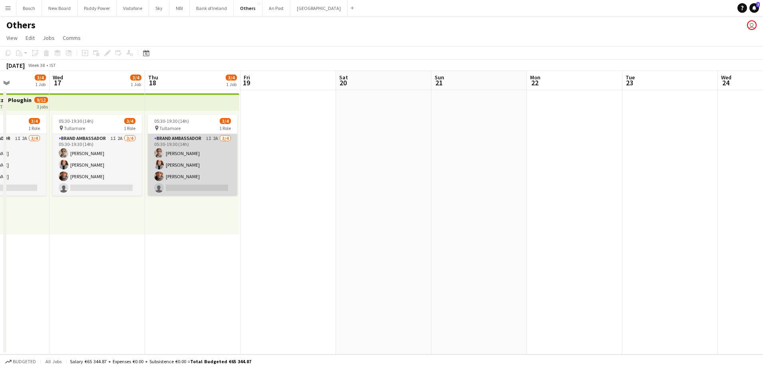
click at [186, 168] on app-card-role "Brand Ambassador 1I 2A [DATE] 05:30-19:30 (14h) [PERSON_NAME] [PERSON_NAME] [PE…" at bounding box center [192, 165] width 89 height 62
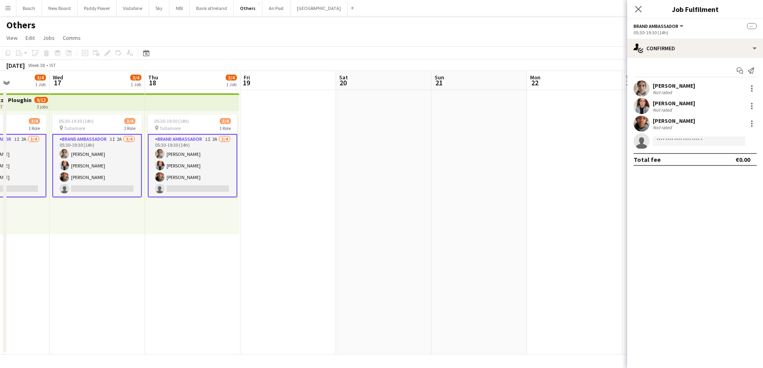
click at [709, 32] on div "05:30-19:30 (14h)" at bounding box center [694, 33] width 123 height 6
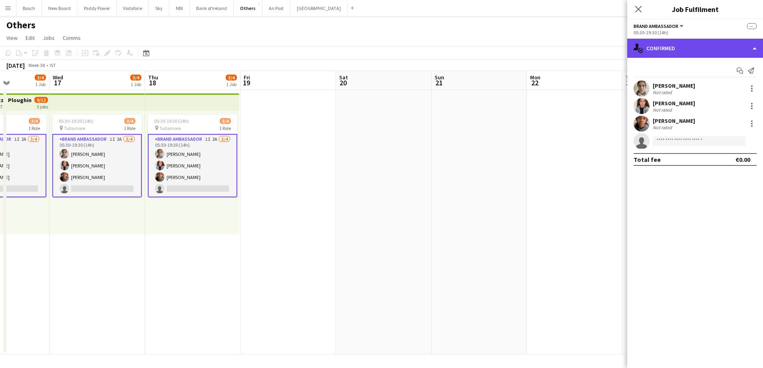
click at [707, 41] on div "single-neutral-actions-check-2 Confirmed" at bounding box center [695, 48] width 136 height 19
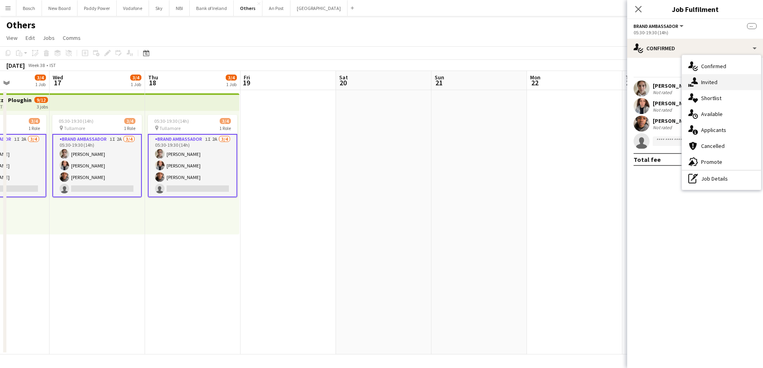
click at [719, 79] on div "single-neutral-actions-share-1 Invited" at bounding box center [720, 82] width 79 height 16
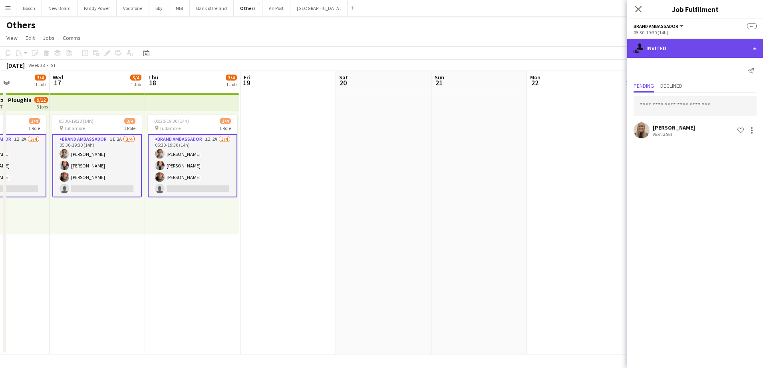
click at [690, 54] on div "single-neutral-actions-share-1 Invited" at bounding box center [695, 48] width 136 height 19
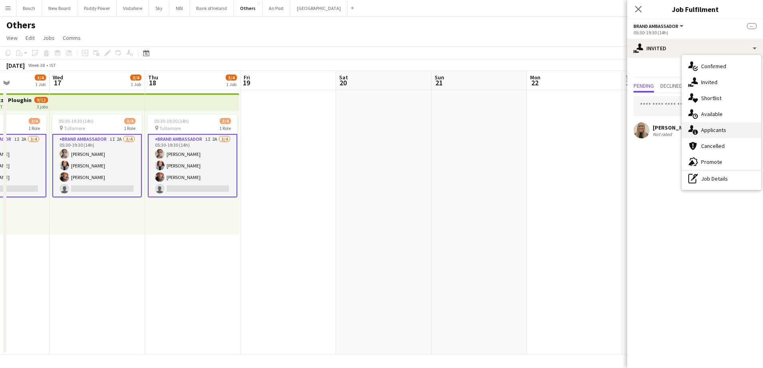
click at [708, 128] on span "Applicants" at bounding box center [713, 130] width 25 height 7
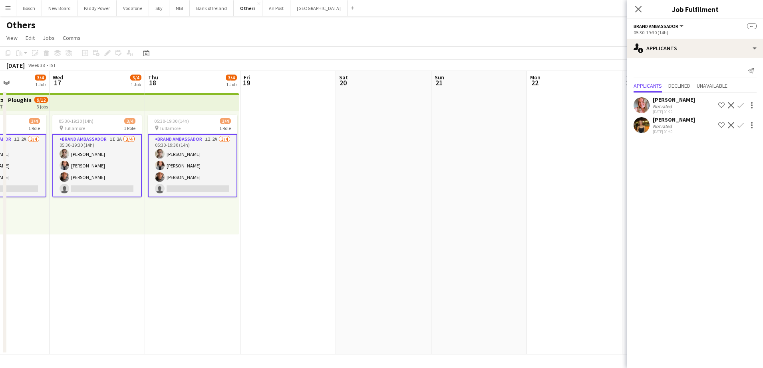
click at [708, 128] on div "[PERSON_NAME] Not rated [DATE] 01:40 Shortlist crew Decline Confirm" at bounding box center [695, 125] width 136 height 18
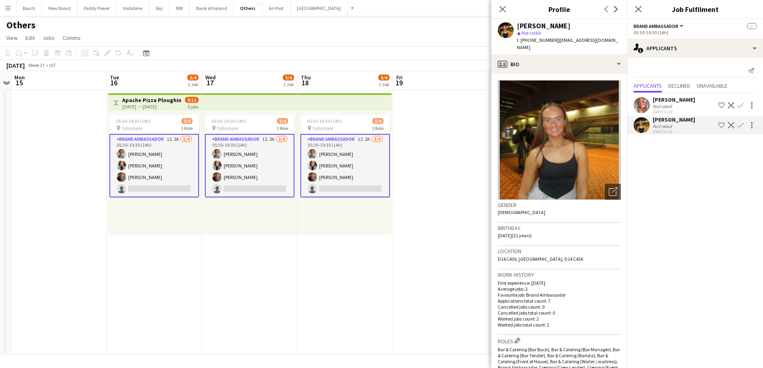
scroll to position [0, 178]
click at [438, 28] on div "Others user" at bounding box center [381, 23] width 763 height 15
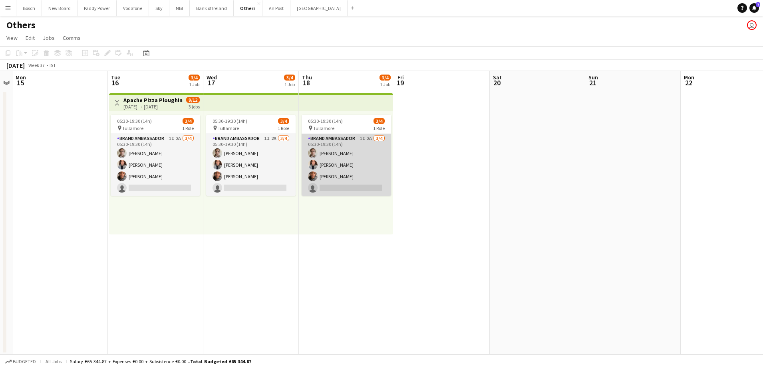
click at [362, 157] on app-card-role "Brand Ambassador 1I 2A [DATE] 05:30-19:30 (14h) [PERSON_NAME] [PERSON_NAME] [PE…" at bounding box center [345, 165] width 89 height 62
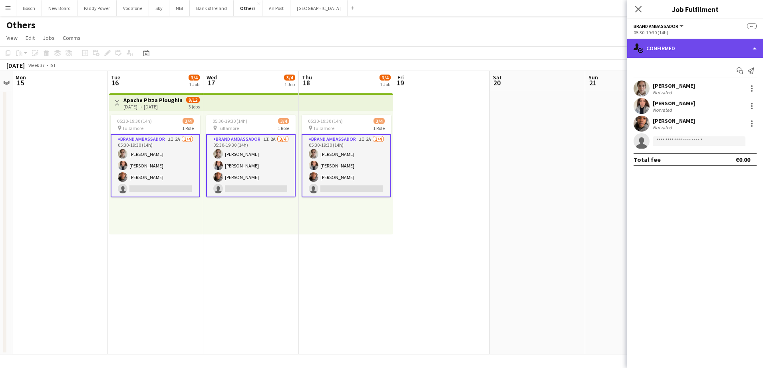
click at [671, 44] on div "single-neutral-actions-check-2 Confirmed" at bounding box center [695, 48] width 136 height 19
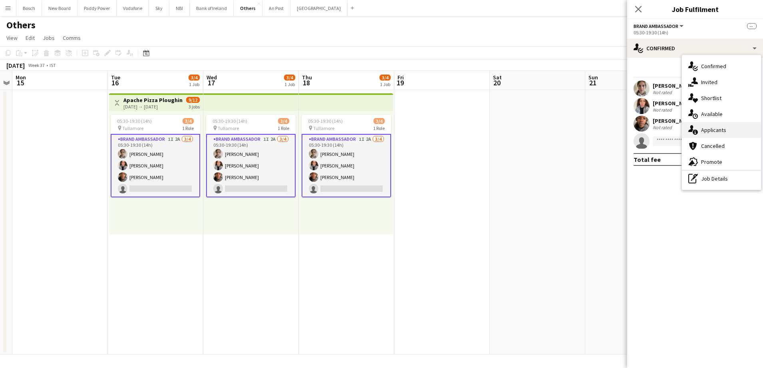
click at [717, 129] on span "Applicants" at bounding box center [713, 130] width 25 height 7
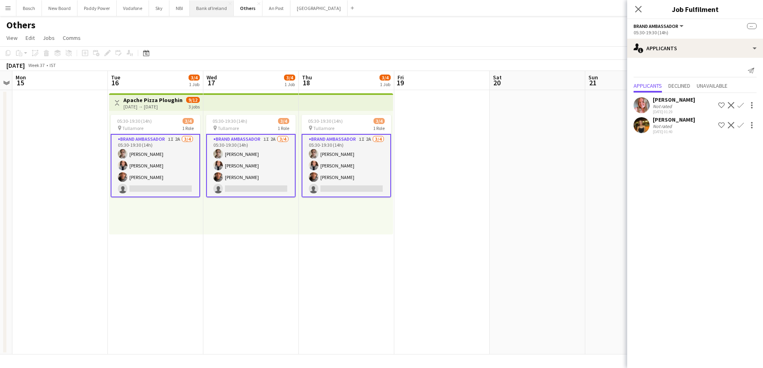
click at [198, 12] on button "Bank of Ireland Close" at bounding box center [212, 8] width 44 height 16
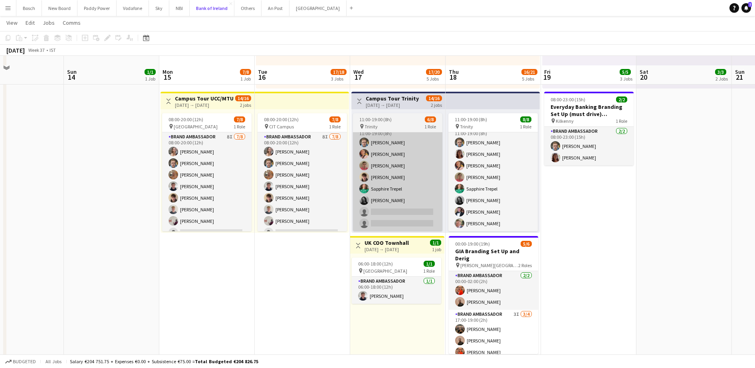
scroll to position [299, 0]
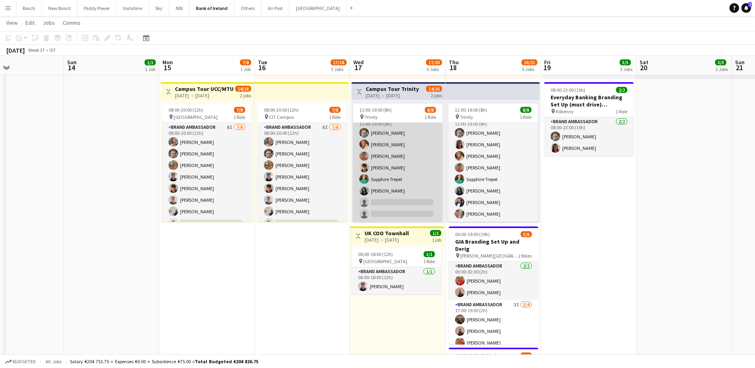
click at [399, 184] on app-card-role "Brand Ambassador 5I [DATE] 11:00-19:00 (8h) [PERSON_NAME] [PERSON_NAME] [PERSON…" at bounding box center [397, 168] width 89 height 108
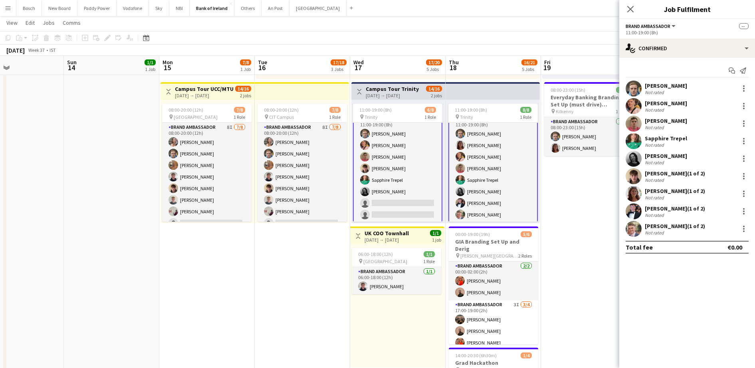
scroll to position [10, 0]
click at [399, 184] on app-card-role "Brand Ambassador 5I [DATE] 11:00-19:00 (8h) [PERSON_NAME] [PERSON_NAME] [PERSON…" at bounding box center [397, 168] width 89 height 110
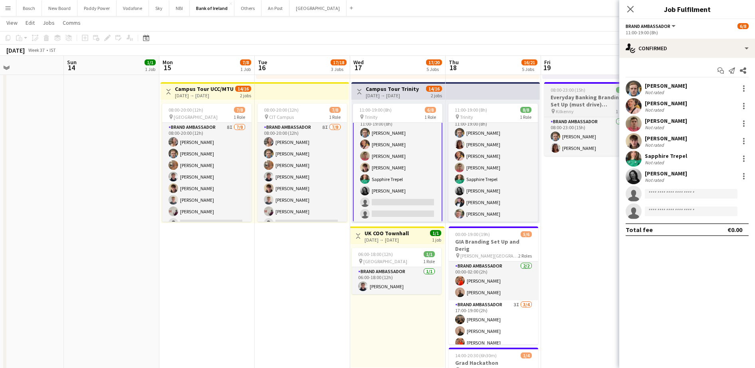
scroll to position [9, 0]
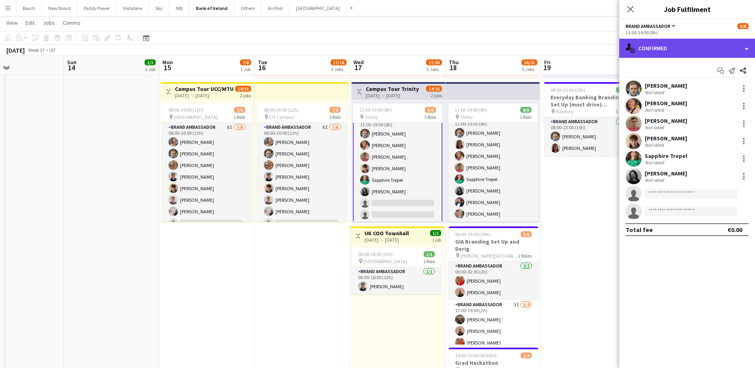
click at [667, 51] on div "single-neutral-actions-check-2 Confirmed" at bounding box center [687, 48] width 136 height 19
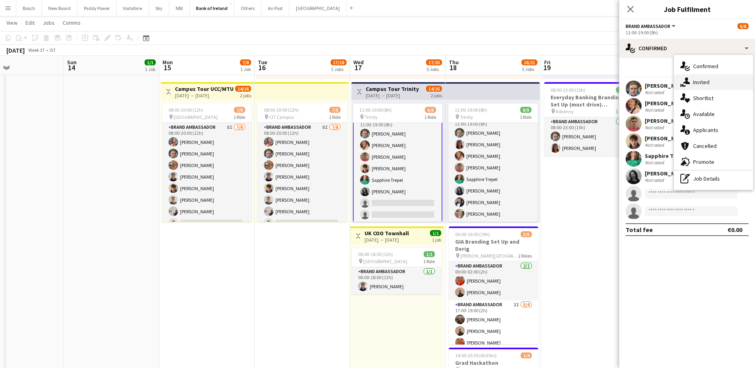
click at [713, 85] on div "single-neutral-actions-share-1 Invited" at bounding box center [713, 82] width 79 height 16
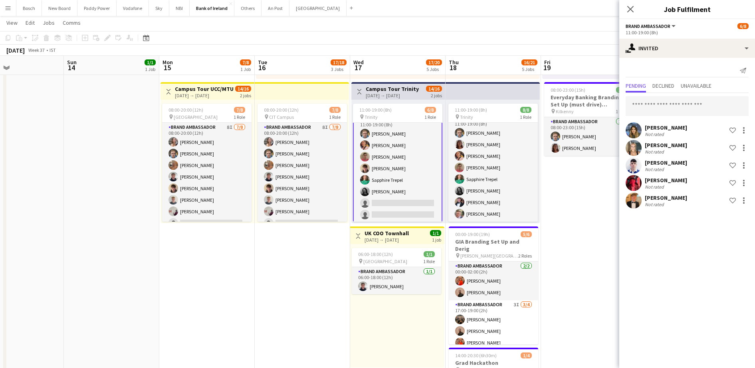
click at [689, 95] on div "[PERSON_NAME] Not rated Shortlist crew [PERSON_NAME] Not rated Shortlist crew […" at bounding box center [687, 151] width 136 height 117
click at [680, 104] on input "text" at bounding box center [687, 106] width 123 height 20
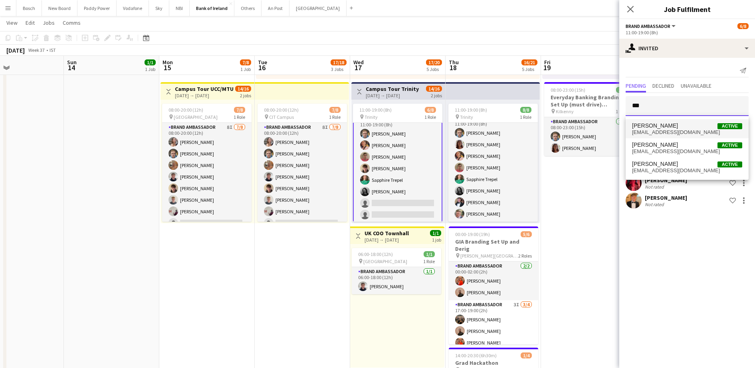
type input "***"
click at [666, 124] on span "[PERSON_NAME]" at bounding box center [655, 126] width 46 height 7
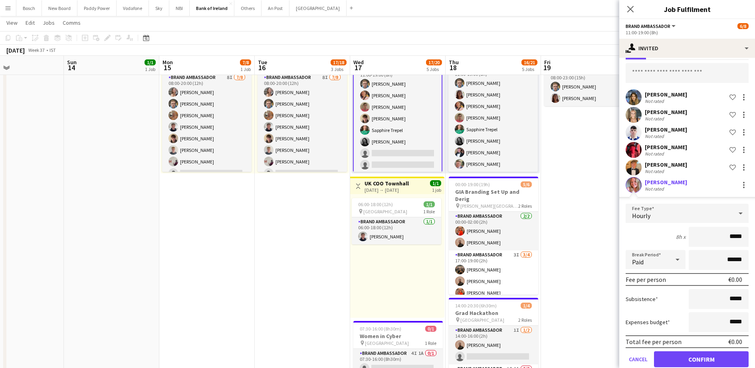
scroll to position [47, 0]
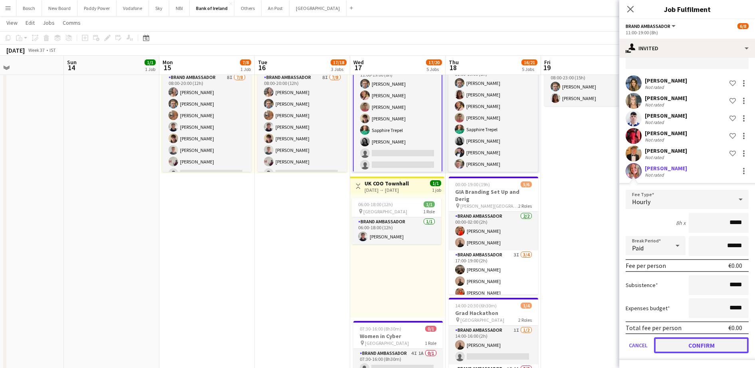
click at [711, 340] on button "Confirm" at bounding box center [701, 346] width 95 height 16
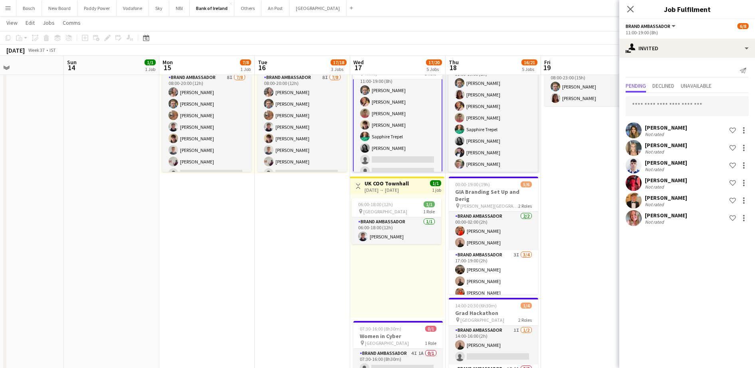
scroll to position [0, 0]
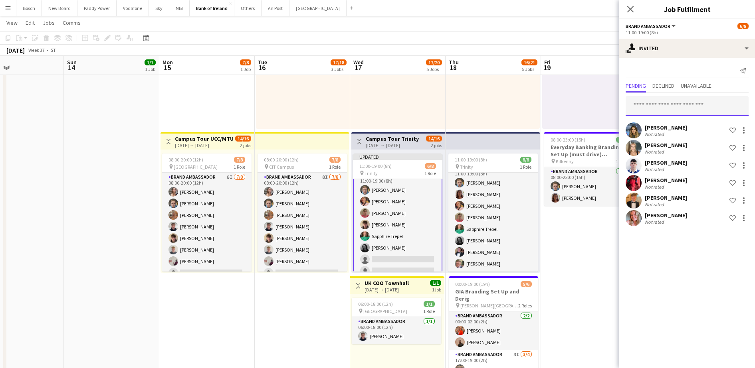
click at [666, 109] on input "text" at bounding box center [687, 106] width 123 height 20
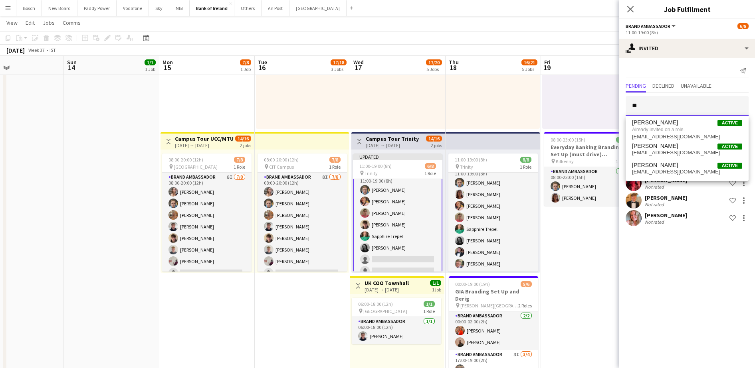
type input "*"
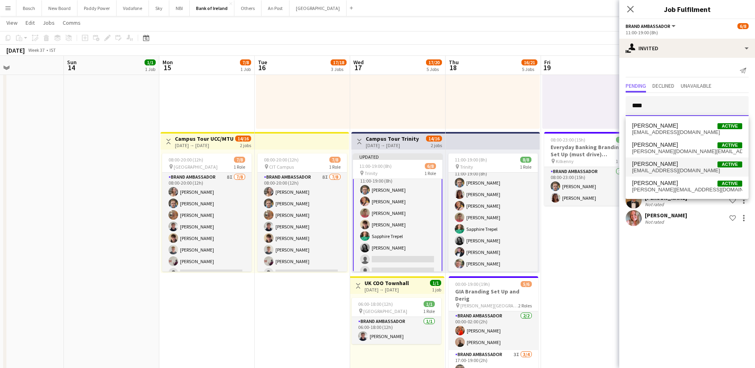
type input "****"
click at [675, 167] on span "[PERSON_NAME] Active" at bounding box center [687, 164] width 110 height 7
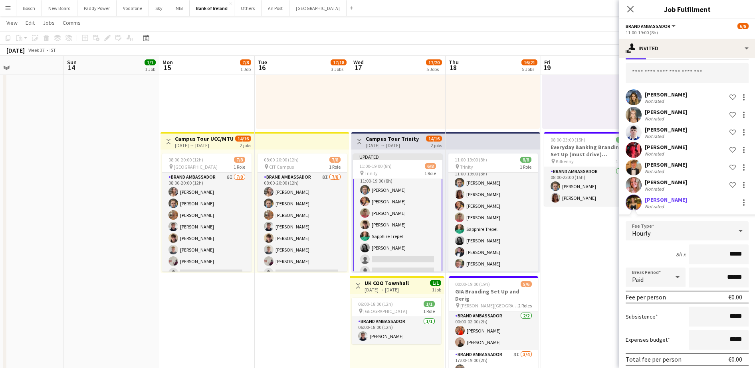
scroll to position [65, 0]
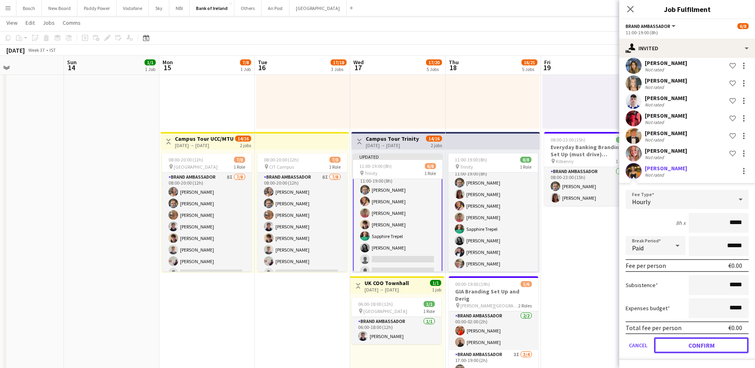
click at [687, 344] on button "Confirm" at bounding box center [701, 346] width 95 height 16
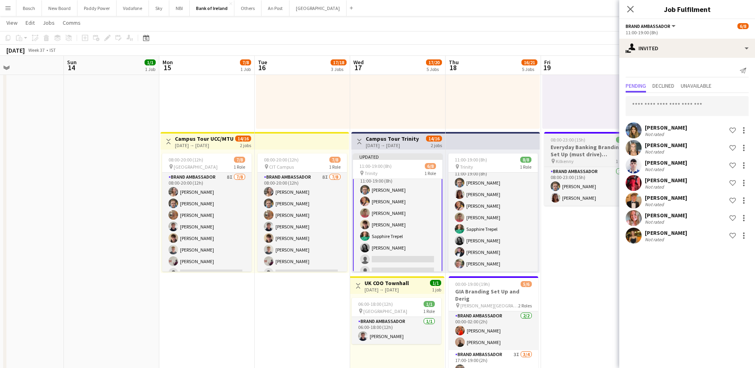
scroll to position [0, 0]
click at [572, 15] on app-navbar "Menu Boards Boards Boards All jobs Status Workforce Workforce My Workforce Recr…" at bounding box center [377, 8] width 755 height 16
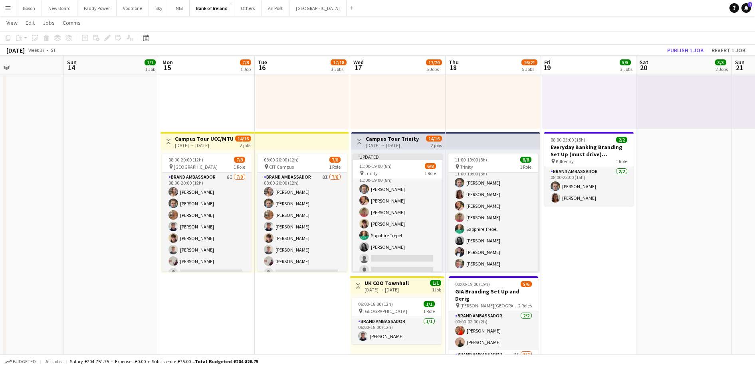
scroll to position [8, 0]
click at [683, 42] on app-toolbar "Copy Paste Paste Ctrl+V Paste with crew Ctrl+Shift+V Paste linked Job [GEOGRAPH…" at bounding box center [377, 38] width 755 height 14
click at [681, 50] on button "Publish 1 job" at bounding box center [685, 50] width 43 height 10
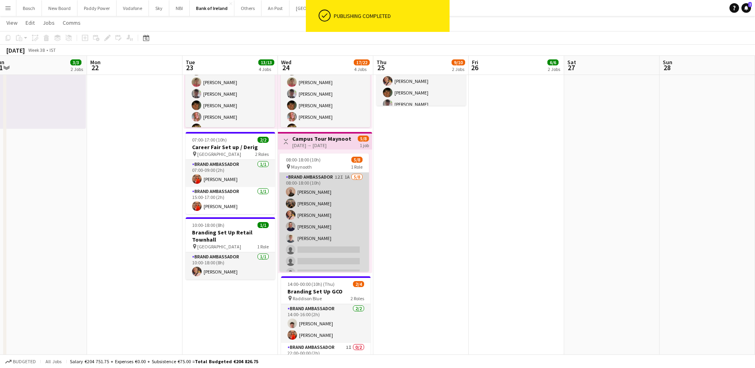
scroll to position [0, 234]
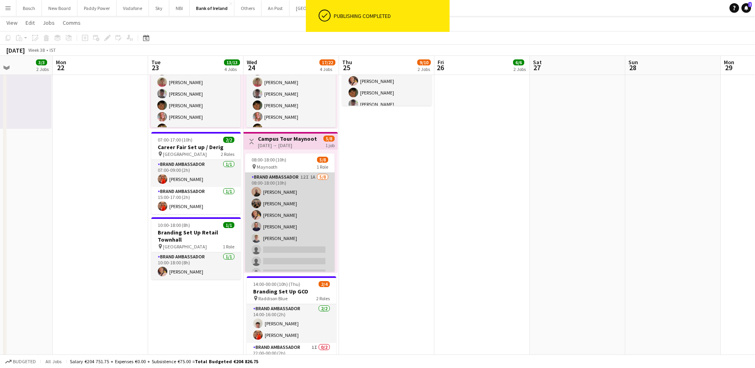
click at [282, 224] on app-card-role "Brand Ambassador 12I 1A [DATE] 08:00-18:00 (10h) [PERSON_NAME] [PERSON_NAME] [P…" at bounding box center [289, 227] width 89 height 108
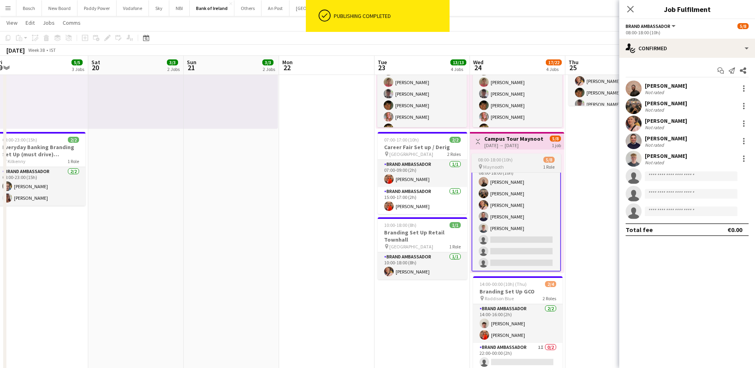
scroll to position [8, 0]
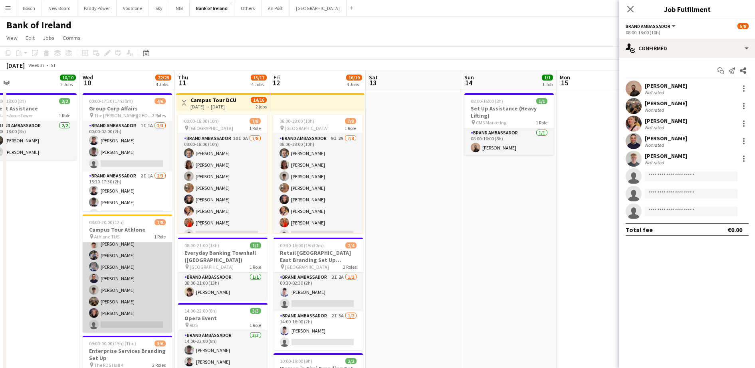
click at [148, 268] on app-card-role "Brand Ambassador 5I [DATE] 08:00-20:00 (12h) [PERSON_NAME] [PERSON_NAME] [PERSO…" at bounding box center [127, 279] width 89 height 108
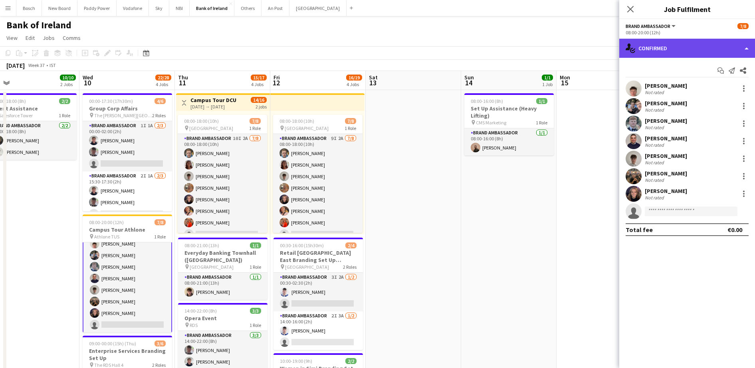
click at [640, 49] on div "single-neutral-actions-check-2 Confirmed" at bounding box center [687, 48] width 136 height 19
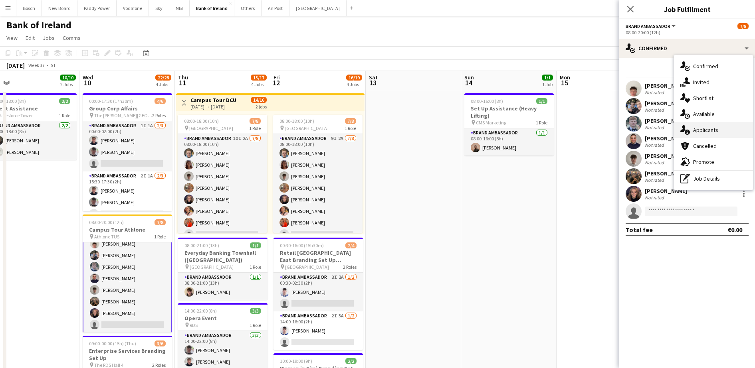
click at [698, 130] on span "Applicants" at bounding box center [705, 130] width 25 height 7
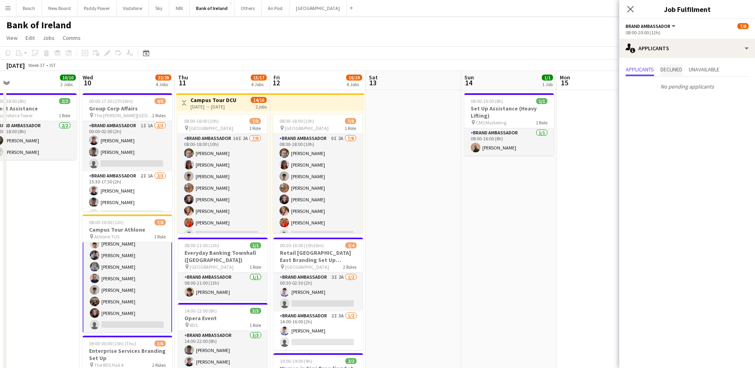
click at [680, 69] on span "Declined" at bounding box center [671, 70] width 22 height 6
click at [636, 69] on span "Applicants" at bounding box center [640, 70] width 28 height 6
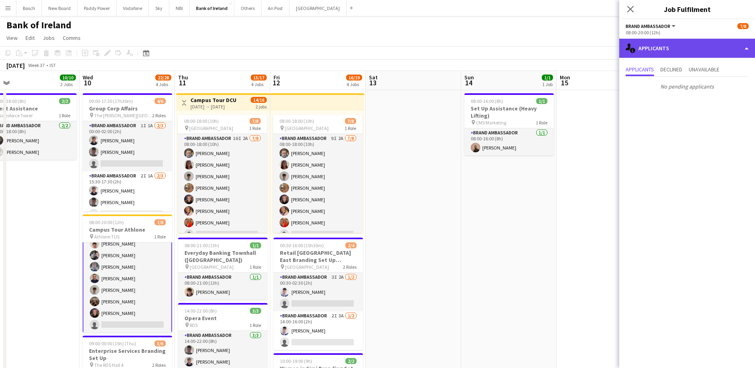
click at [648, 44] on div "single-neutral-actions-information Applicants" at bounding box center [687, 48] width 136 height 19
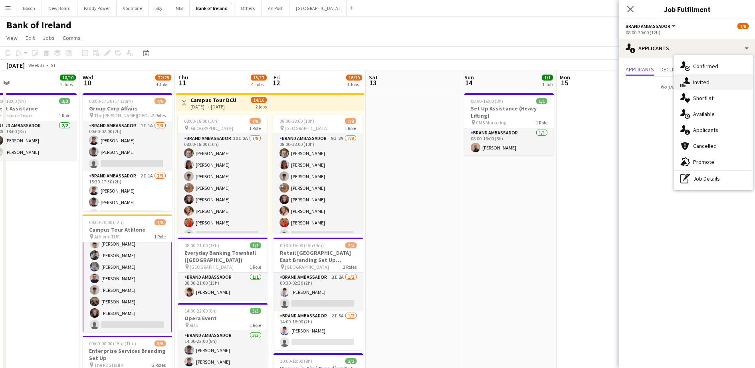
click at [693, 80] on span "Invited" at bounding box center [701, 82] width 16 height 7
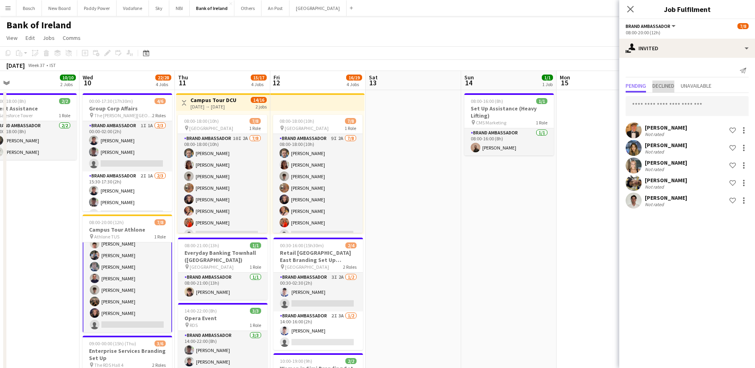
click at [659, 89] on span "Declined" at bounding box center [663, 86] width 22 height 6
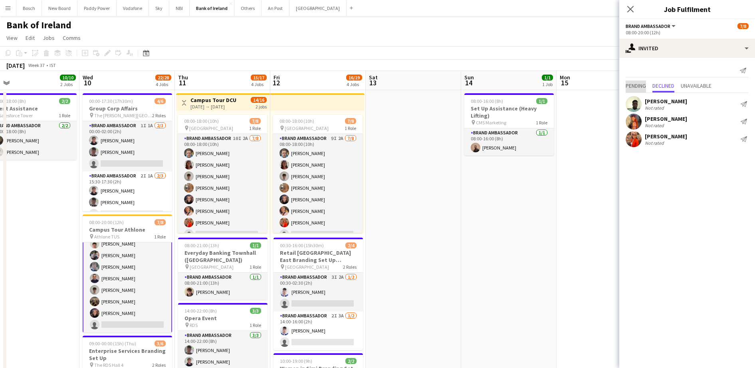
click at [641, 85] on span "Pending" at bounding box center [636, 86] width 20 height 6
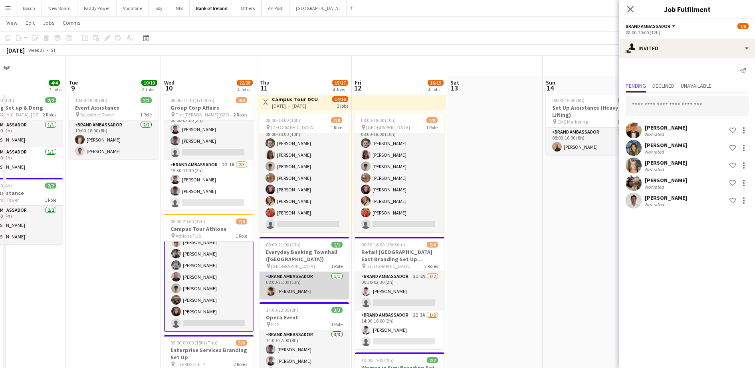
scroll to position [150, 0]
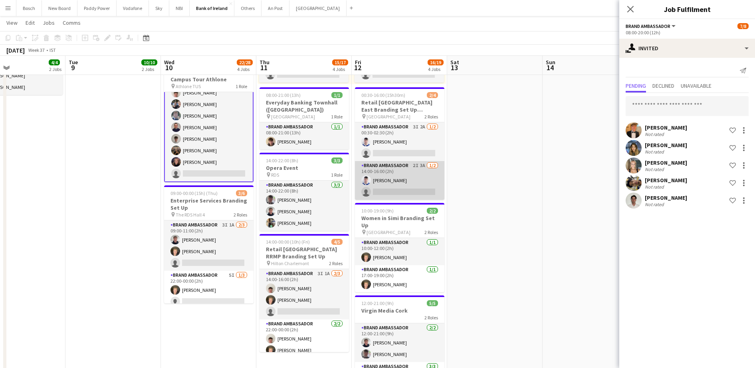
click at [378, 188] on app-card-role "Brand Ambassador 2I 3A [DATE] 14:00-16:00 (2h) [DEMOGRAPHIC_DATA][PERSON_NAME] …" at bounding box center [399, 180] width 89 height 39
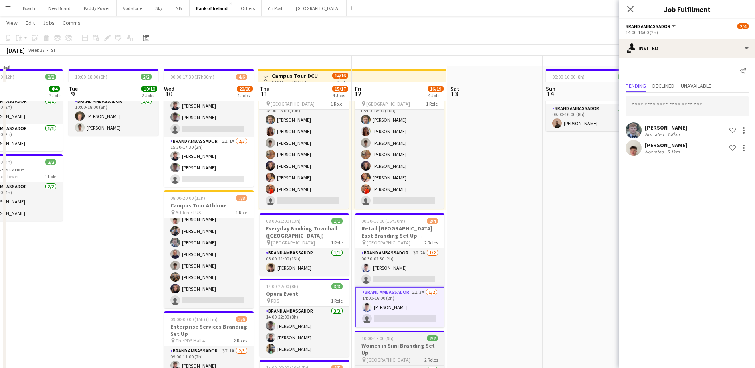
scroll to position [0, 0]
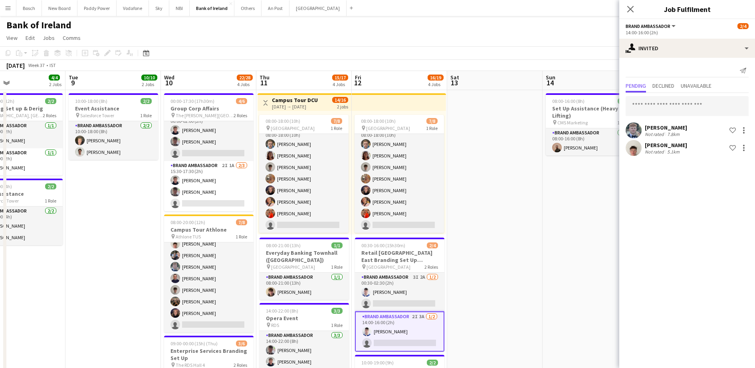
click at [378, 54] on app-toolbar "Copy Paste Paste Ctrl+V Paste with crew Ctrl+Shift+V Paste linked Job [GEOGRAPH…" at bounding box center [377, 53] width 755 height 14
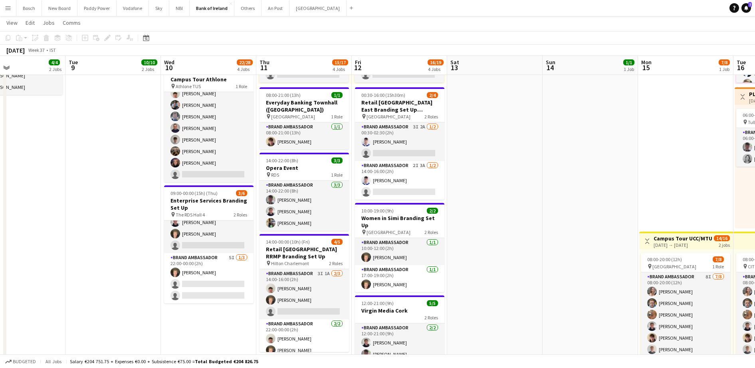
scroll to position [250, 0]
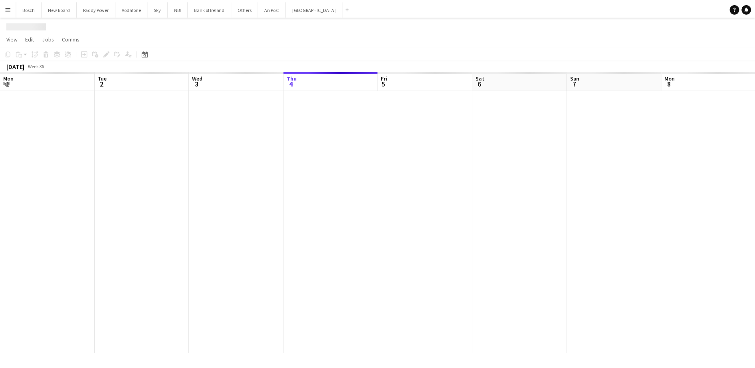
scroll to position [0, 191]
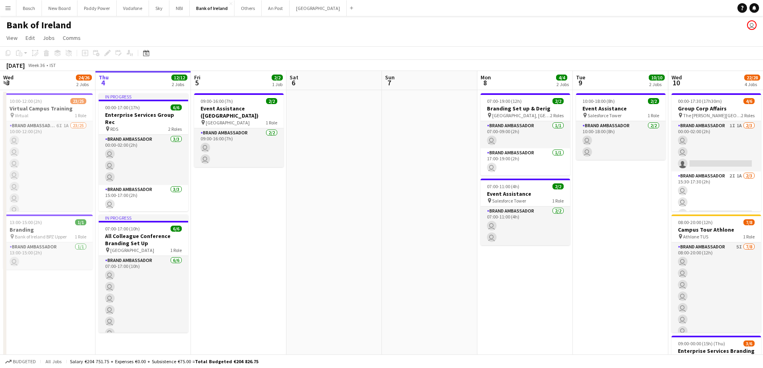
drag, startPoint x: 262, startPoint y: 214, endPoint x: 549, endPoint y: 207, distance: 286.7
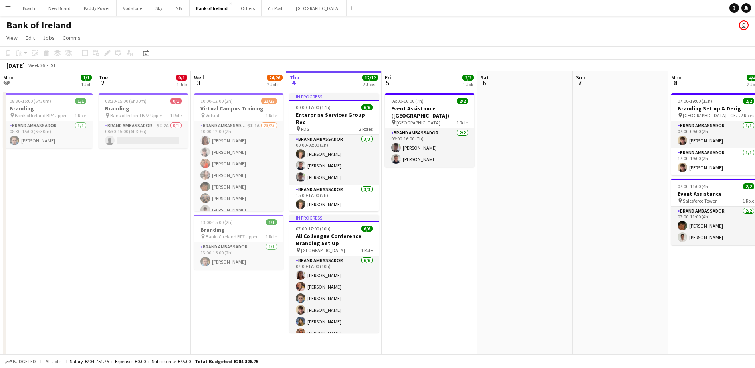
scroll to position [0, 0]
drag, startPoint x: 503, startPoint y: 234, endPoint x: 721, endPoint y: 209, distance: 218.5
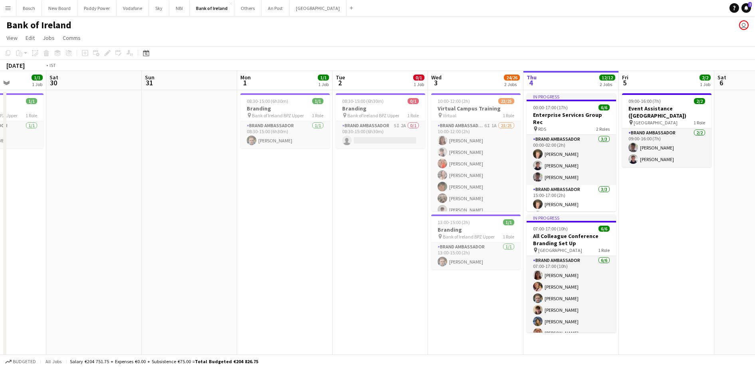
scroll to position [0, 254]
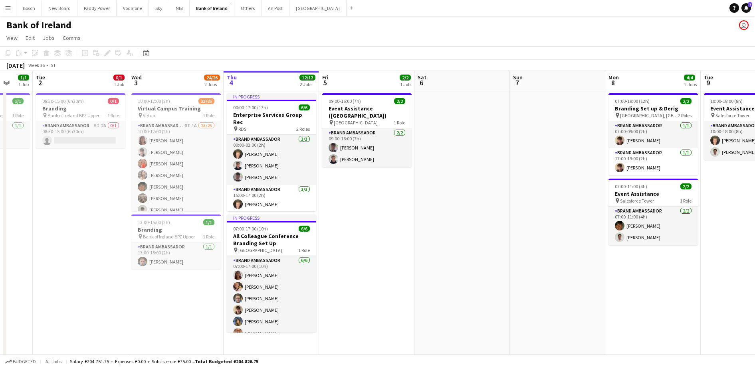
drag, startPoint x: 310, startPoint y: 223, endPoint x: -2, endPoint y: 213, distance: 311.9
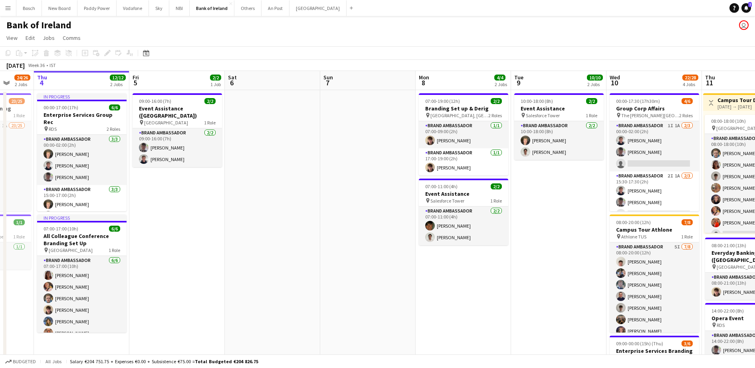
drag, startPoint x: 457, startPoint y: 225, endPoint x: 267, endPoint y: 212, distance: 190.1
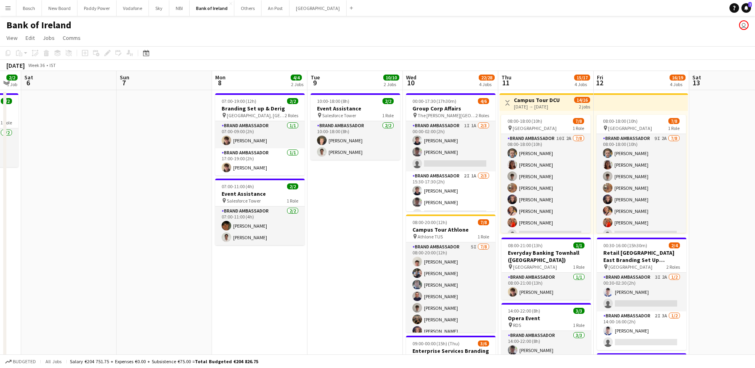
scroll to position [0, 292]
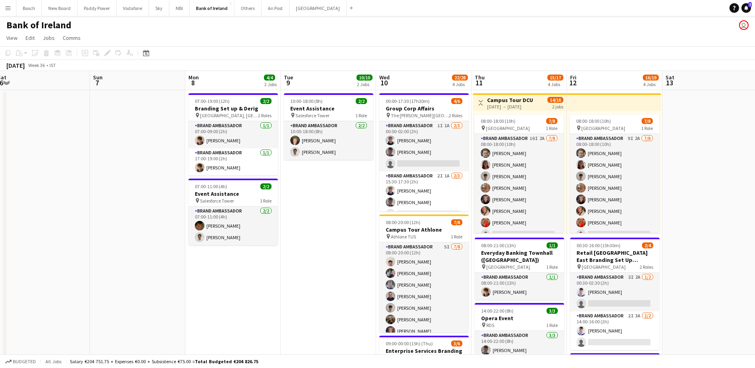
drag, startPoint x: 325, startPoint y: 229, endPoint x: 94, endPoint y: 219, distance: 230.6
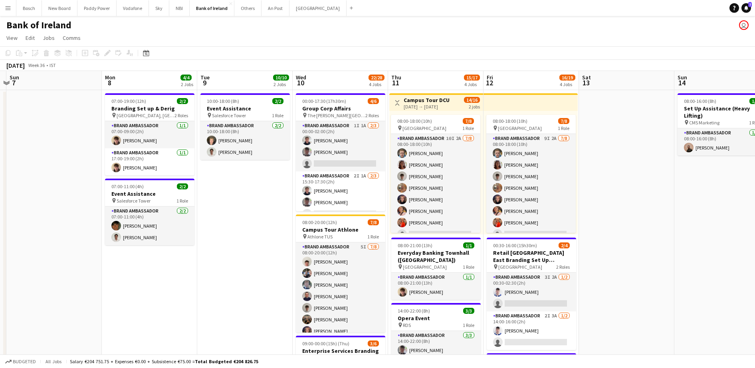
scroll to position [0, 186]
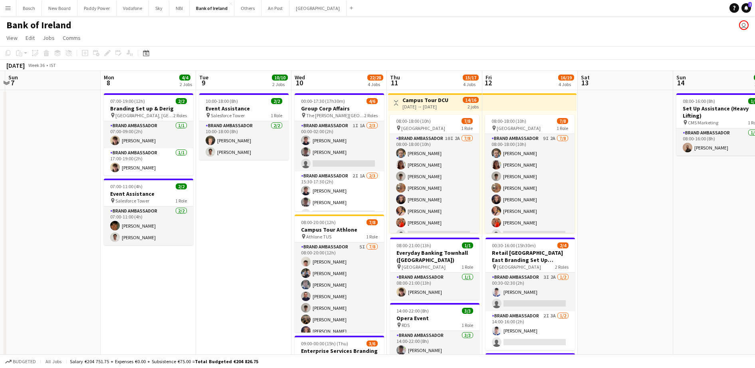
drag, startPoint x: 314, startPoint y: 219, endPoint x: 229, endPoint y: 218, distance: 84.6
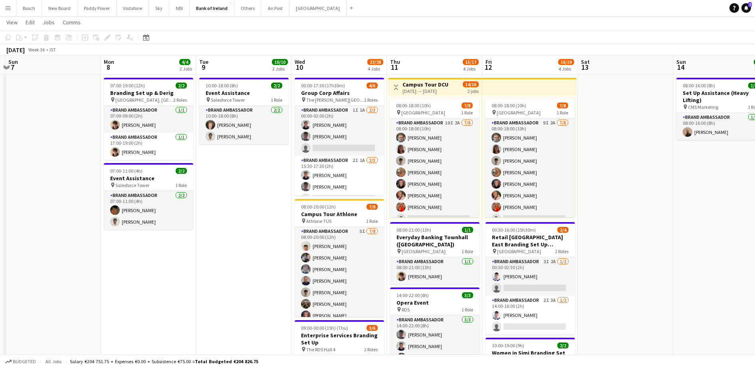
scroll to position [0, 0]
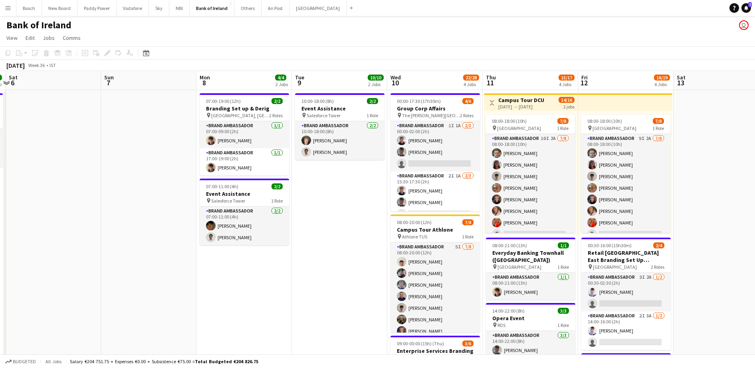
drag, startPoint x: 594, startPoint y: 216, endPoint x: 764, endPoint y: 210, distance: 170.6
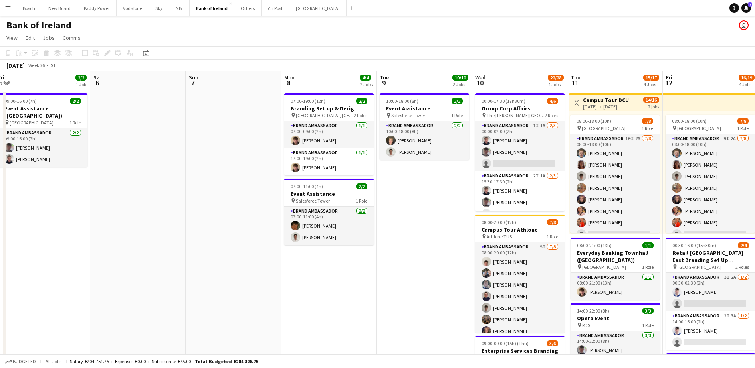
scroll to position [0, 182]
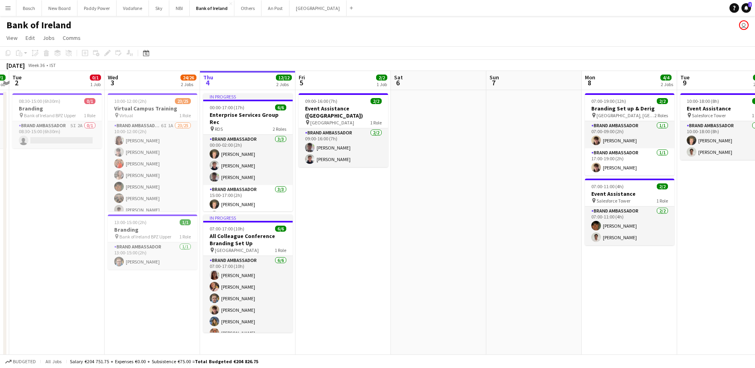
drag, startPoint x: 131, startPoint y: 261, endPoint x: 516, endPoint y: 259, distance: 385.3
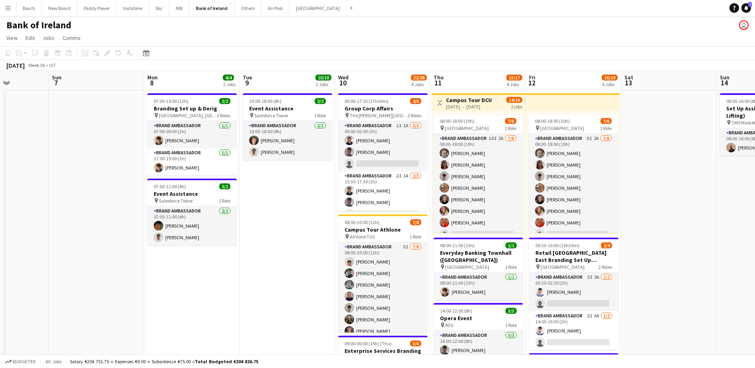
scroll to position [0, 246]
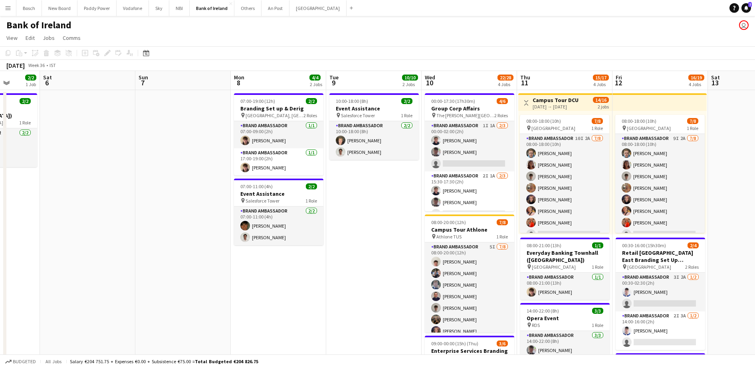
drag, startPoint x: 466, startPoint y: 183, endPoint x: 0, endPoint y: 168, distance: 466.5
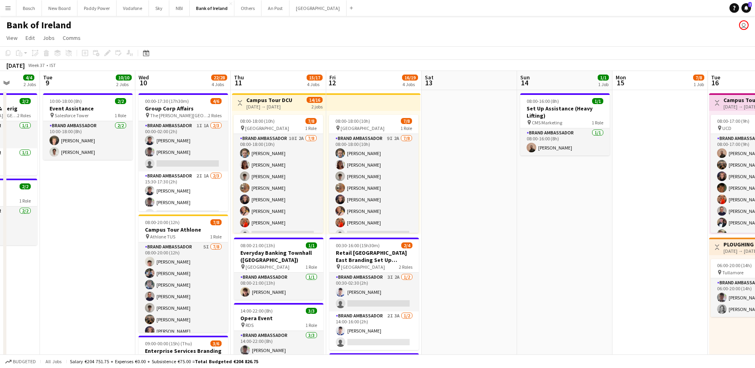
scroll to position [0, 228]
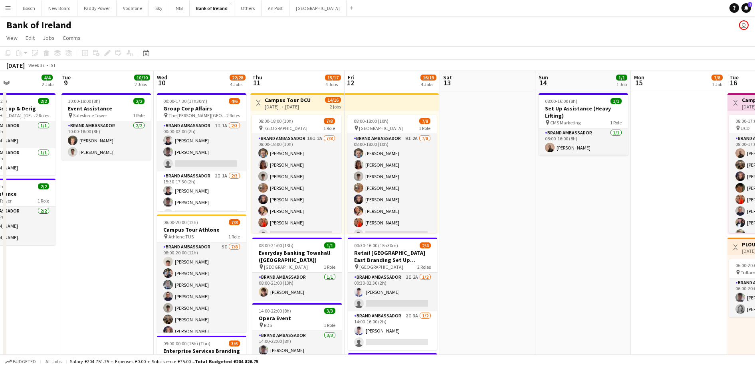
drag, startPoint x: 614, startPoint y: 195, endPoint x: 346, endPoint y: 182, distance: 268.2
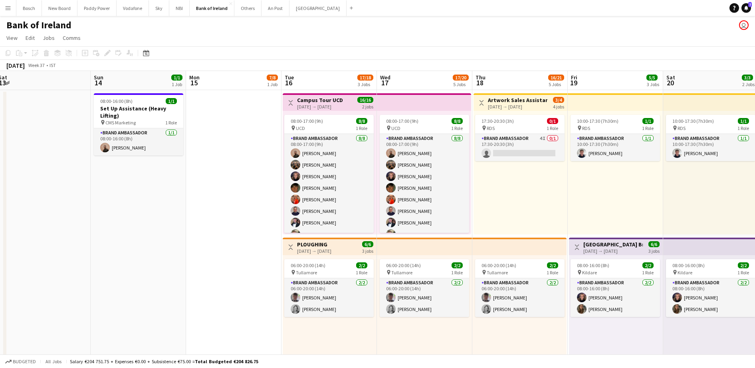
scroll to position [0, 283]
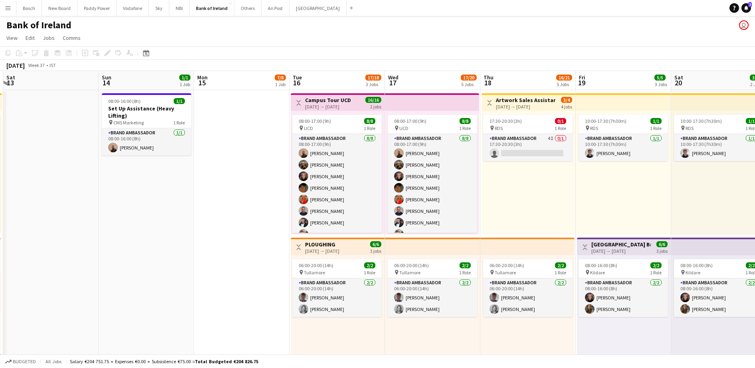
drag, startPoint x: 358, startPoint y: 244, endPoint x: 139, endPoint y: 233, distance: 219.4
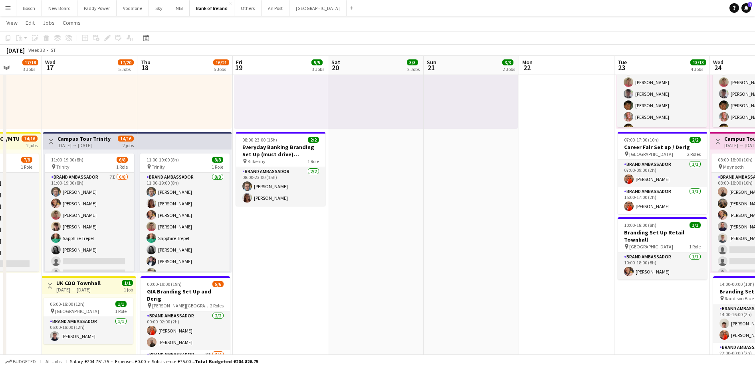
scroll to position [0, 199]
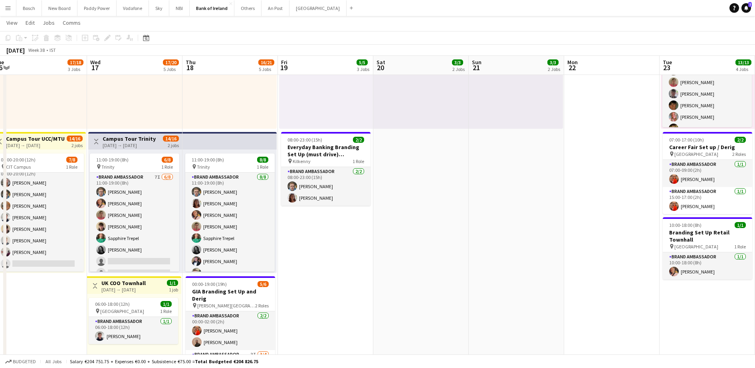
drag, startPoint x: 610, startPoint y: 233, endPoint x: 323, endPoint y: 208, distance: 288.5
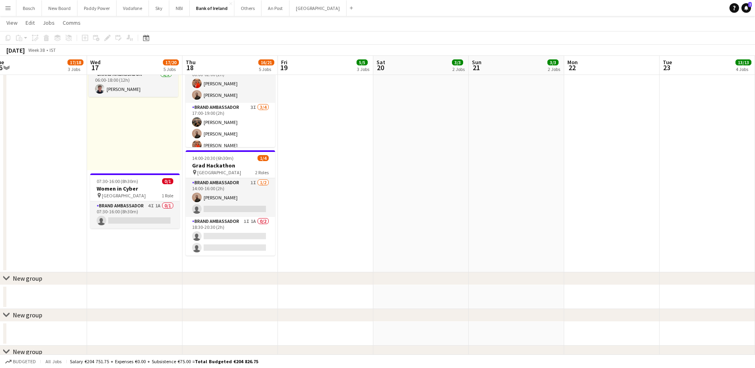
scroll to position [499, 0]
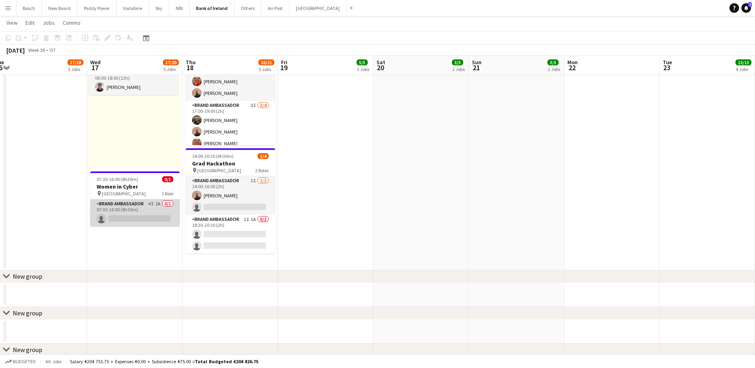
click at [133, 215] on app-card-role "Brand Ambassador 4I 1A 0/1 07:30-16:00 (8h30m) single-neutral-actions" at bounding box center [134, 213] width 89 height 27
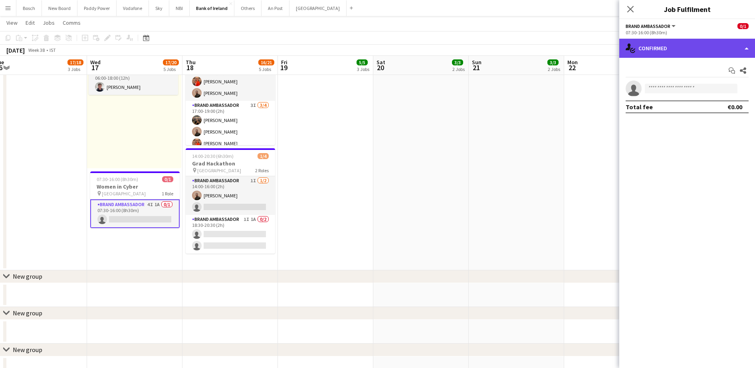
click at [711, 46] on div "single-neutral-actions-check-2 Confirmed" at bounding box center [687, 48] width 136 height 19
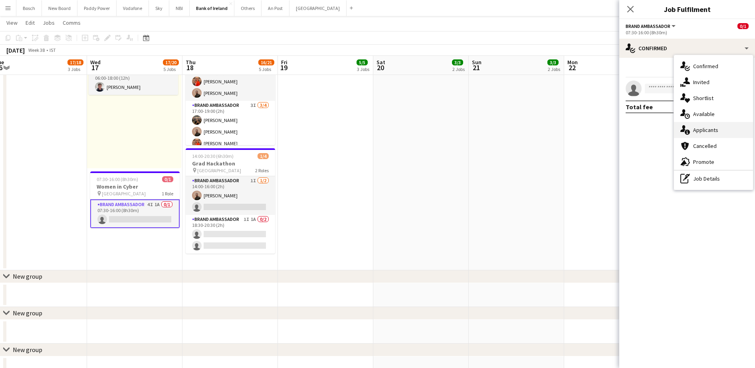
click at [711, 131] on span "Applicants" at bounding box center [705, 130] width 25 height 7
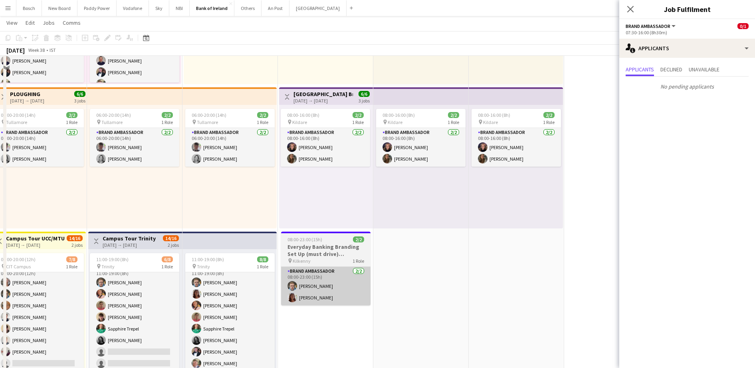
scroll to position [0, 0]
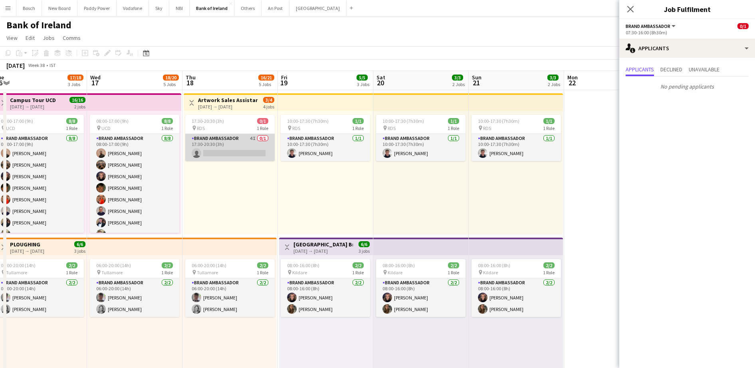
click at [220, 147] on app-card-role "Brand Ambassador 4I 0/1 17:30-20:30 (3h) single-neutral-actions" at bounding box center [229, 147] width 89 height 27
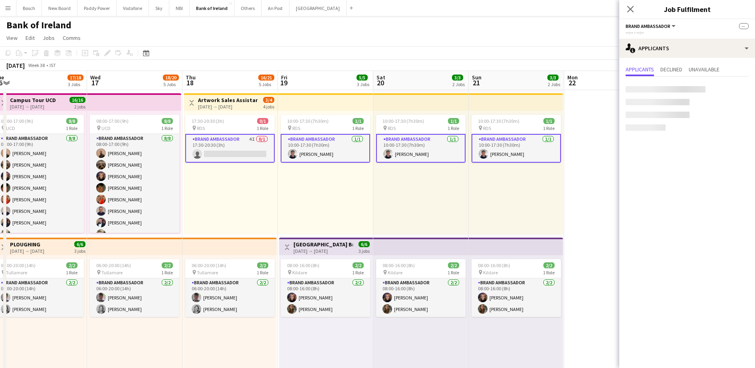
click at [220, 147] on app-card-role "Brand Ambassador 4I 0/1 17:30-20:30 (3h) single-neutral-actions" at bounding box center [229, 148] width 89 height 29
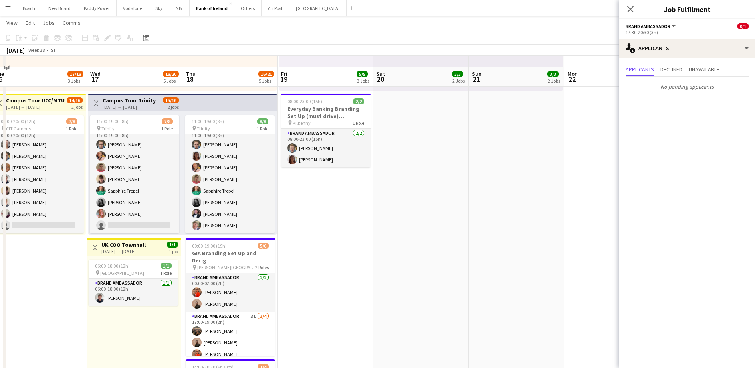
scroll to position [299, 0]
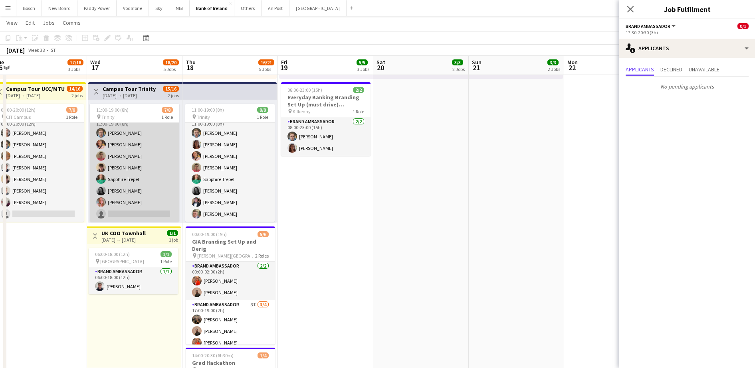
click at [162, 205] on app-card-role "Brand Ambassador 6I 7/8 11:00-19:00 (8h) Dominik Morycki Mark O’Shea Zach Baird…" at bounding box center [134, 168] width 89 height 108
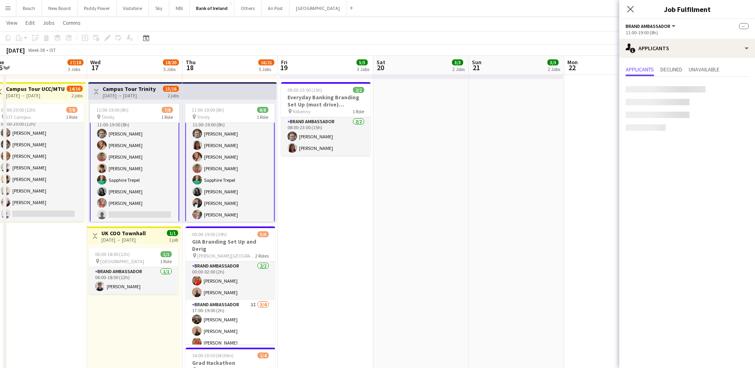
scroll to position [10, 0]
click at [162, 205] on app-card-role "Brand Ambassador 6I 7/8 11:00-19:00 (8h) Dominik Morycki Mark O’Shea Zach Baird…" at bounding box center [134, 168] width 89 height 110
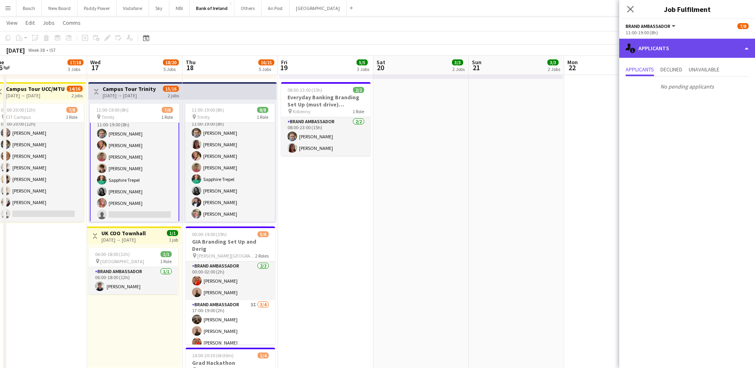
click at [664, 55] on div "single-neutral-actions-information Applicants" at bounding box center [687, 48] width 136 height 19
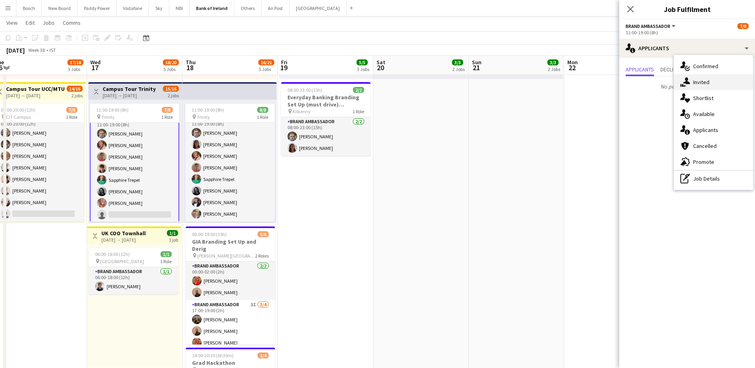
click at [696, 77] on div "single-neutral-actions-share-1 Invited" at bounding box center [713, 82] width 79 height 16
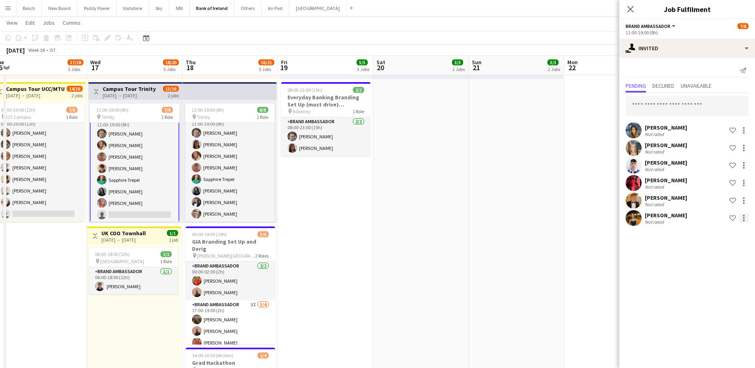
click at [743, 218] on div at bounding box center [744, 219] width 2 height 2
click at [717, 254] on span "Send notification" at bounding box center [718, 252] width 47 height 7
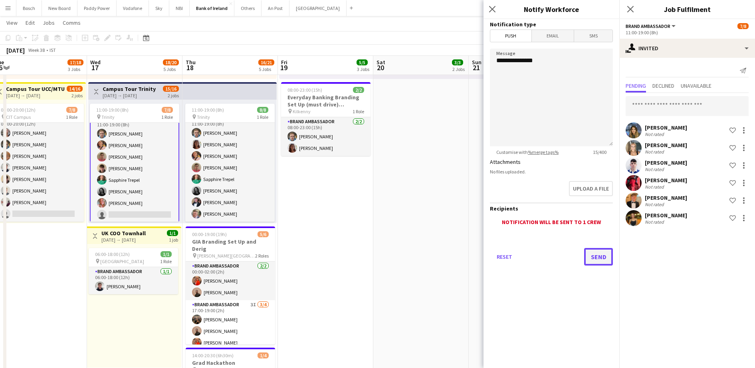
click at [595, 254] on button "Send" at bounding box center [598, 257] width 29 height 18
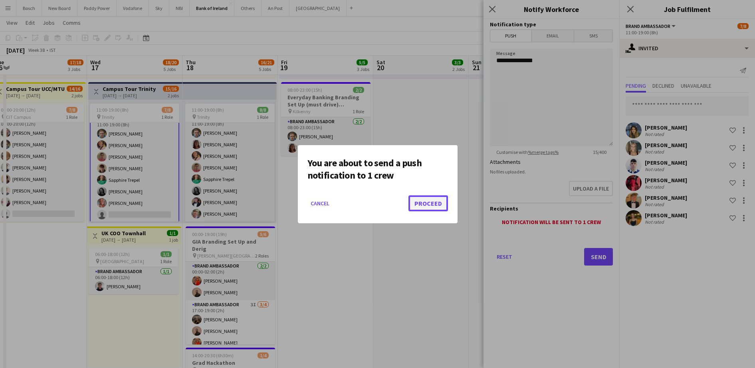
click at [421, 208] on button "Proceed" at bounding box center [428, 204] width 40 height 16
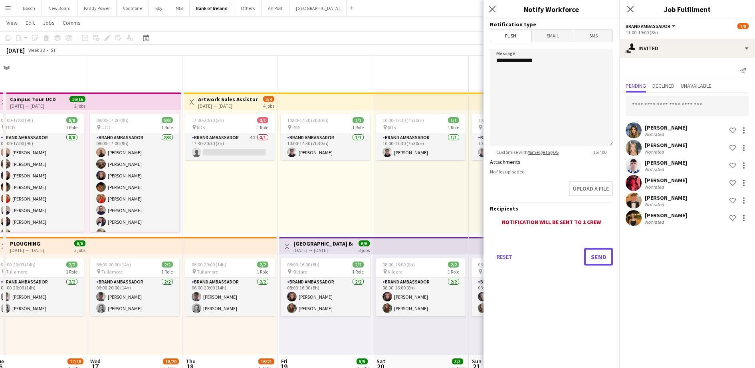
scroll to position [299, 0]
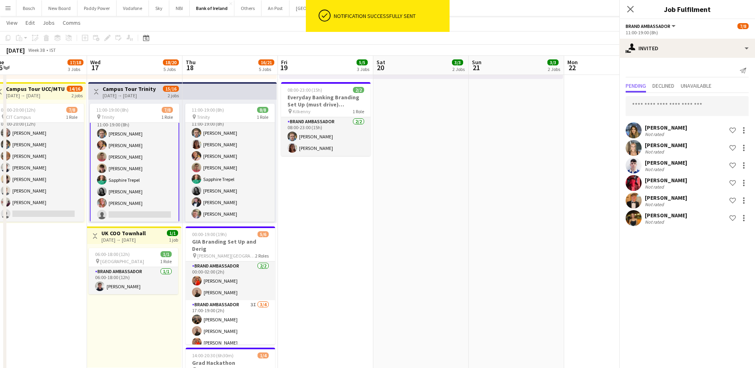
click at [438, 46] on div "September 2025 Week 38 • IST" at bounding box center [377, 50] width 755 height 11
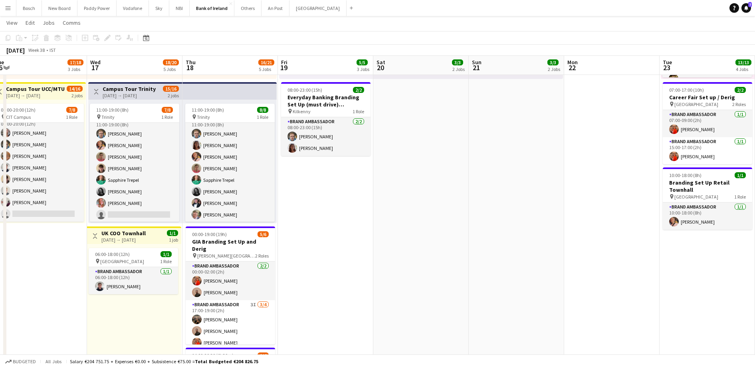
click at [10, 10] on app-icon "Menu" at bounding box center [8, 8] width 6 height 6
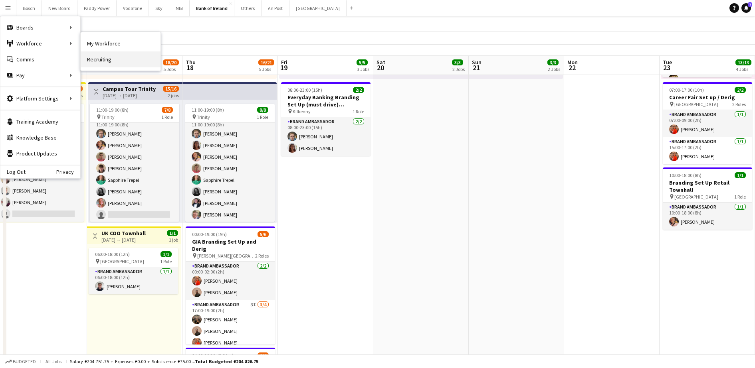
click at [104, 56] on link "Recruiting" at bounding box center [121, 59] width 80 height 16
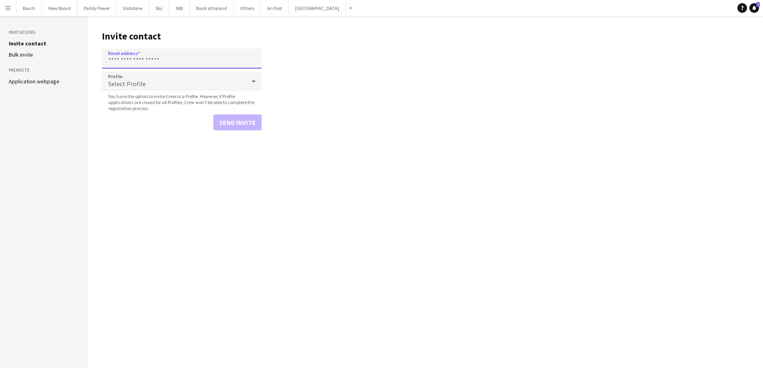
paste input "**********"
type input "**********"
click at [233, 128] on button "Send invite" at bounding box center [237, 123] width 48 height 16
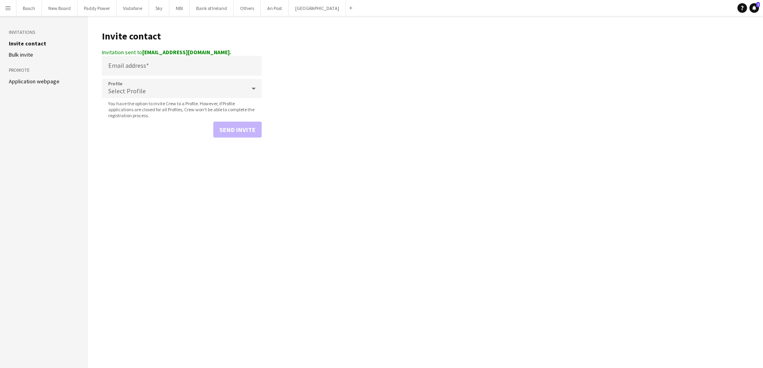
click at [226, 16] on div "Bosch Close New Board Close Paddy Power Close Vodafone Close Sky Close NBI Clos…" at bounding box center [185, 8] width 339 height 16
click at [216, 10] on button "Bank of Ireland Close" at bounding box center [212, 8] width 44 height 16
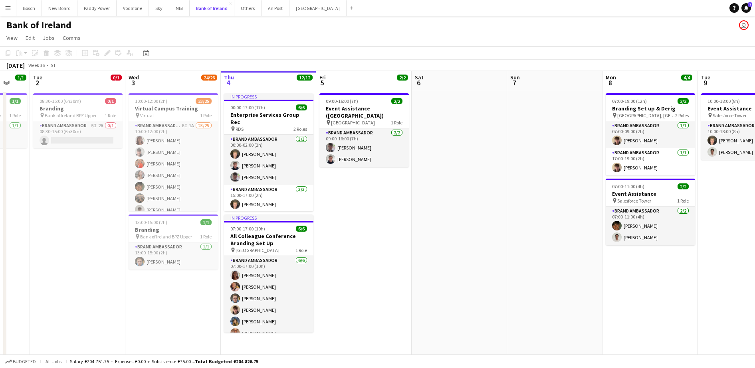
scroll to position [0, 236]
